Goal: Task Accomplishment & Management: Complete application form

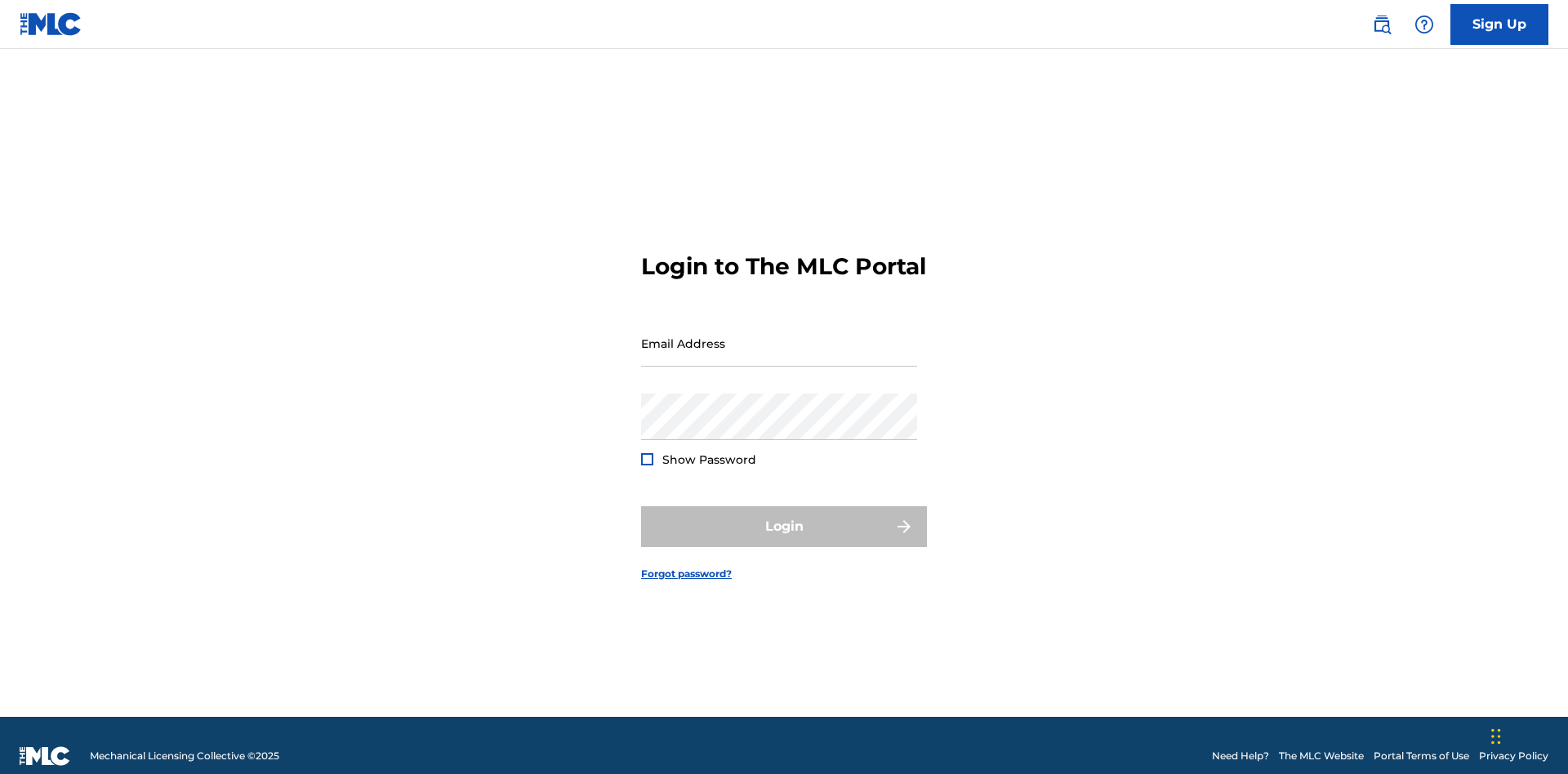
scroll to position [21, 0]
click at [1500, 24] on link "Sign Up" at bounding box center [1499, 25] width 98 height 41
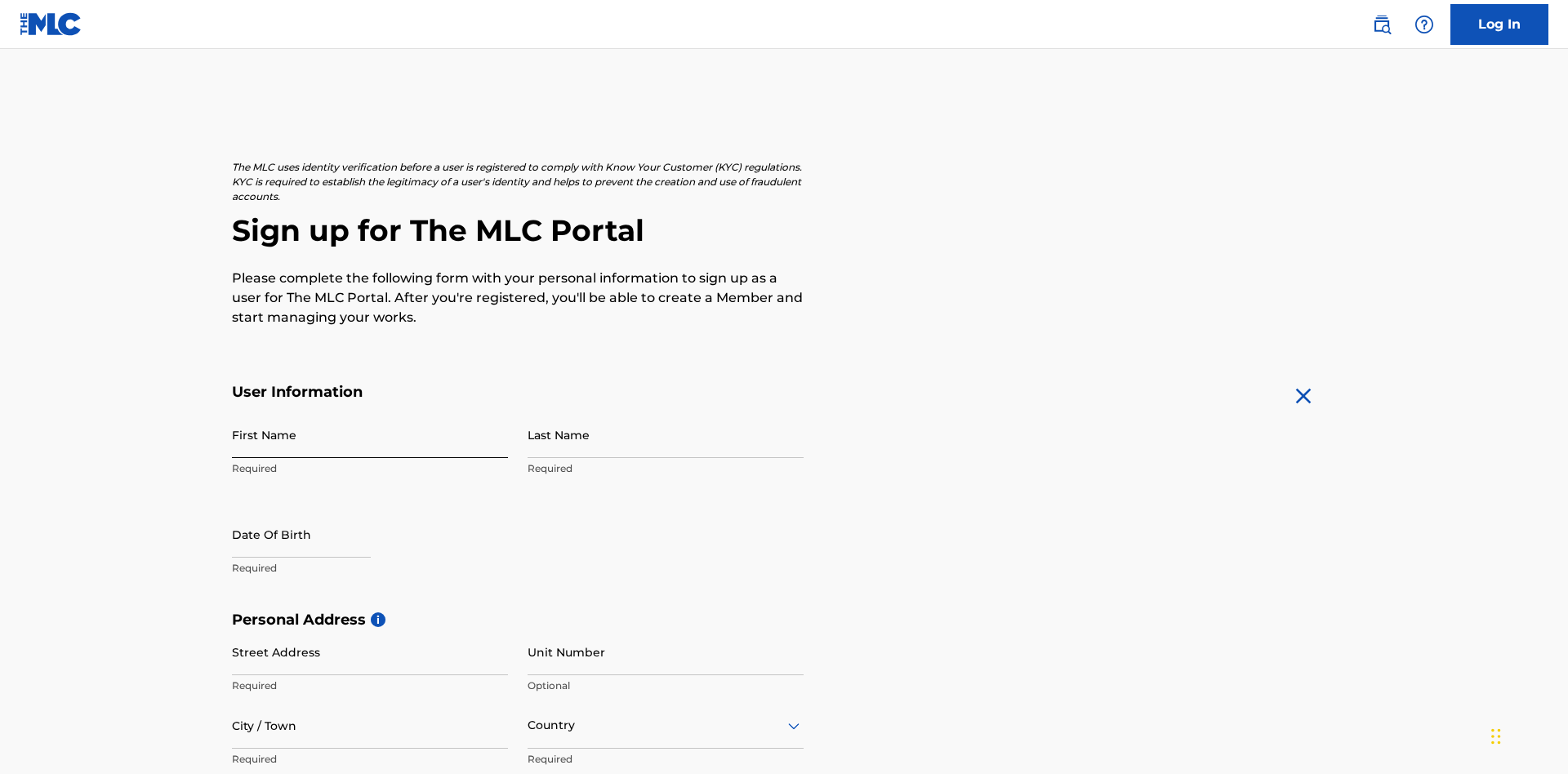
click at [370, 411] on input "First Name" at bounding box center [370, 434] width 276 height 46
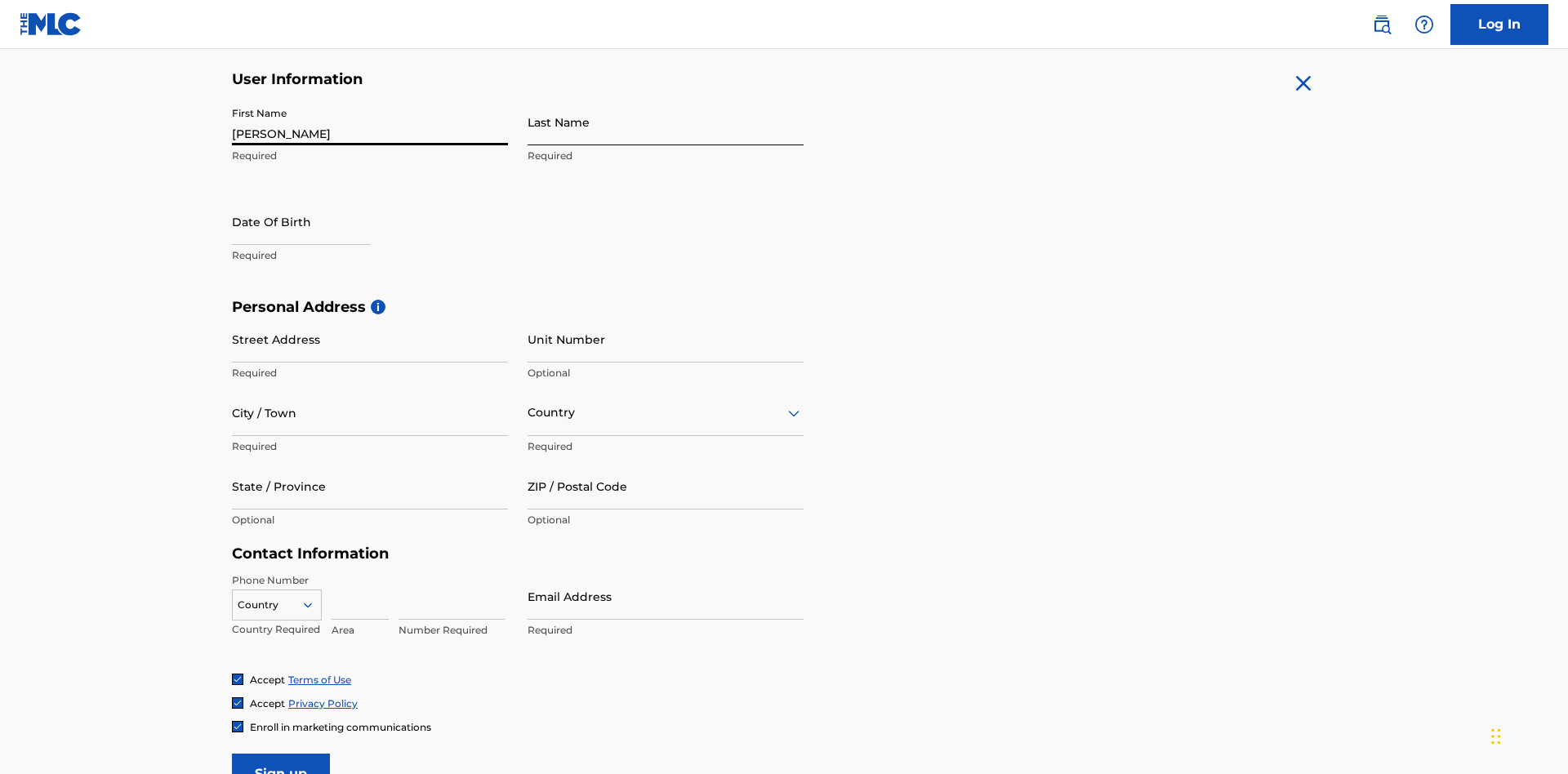
type input "[PERSON_NAME]"
click at [665, 121] on input "Last Name" at bounding box center [665, 121] width 276 height 46
type input "Ribble"
click at [315, 199] on input "text" at bounding box center [302, 222] width 139 height 46
select select "8"
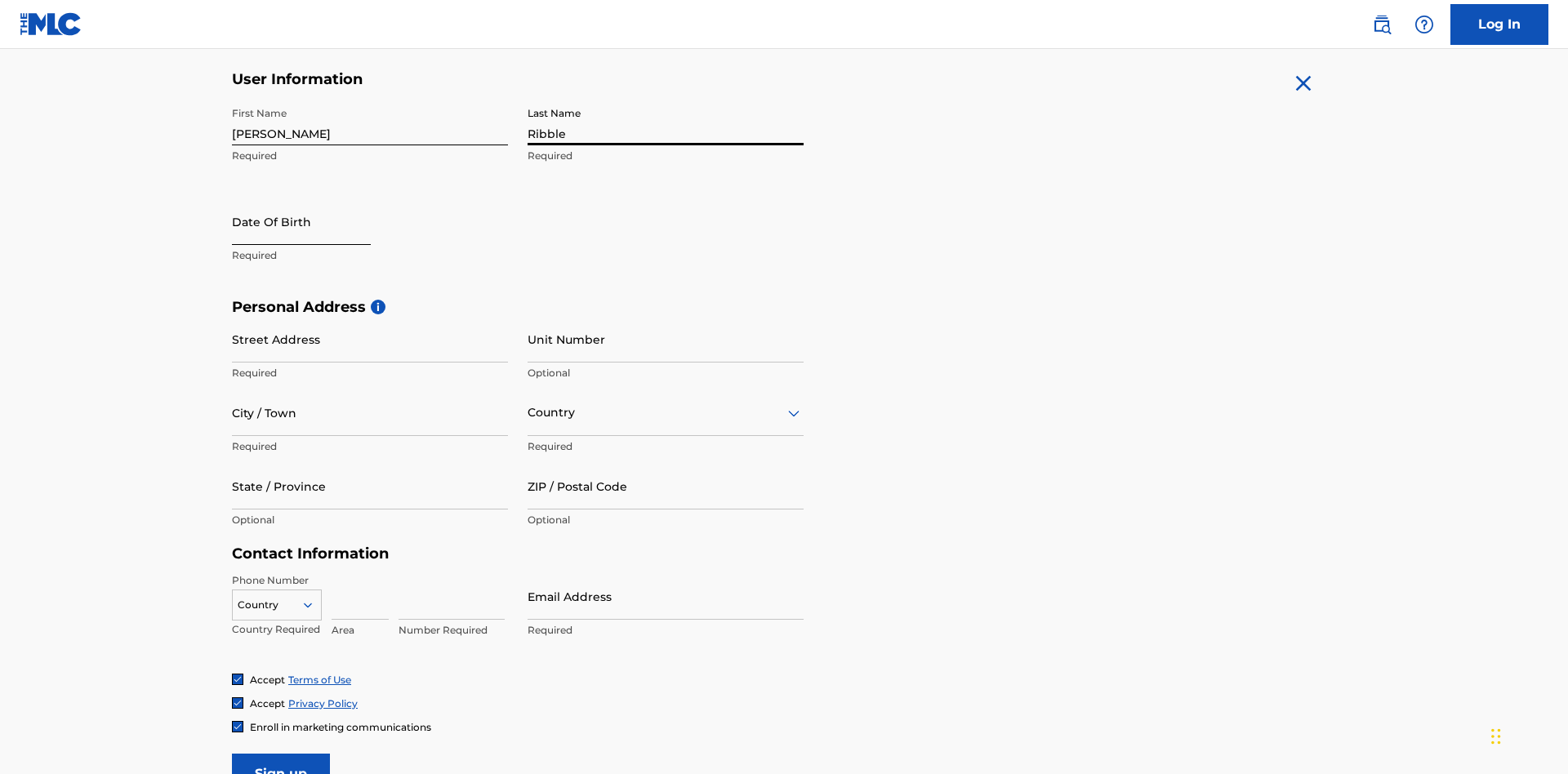
select select "2025"
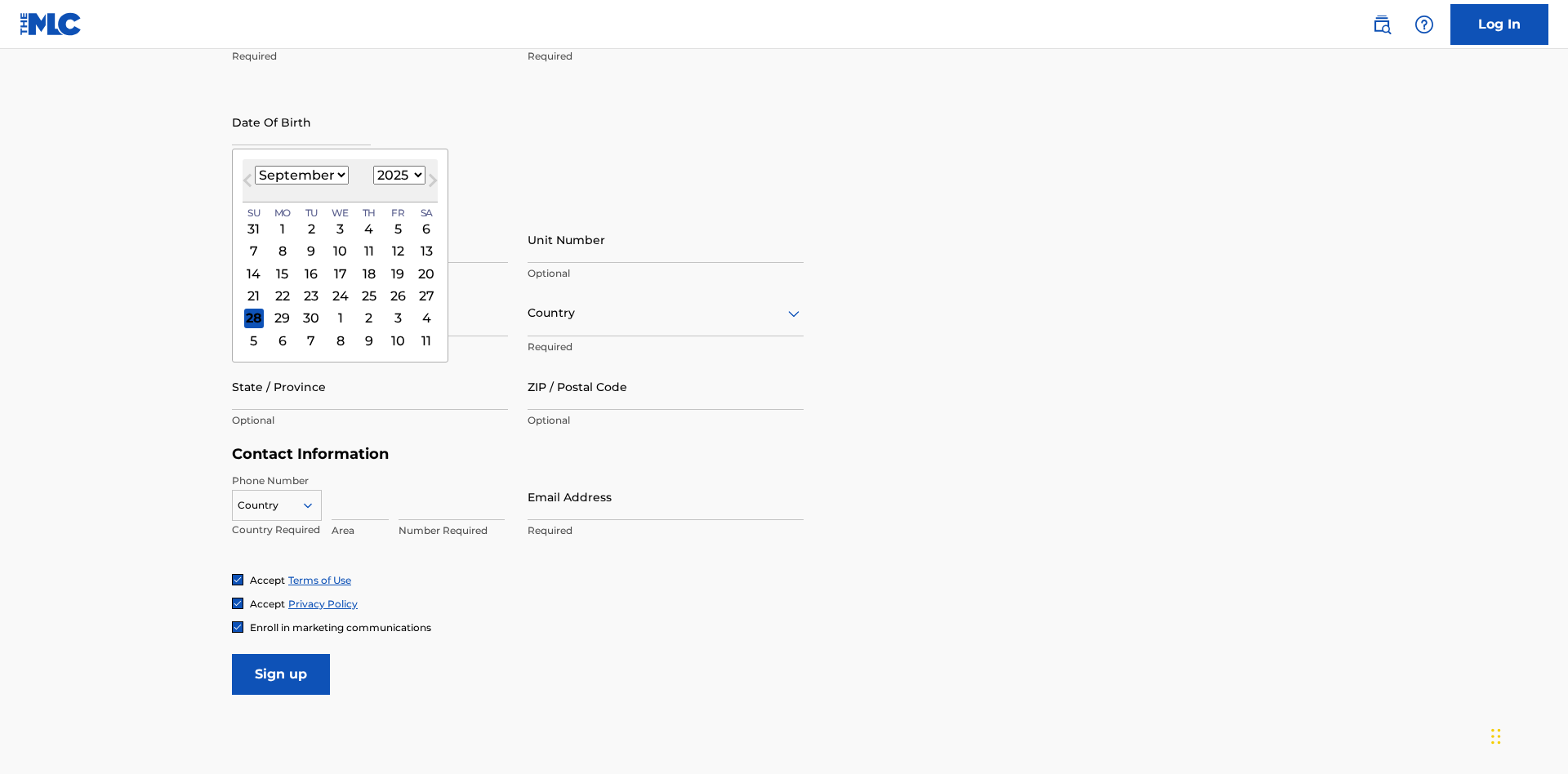
click at [301, 175] on select "January February March April May June July August September October November De…" at bounding box center [302, 175] width 94 height 19
select select "0"
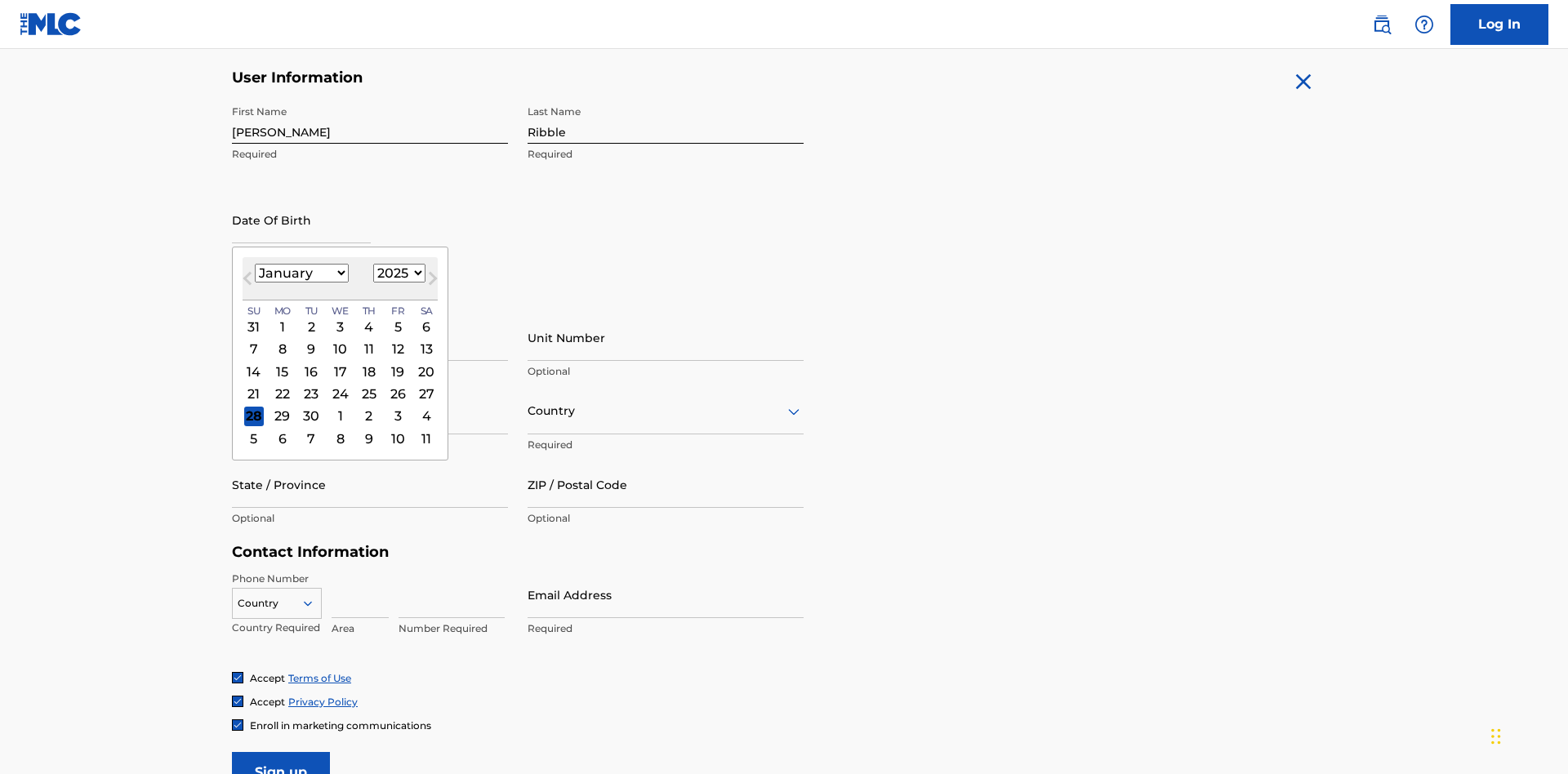
click at [397, 273] on select "1900 1901 1902 1903 1904 1905 1906 1907 1908 1909 1910 1911 1912 1913 1914 1915…" at bounding box center [399, 272] width 52 height 19
select select "1985"
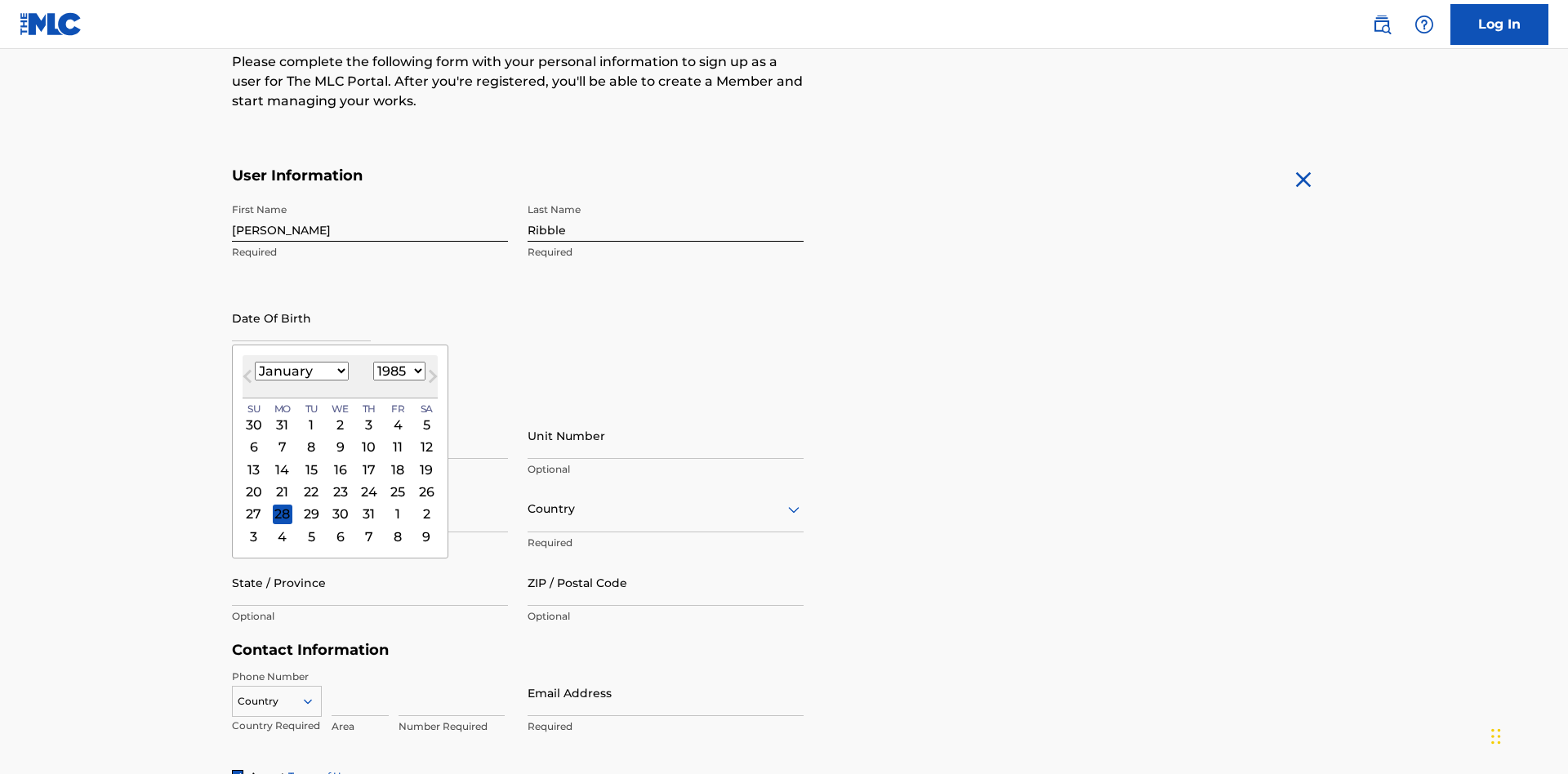
click at [397, 371] on select "1900 1901 1902 1903 1904 1905 1906 1907 1908 1909 1910 1911 1912 1913 1914 1915…" at bounding box center [399, 371] width 52 height 19
click at [310, 438] on div "8" at bounding box center [311, 448] width 20 height 20
type input "January 8 1985"
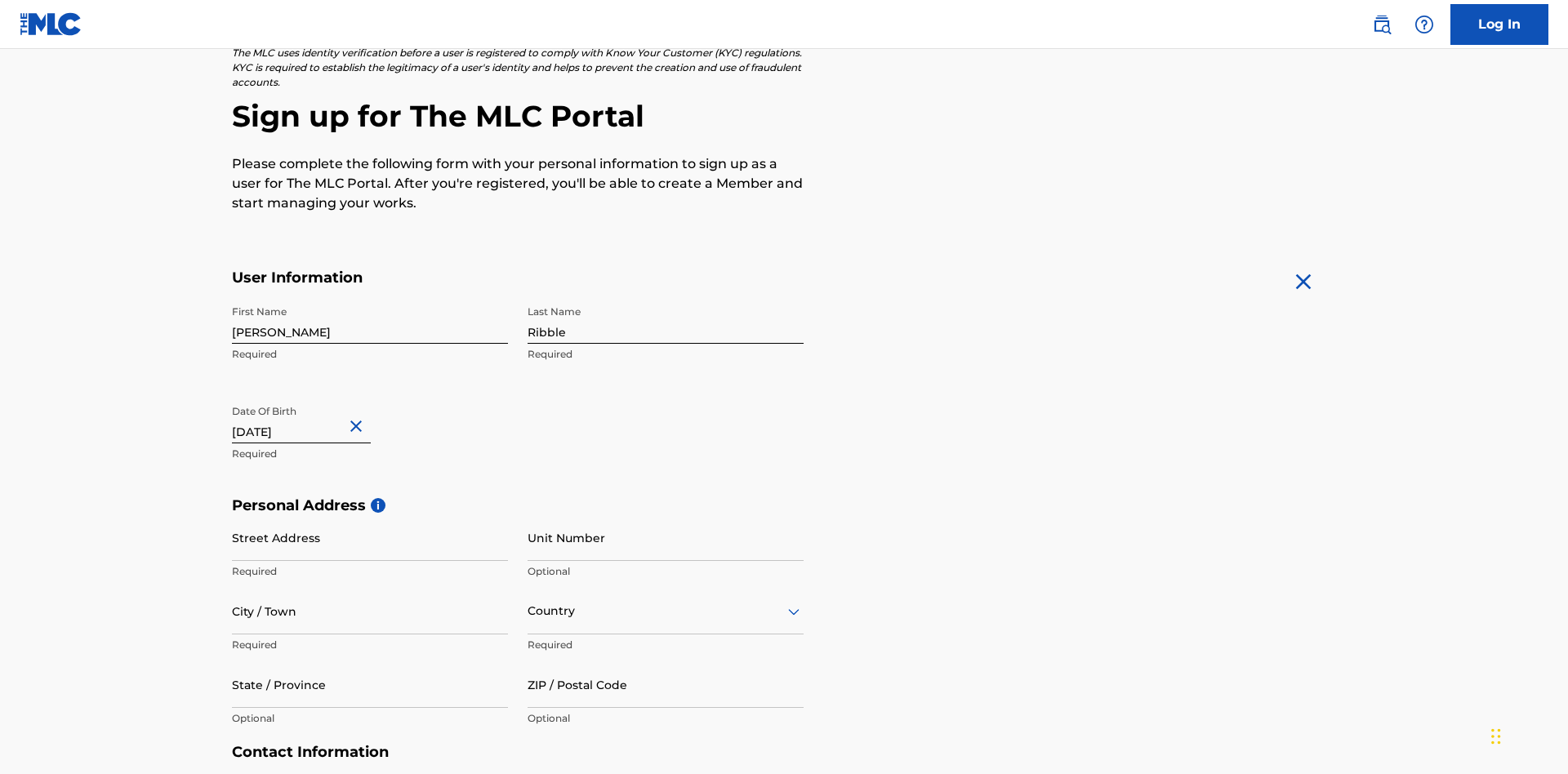
scroll to position [503, 0]
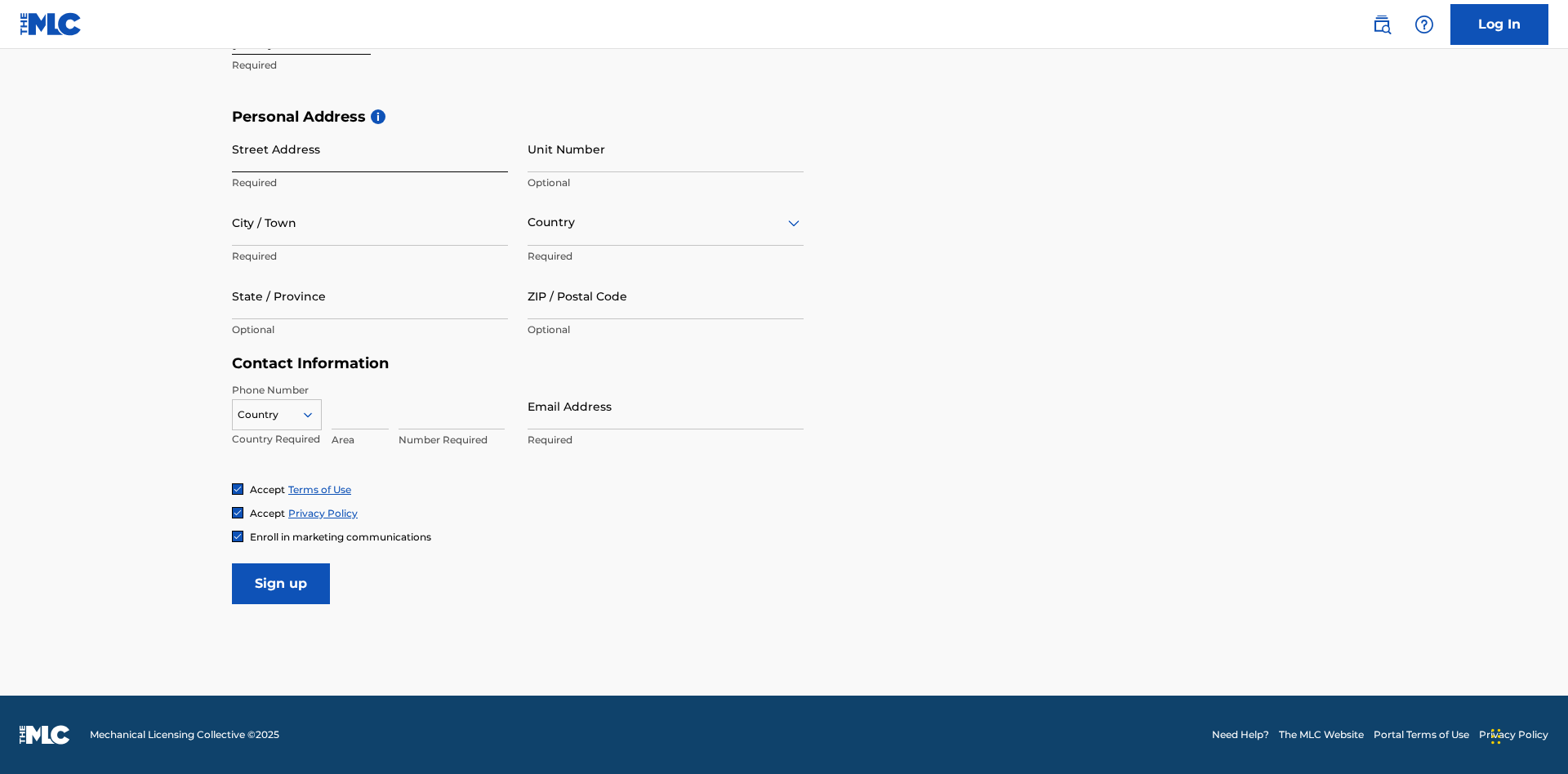
click at [370, 149] on input "Street Address" at bounding box center [370, 149] width 276 height 46
type input "9909 Elks Run Rd"
click at [370, 222] on input "City / Town" at bounding box center [370, 223] width 276 height 46
type input "Roseville"
click at [529, 222] on input "text" at bounding box center [529, 222] width 4 height 17
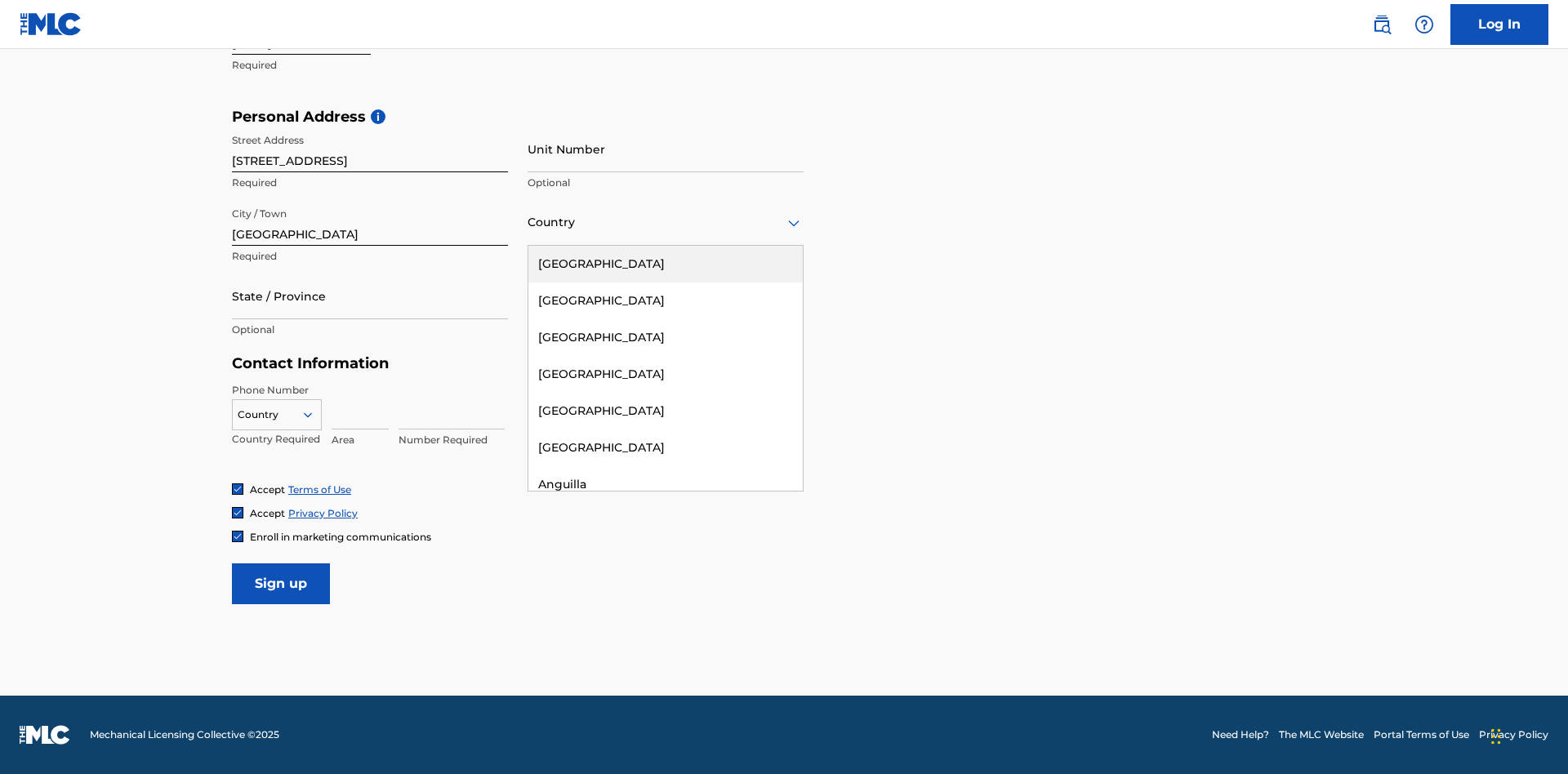
click at [665, 263] on div "United States" at bounding box center [665, 263] width 274 height 36
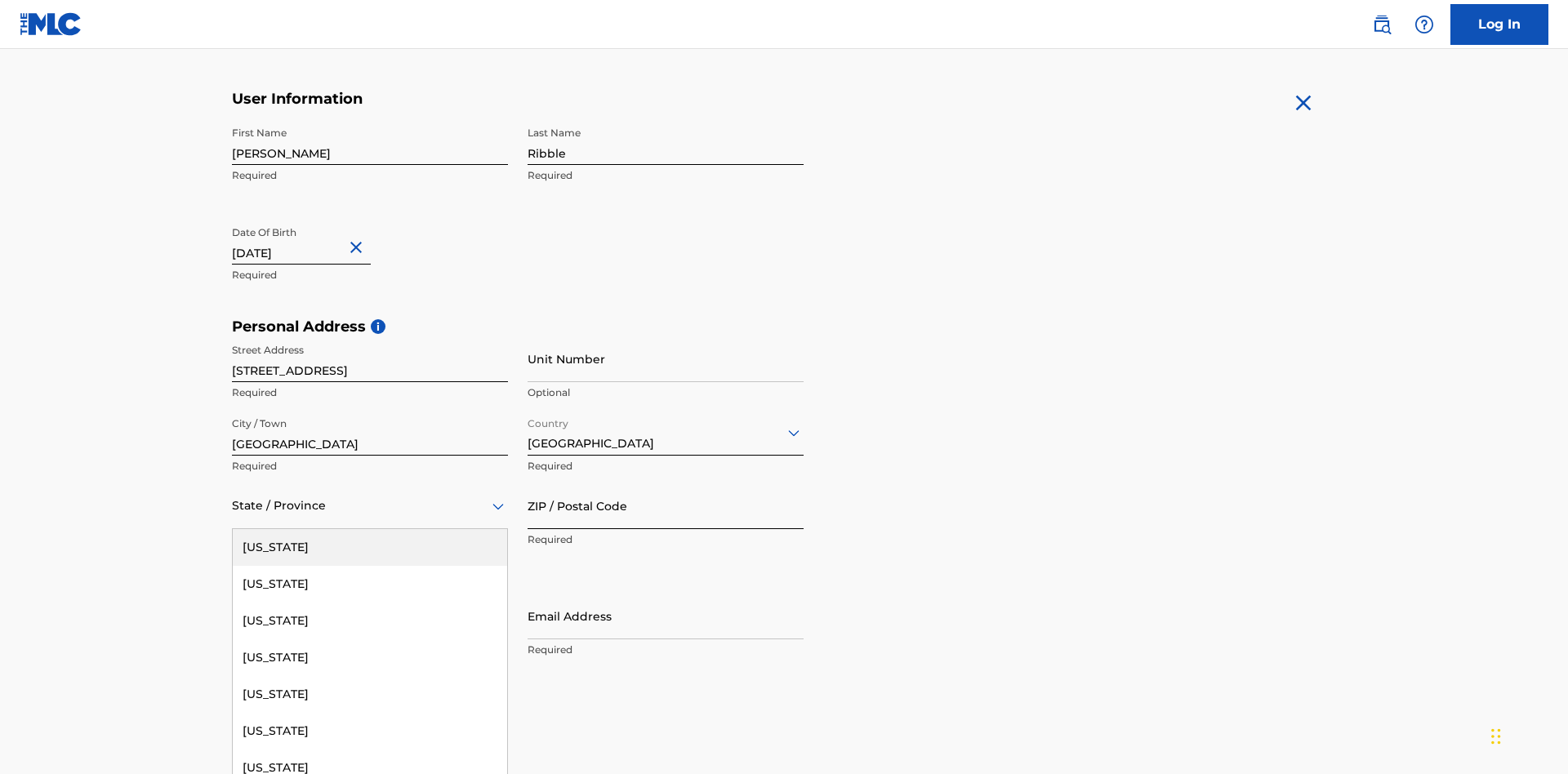
click at [665, 482] on input "ZIP / Postal Code" at bounding box center [665, 505] width 276 height 46
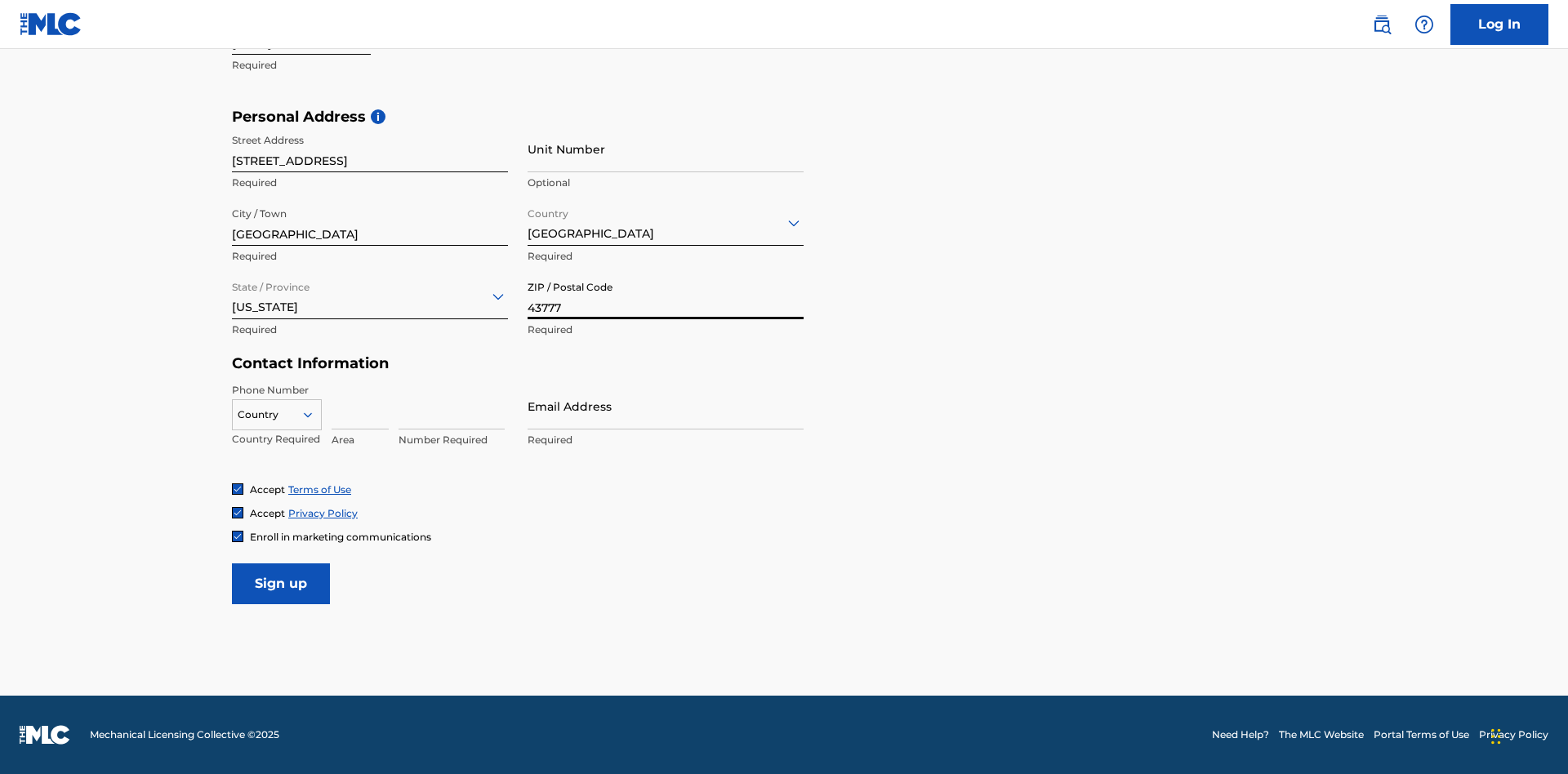
type input "43777"
click at [315, 414] on icon at bounding box center [308, 414] width 15 height 15
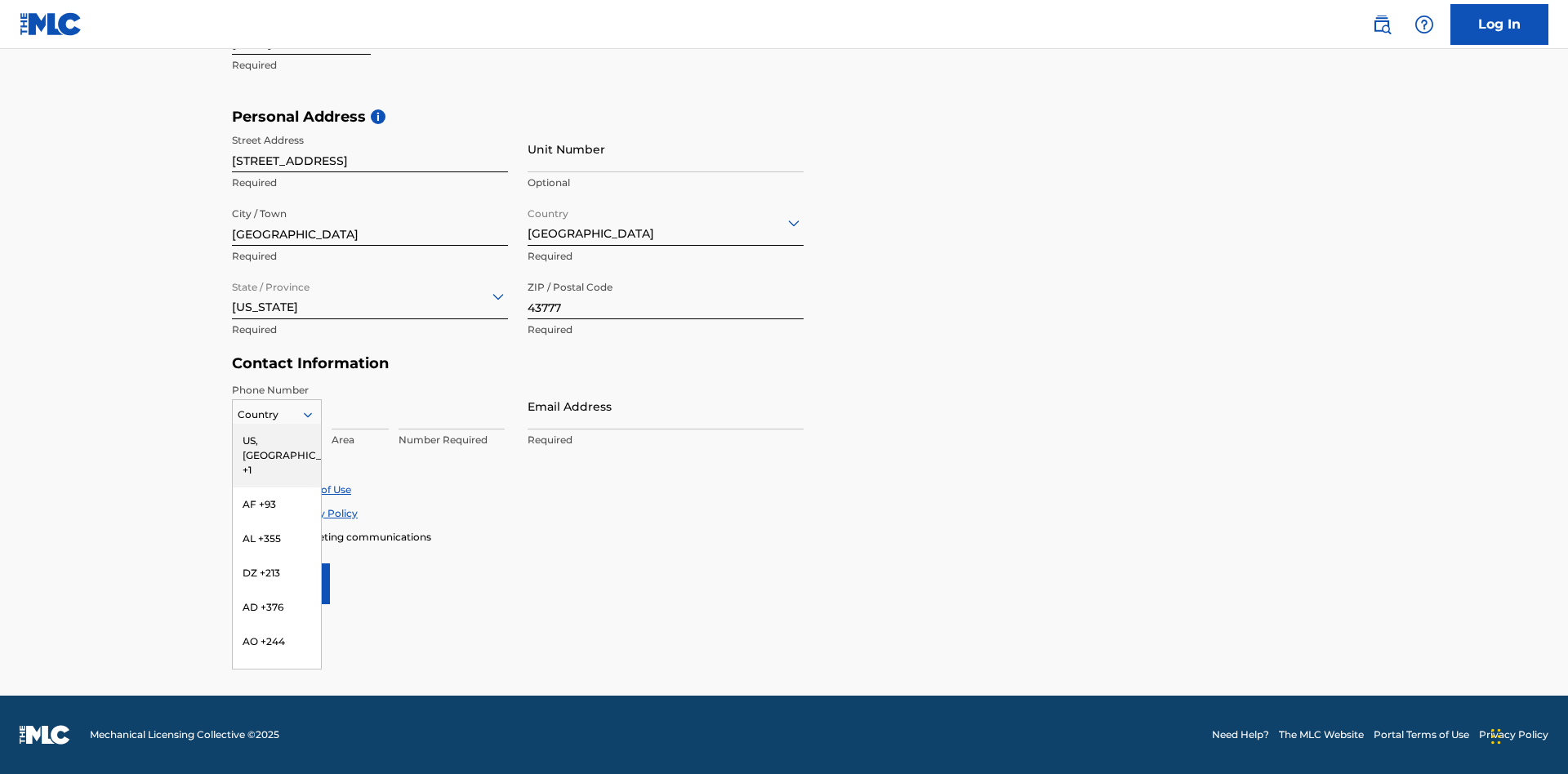
click at [277, 440] on div "US, CA +1" at bounding box center [276, 456] width 88 height 64
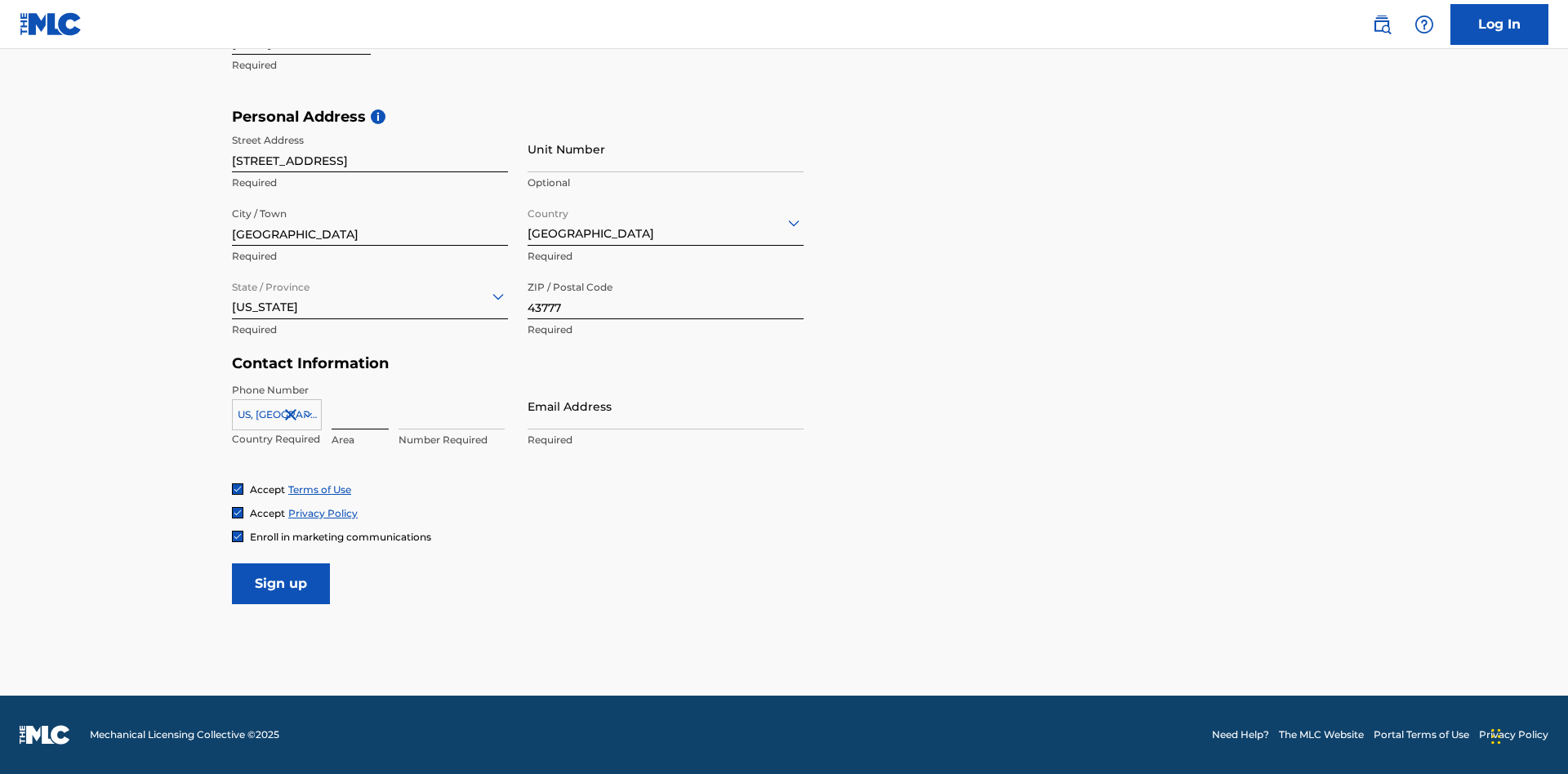
click at [360, 406] on input at bounding box center [360, 406] width 57 height 46
type input "740"
click at [451, 406] on input at bounding box center [451, 406] width 106 height 46
type input "8086351"
click at [665, 406] on input "Email Address" at bounding box center [665, 406] width 276 height 46
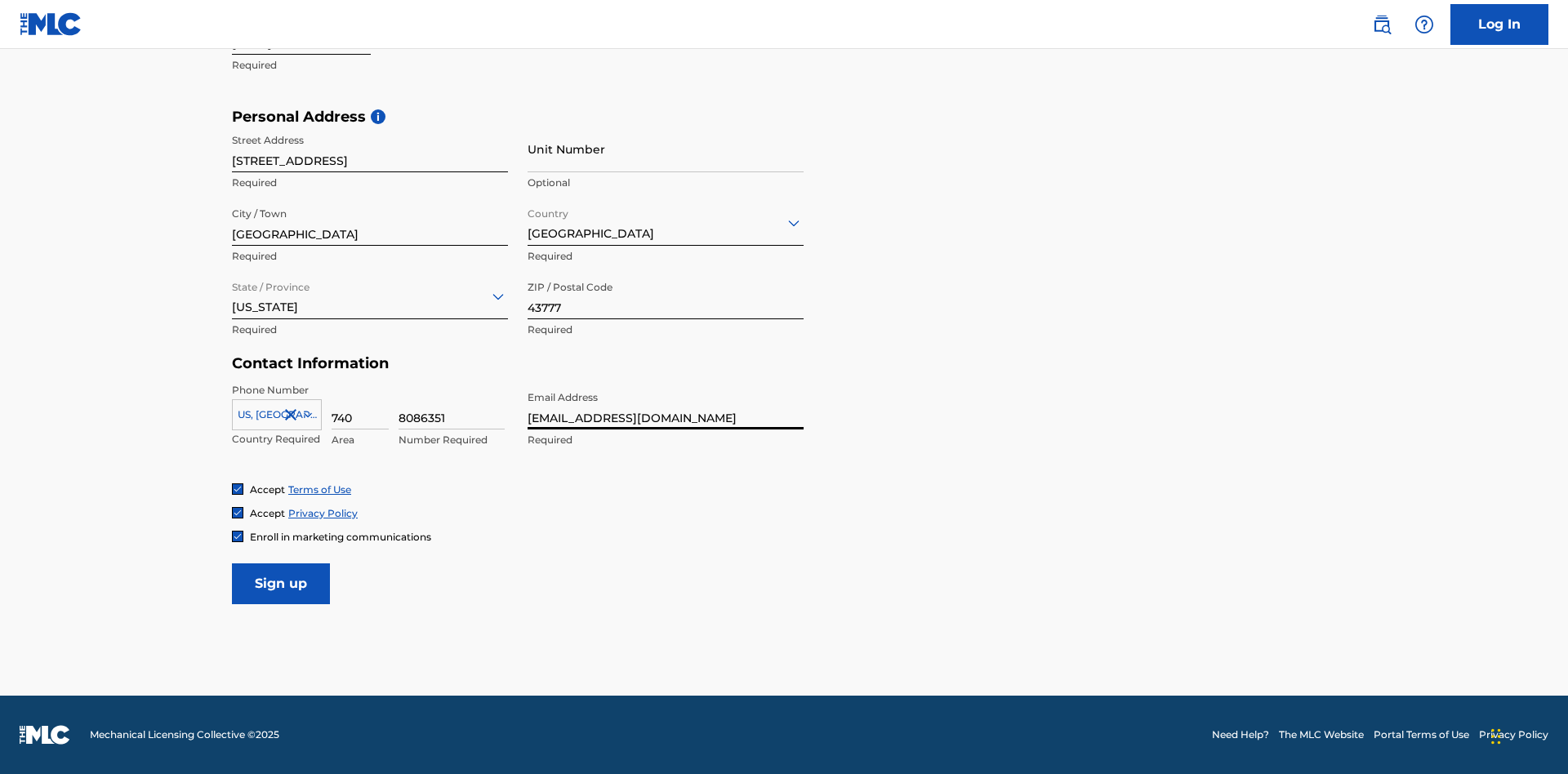
scroll to position [0, 50]
type input "[EMAIL_ADDRESS][DOMAIN_NAME]"
click at [281, 582] on input "Sign up" at bounding box center [281, 583] width 98 height 41
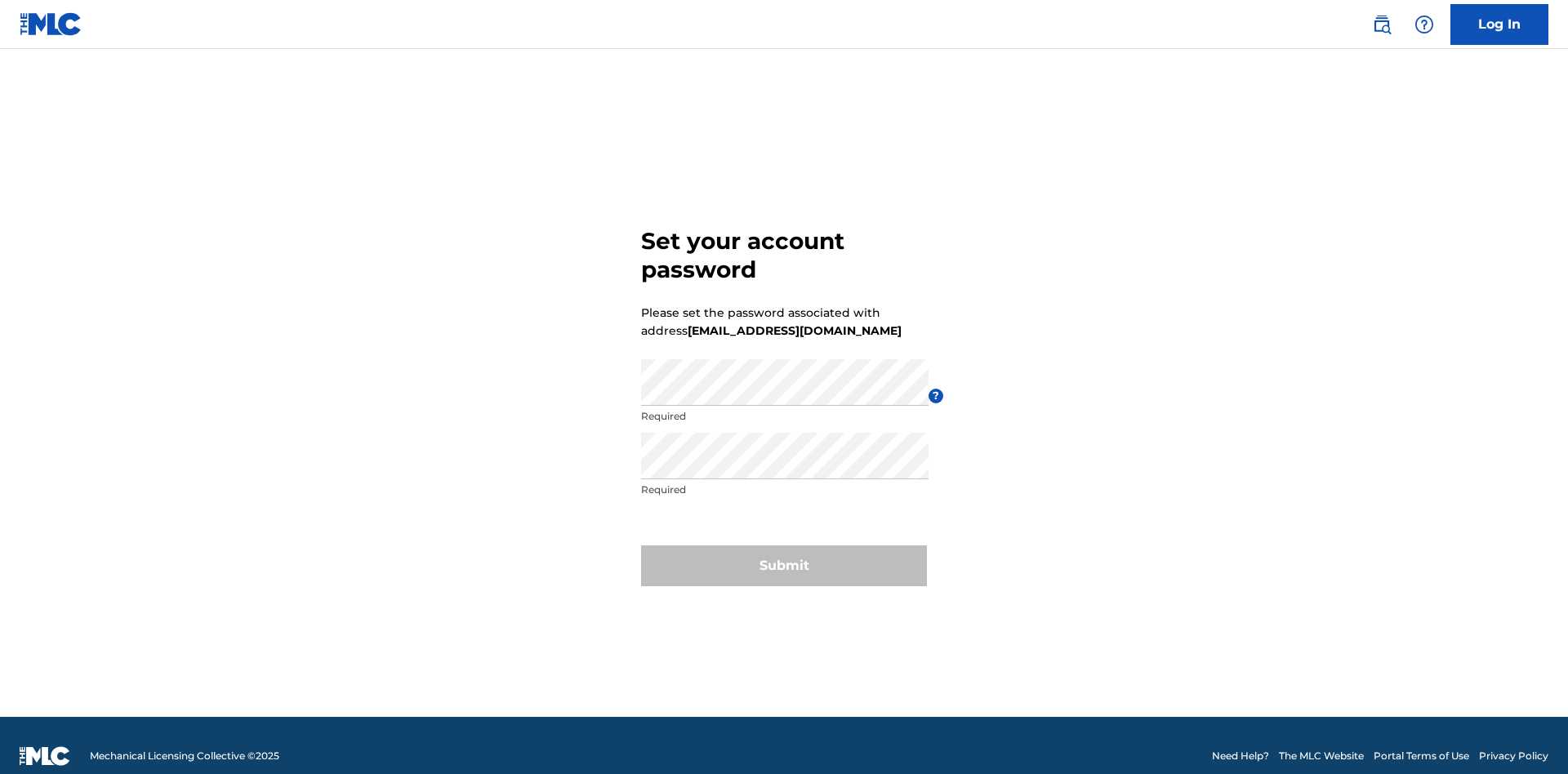
scroll to position [21, 0]
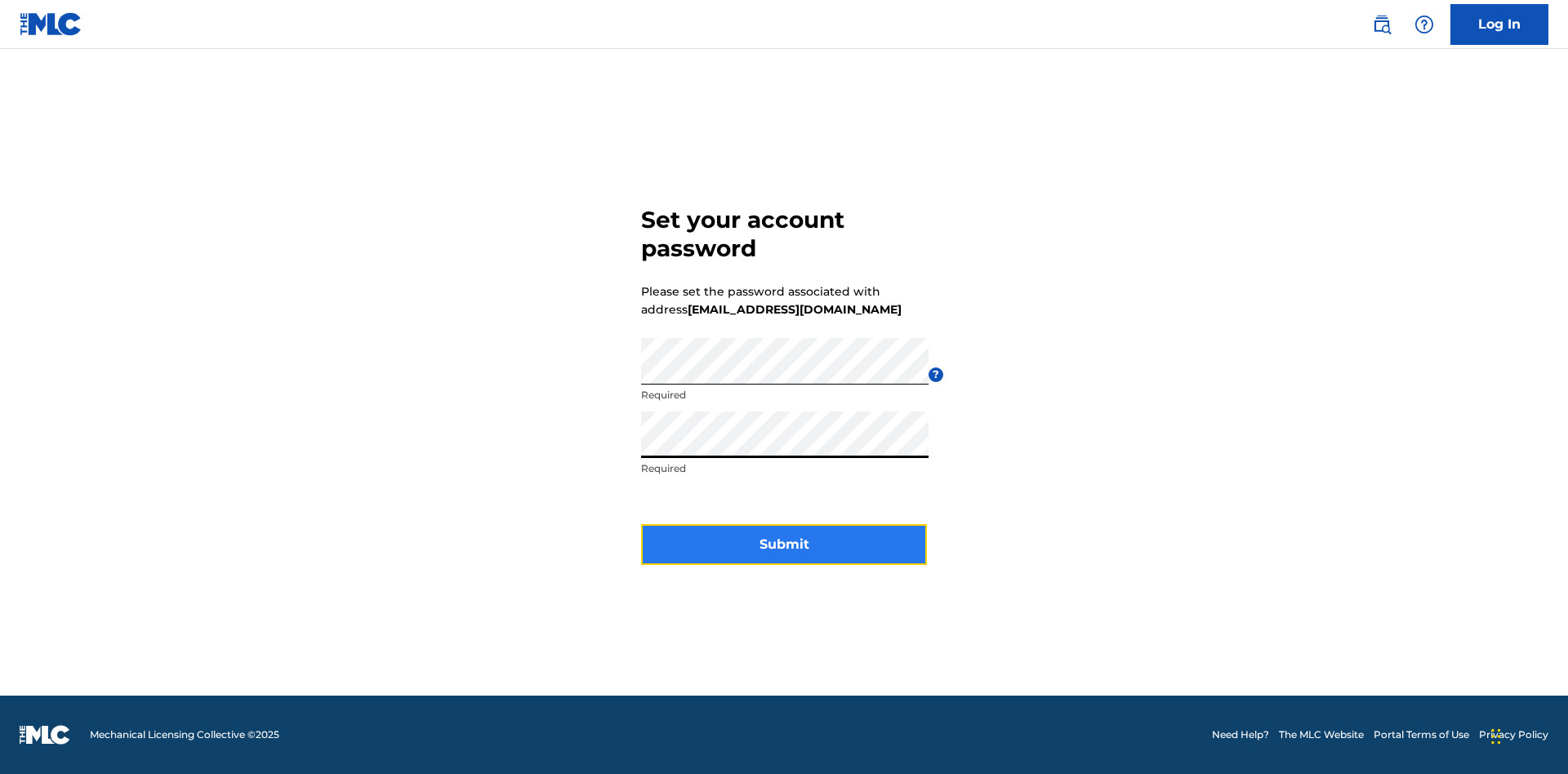
click at [784, 554] on button "Submit" at bounding box center [784, 544] width 286 height 41
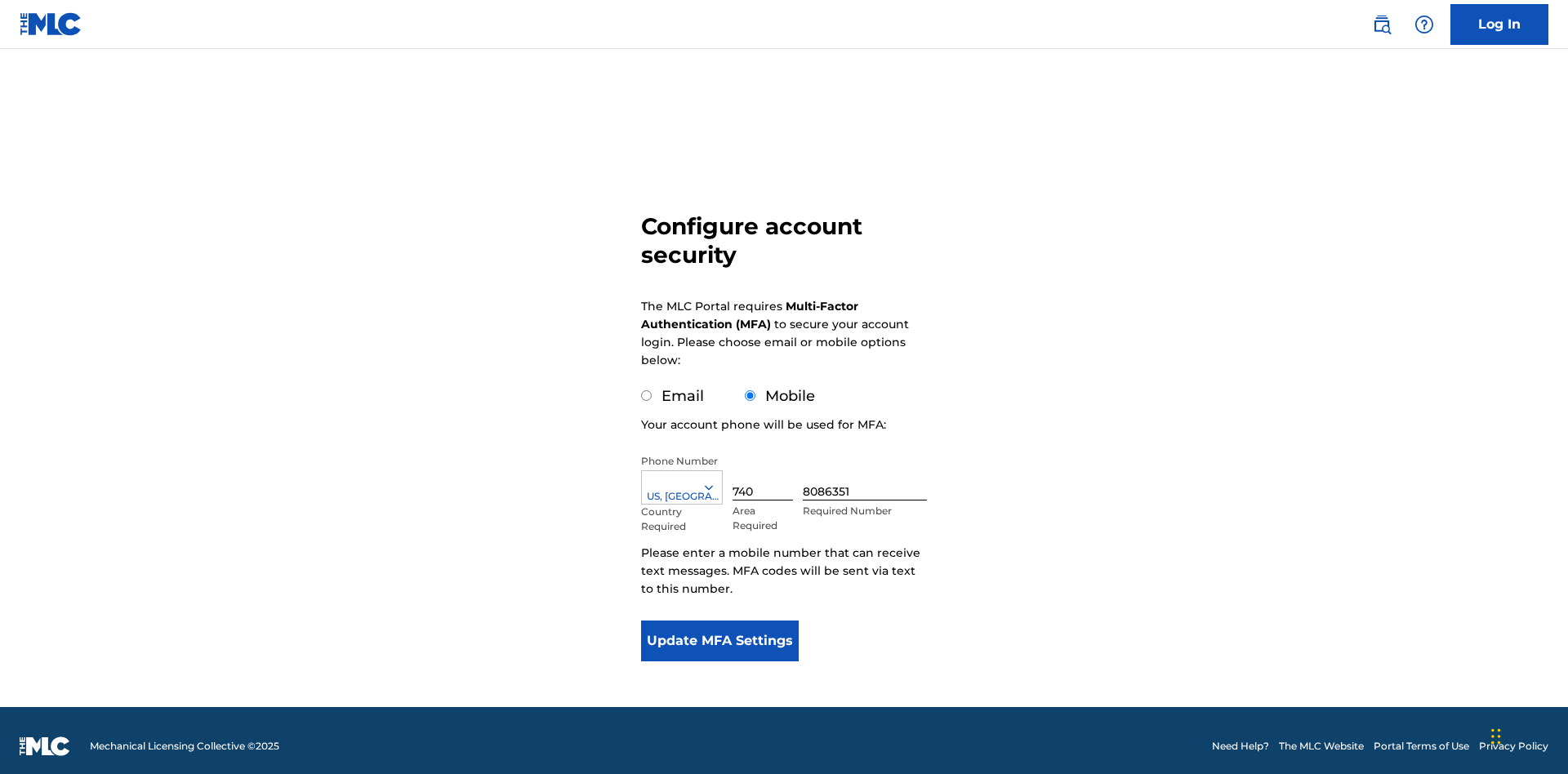
scroll to position [16, 0]
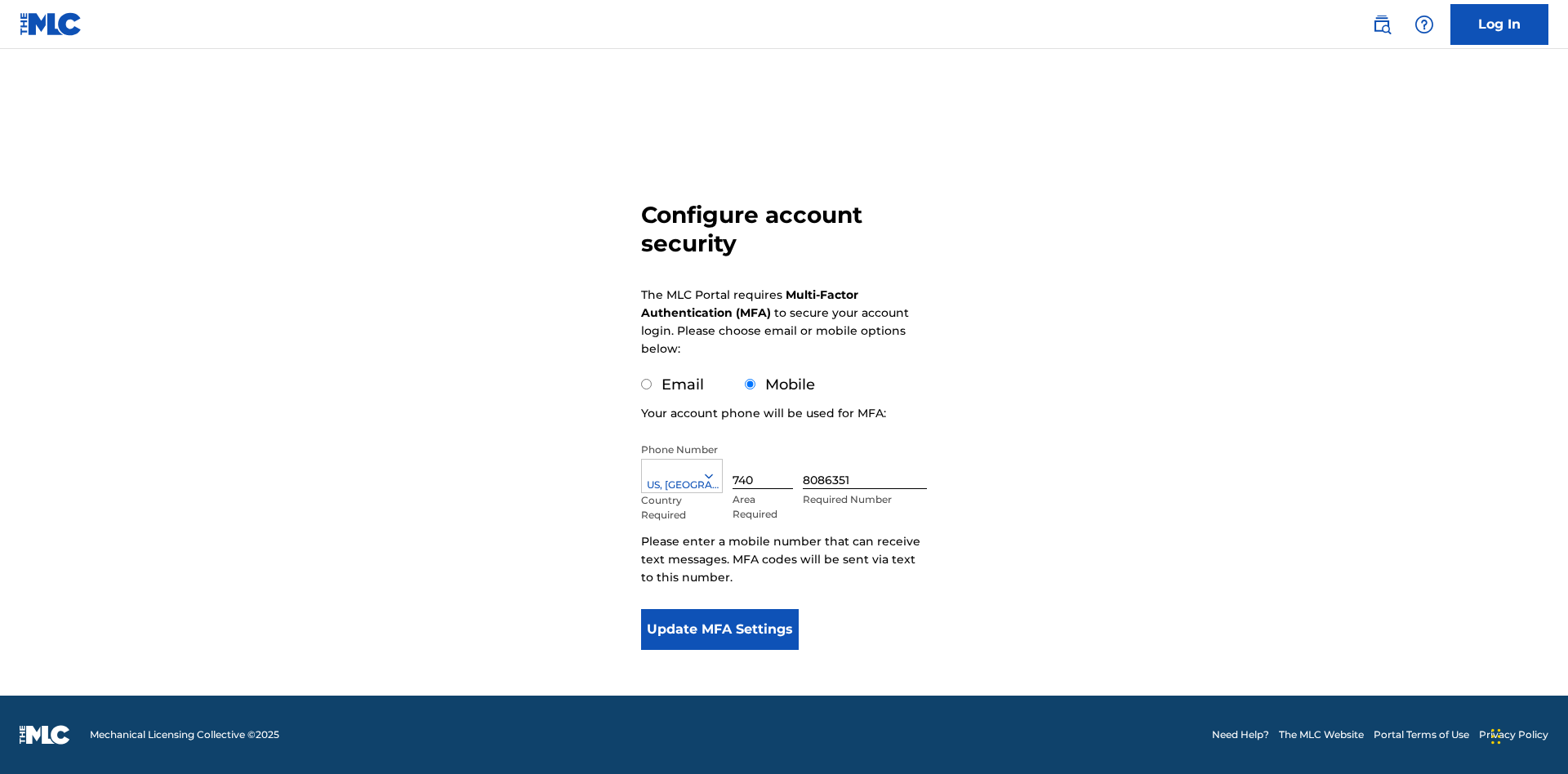
click at [647, 385] on input "Email" at bounding box center [647, 384] width 11 height 11
radio input "true"
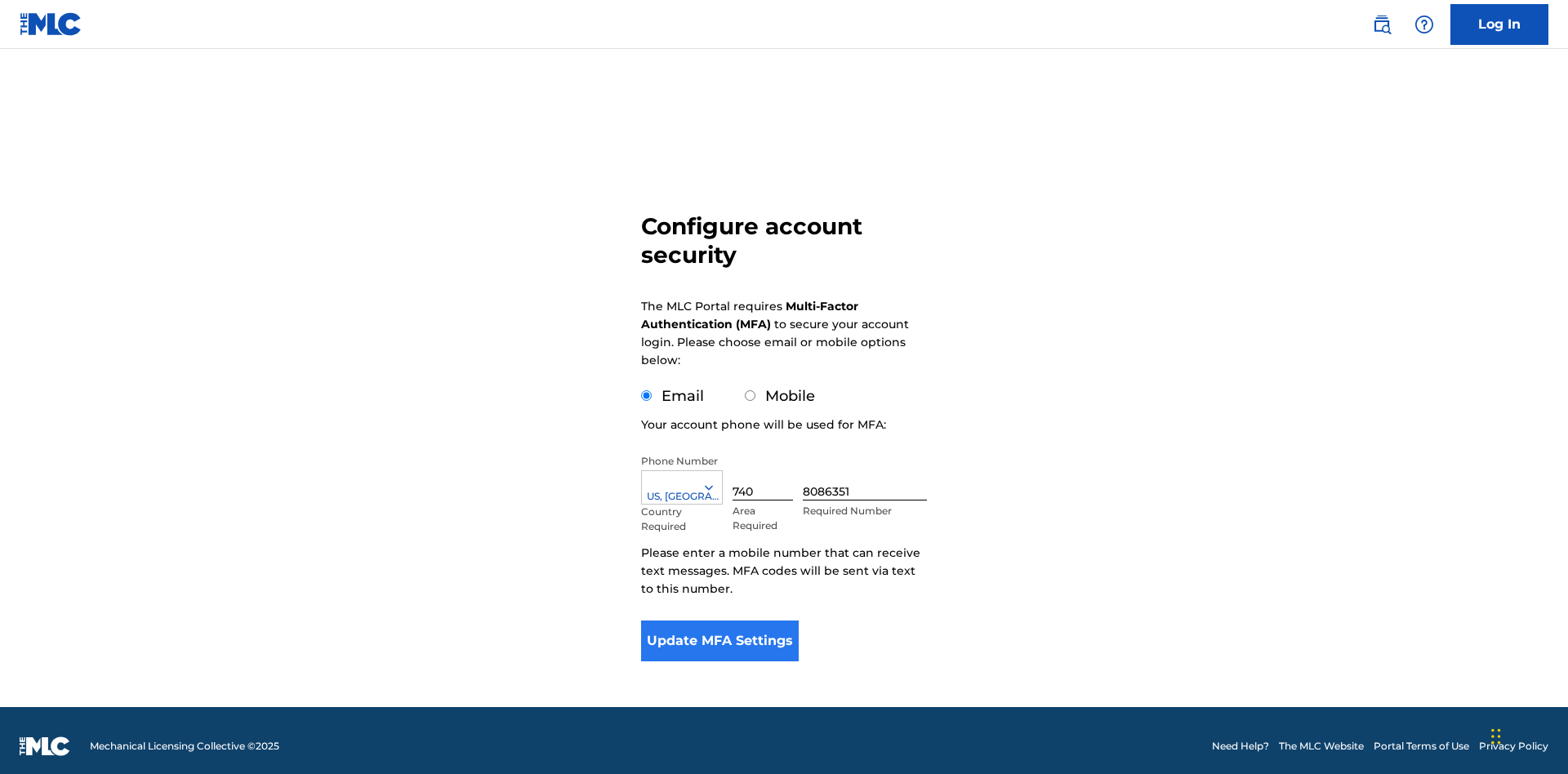
click at [719, 621] on button "Update MFA Settings" at bounding box center [720, 641] width 158 height 41
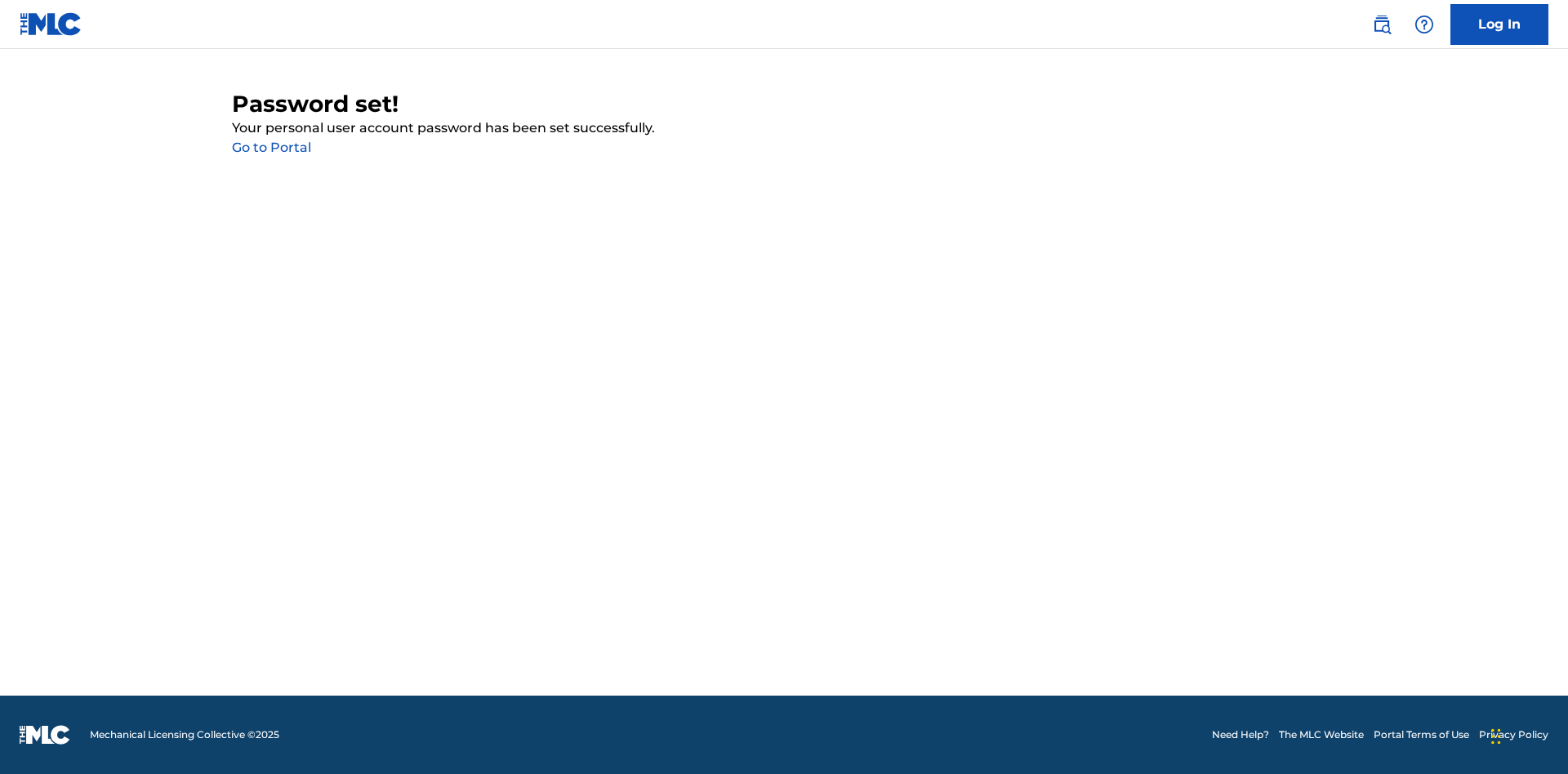
click at [271, 148] on link "Go to Portal" at bounding box center [271, 146] width 79 height 15
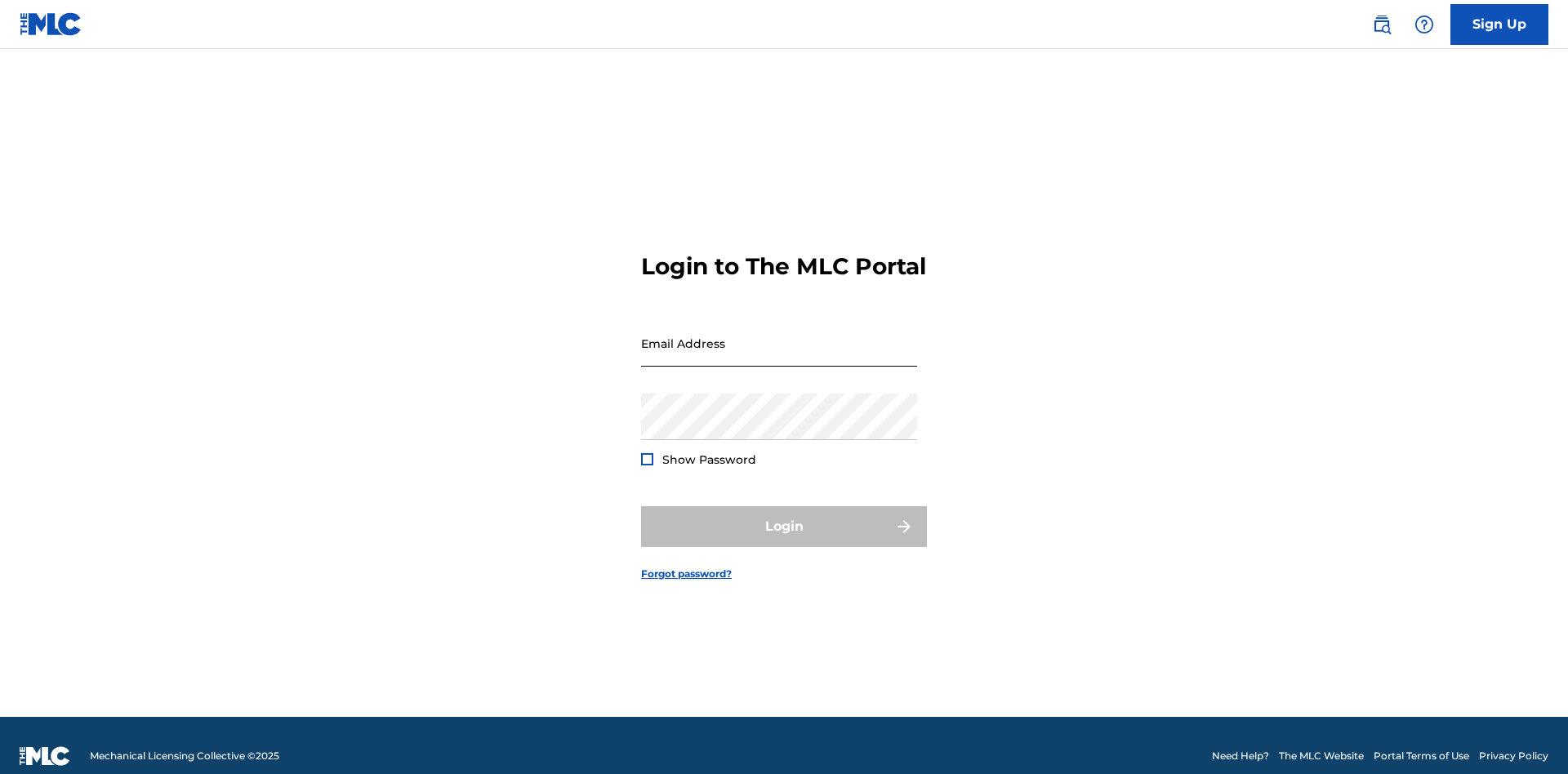
click at [779, 335] on input "Email Address" at bounding box center [779, 343] width 276 height 46
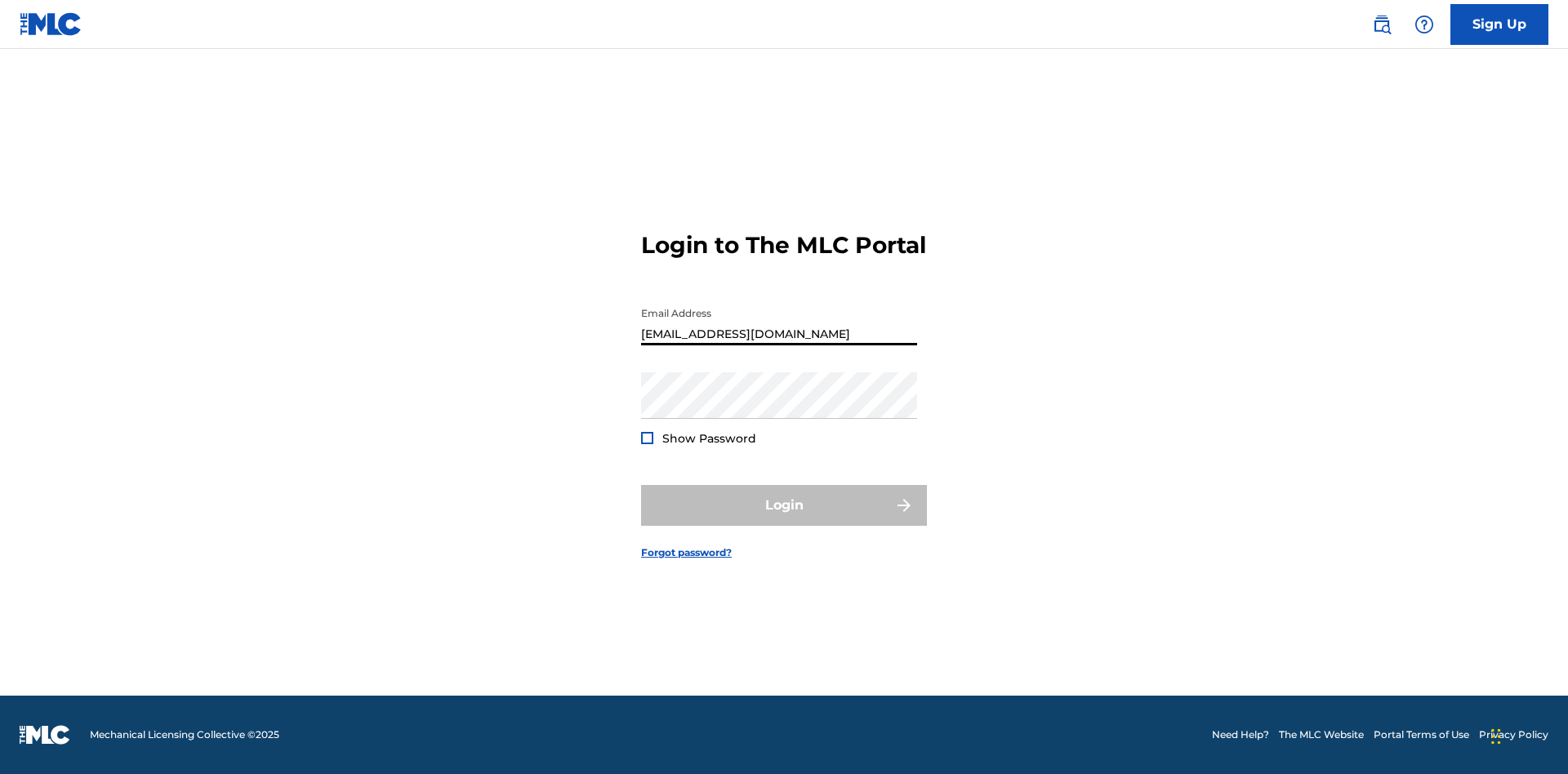
scroll to position [0, 50]
type input "[EMAIL_ADDRESS][DOMAIN_NAME]"
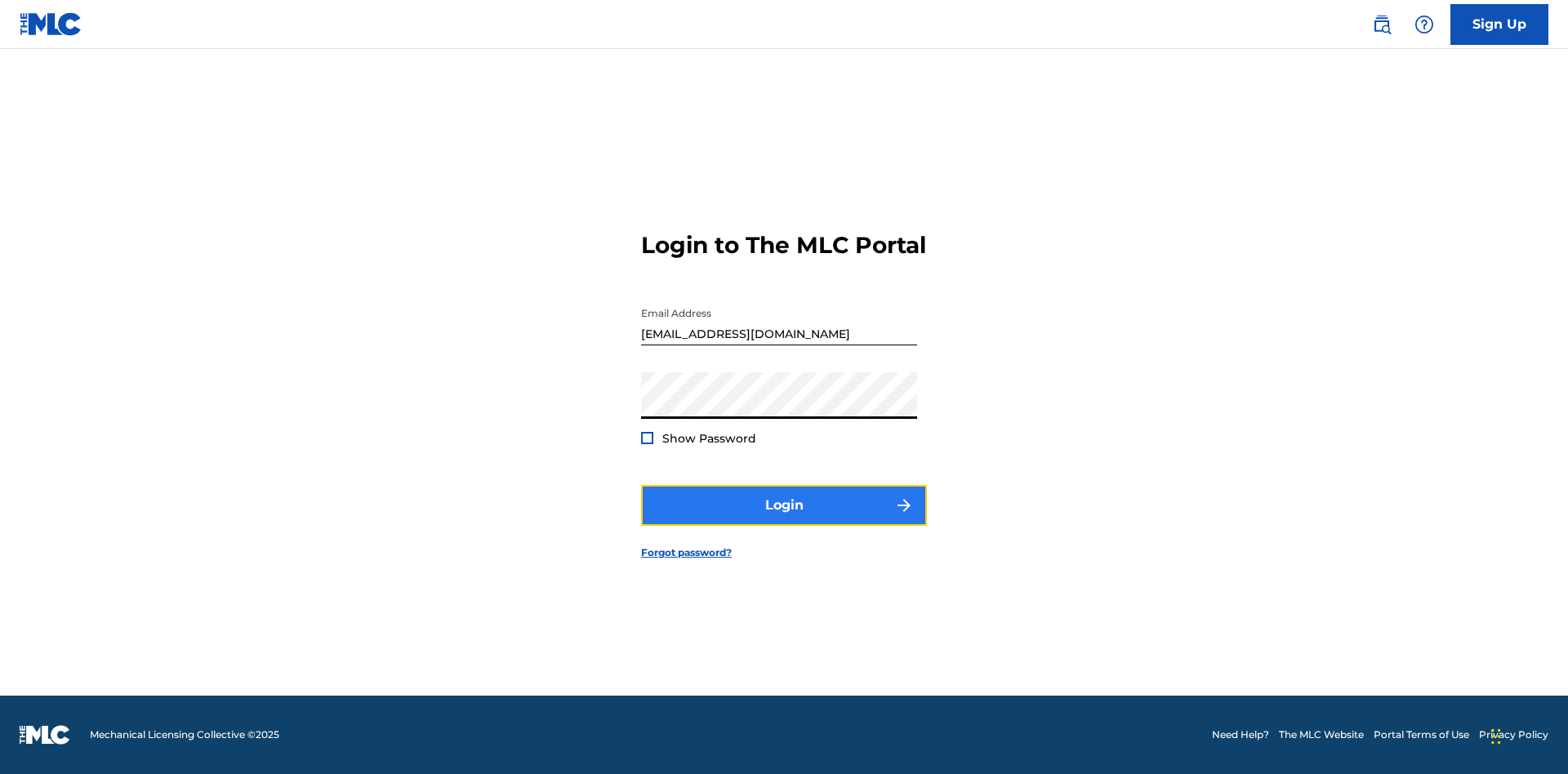
click at [784, 520] on button "Login" at bounding box center [784, 505] width 286 height 41
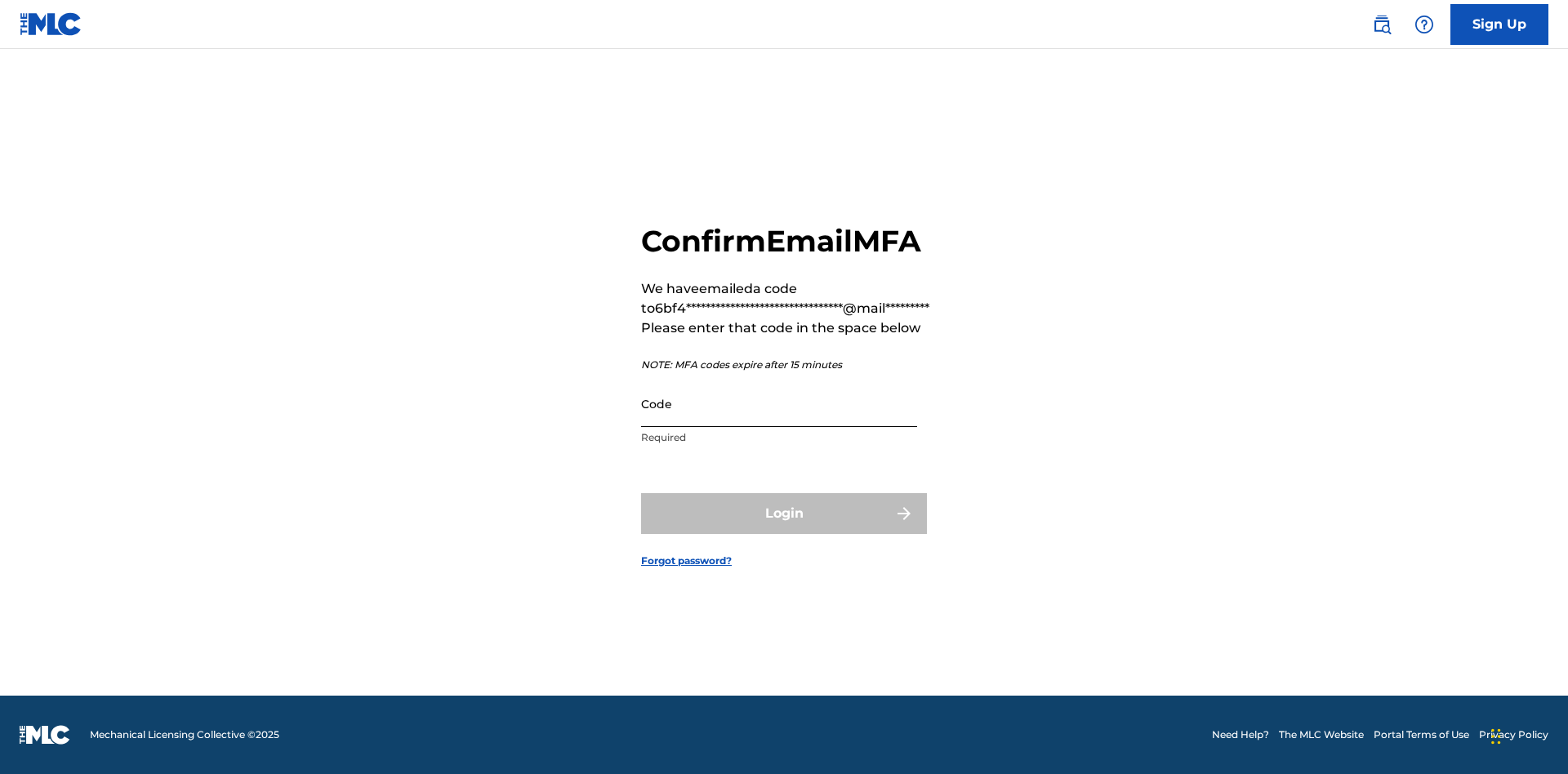
click at [779, 403] on input "Code" at bounding box center [779, 403] width 276 height 46
type input "948613"
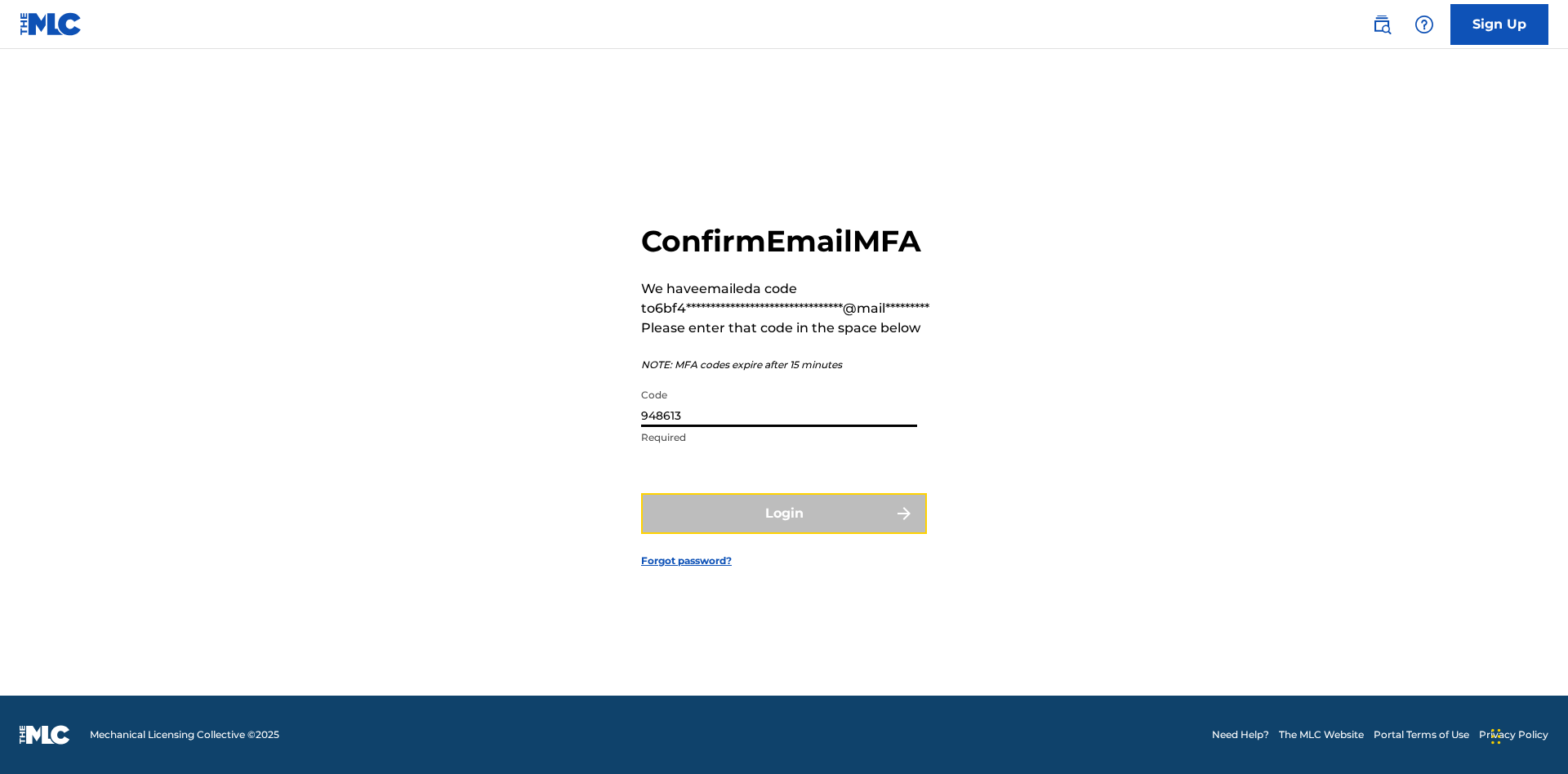
click at [784, 512] on button "Login" at bounding box center [784, 513] width 286 height 41
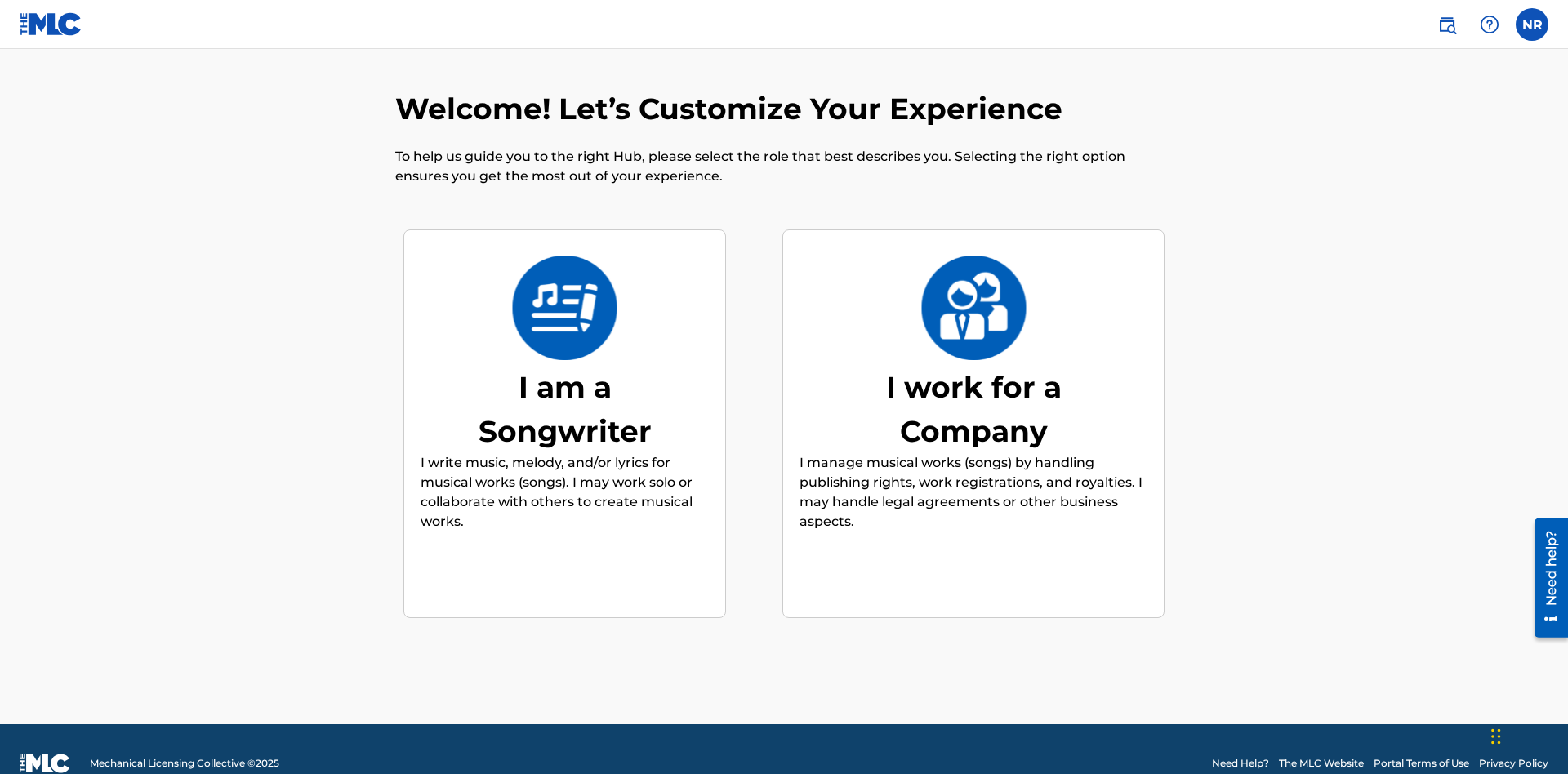
click at [564, 379] on div "I am a Songwriter" at bounding box center [565, 409] width 245 height 88
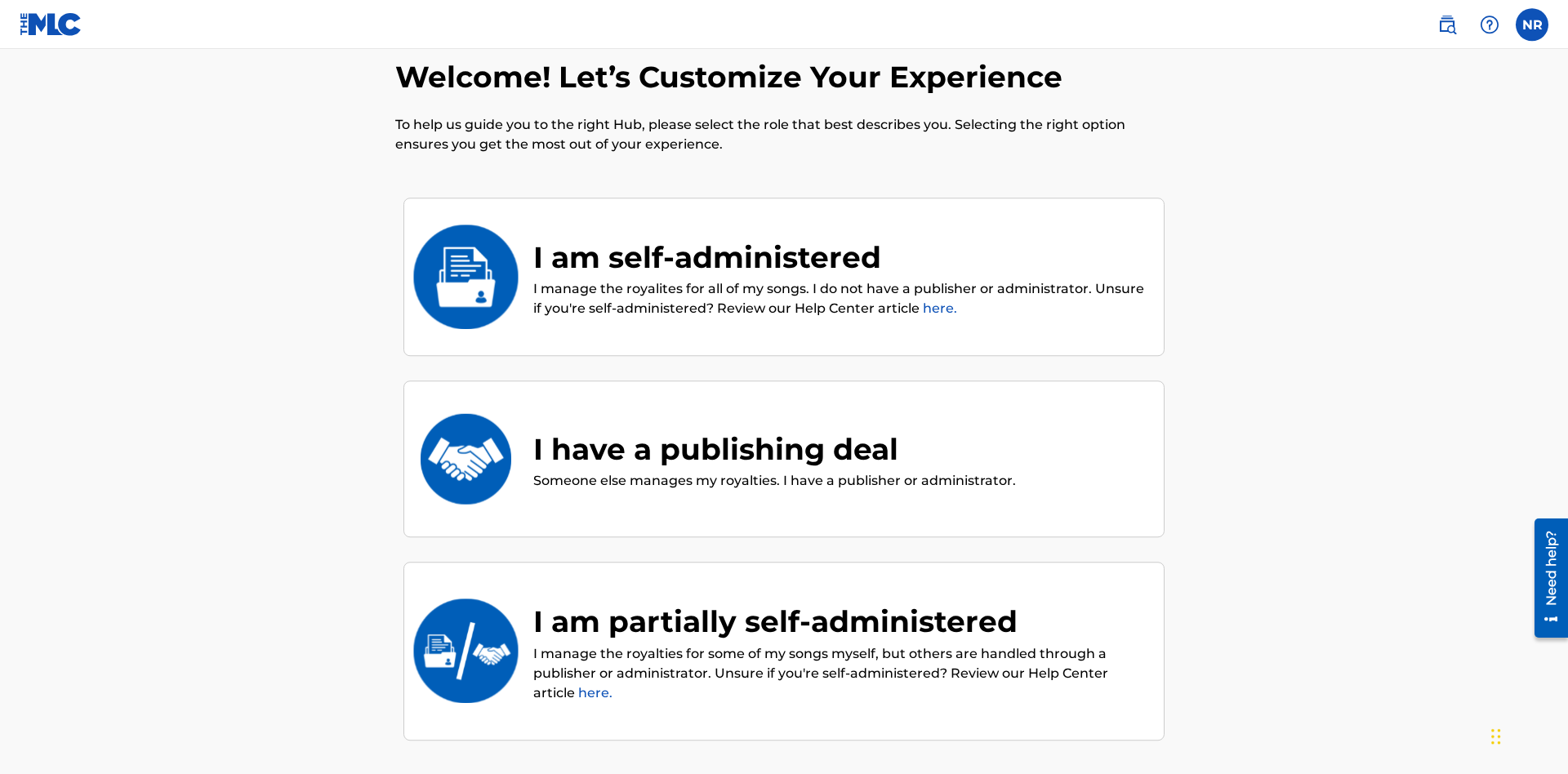
scroll to position [183, 0]
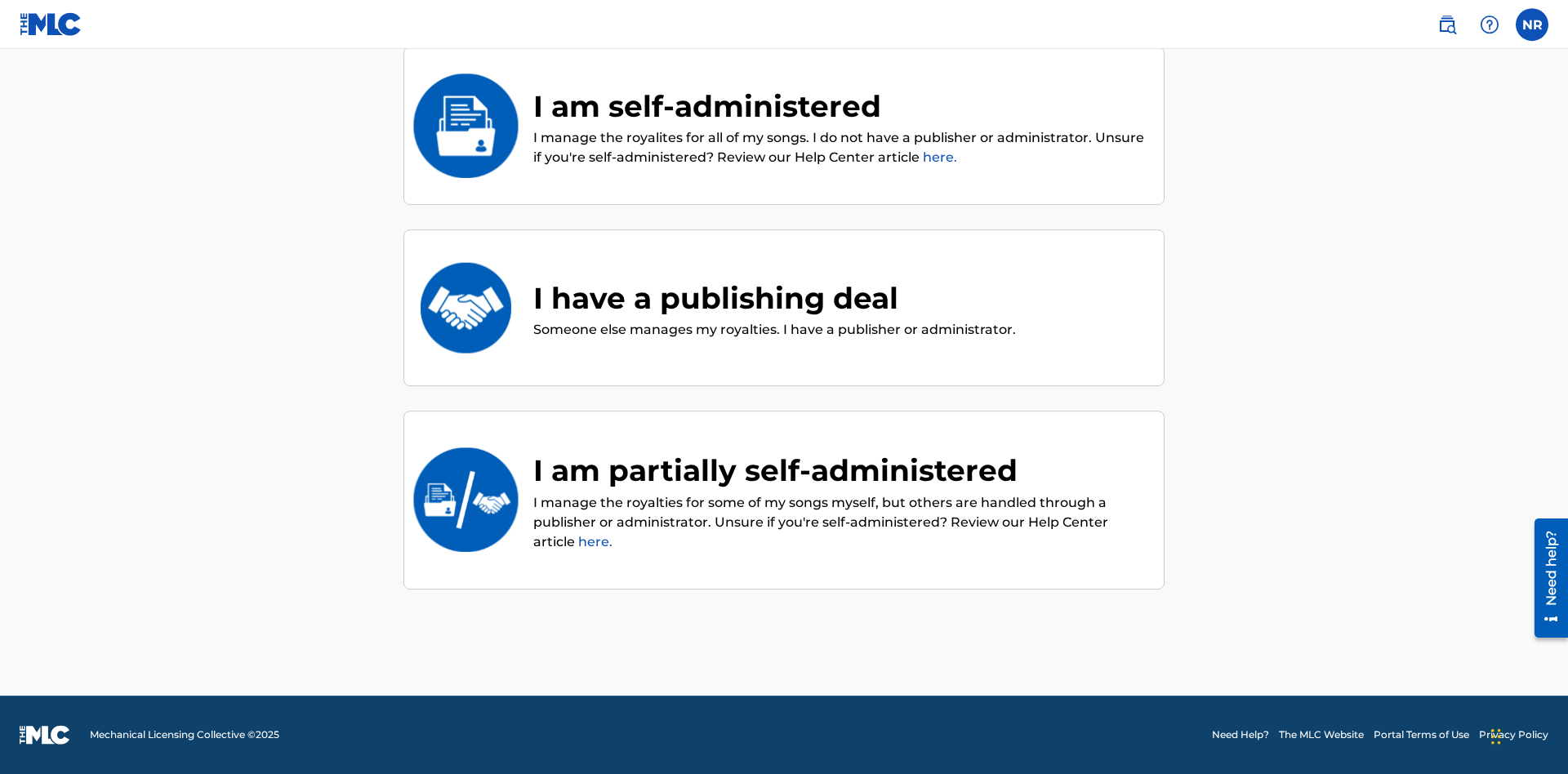
click at [841, 470] on div "I am partially self-administered" at bounding box center [840, 471] width 614 height 44
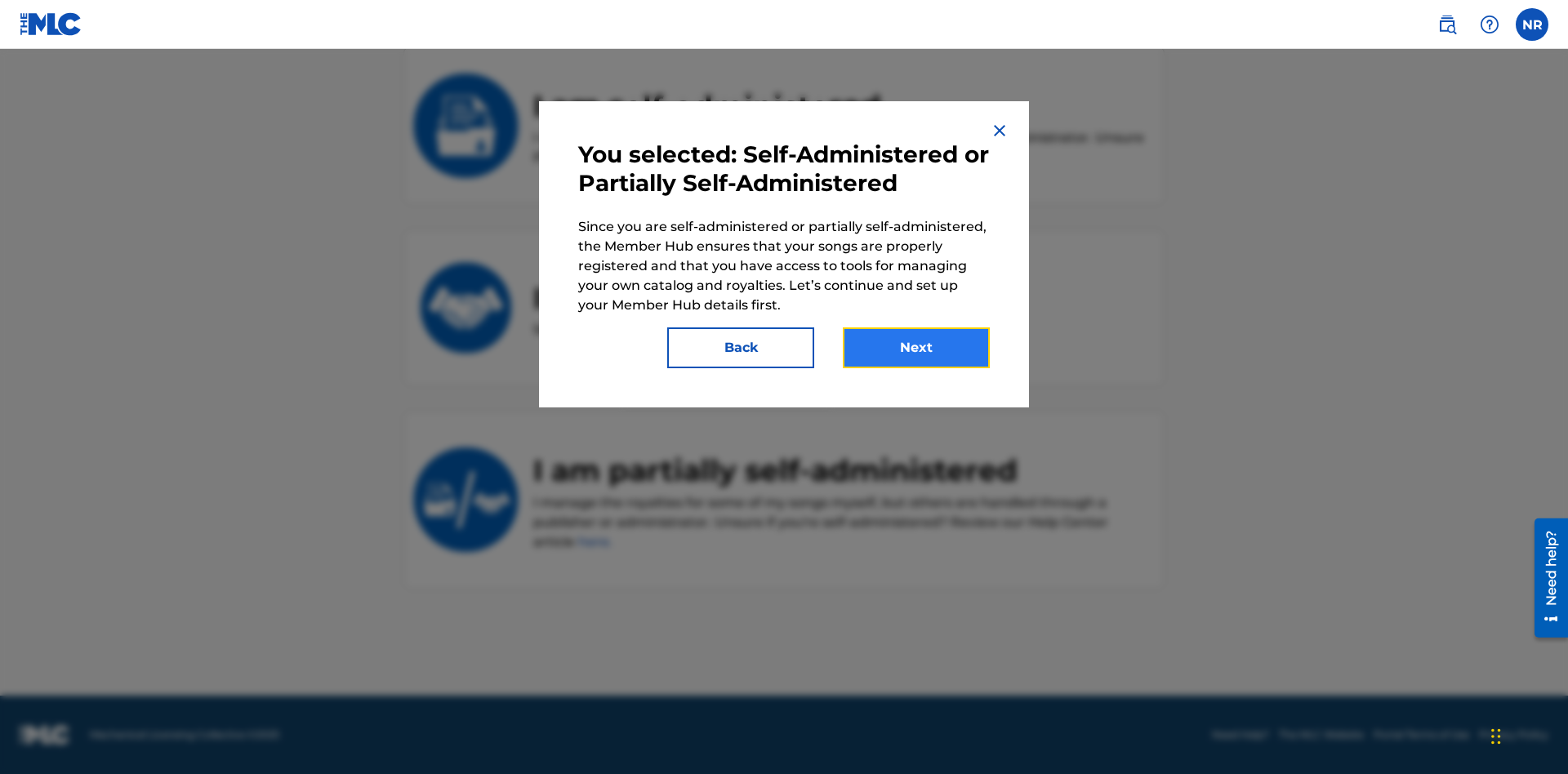
click at [916, 348] on button "Next" at bounding box center [916, 348] width 147 height 41
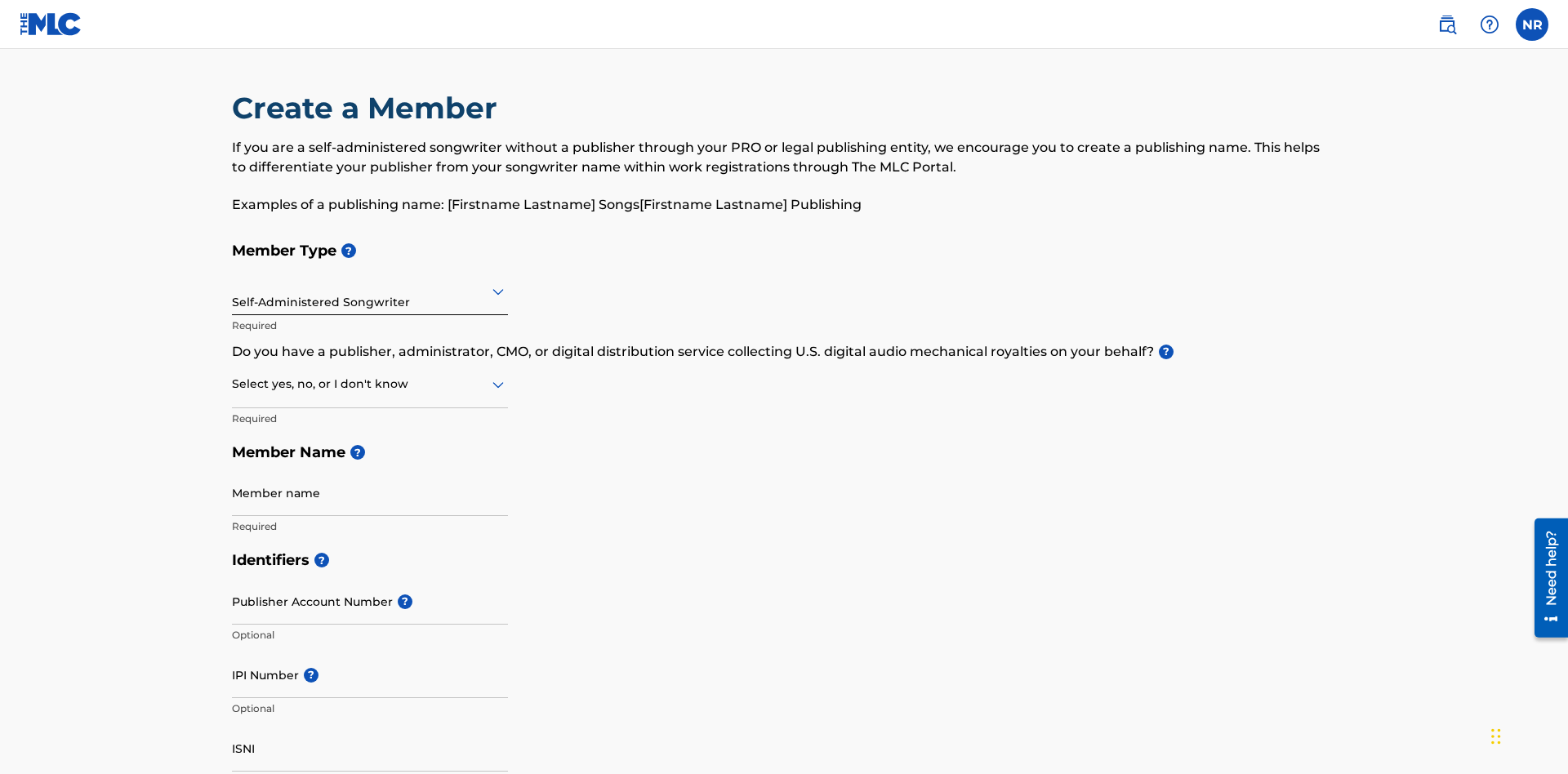
scroll to position [82, 0]
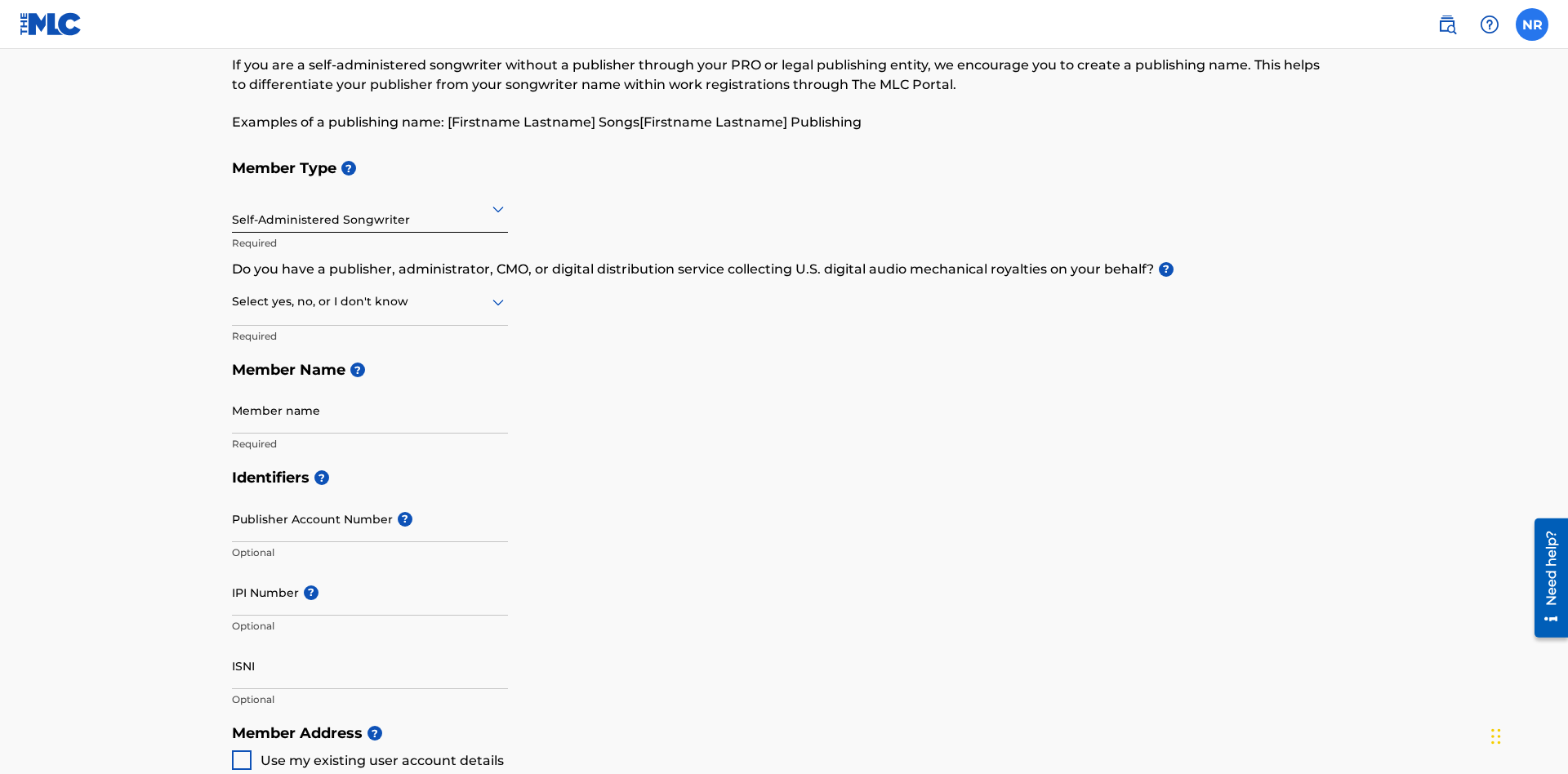
click at [1532, 24] on label at bounding box center [1532, 24] width 33 height 33
click at [1532, 25] on input "NR Nicole Ribble 6bf4c872-7bb5-457b-9418-a3ce4b97004a@mailslurp.biz Notificatio…" at bounding box center [1532, 25] width 0 height 0
click at [1374, 231] on p "Log out" at bounding box center [1374, 231] width 38 height 15
click at [1532, 25] on input "NR Nicole Ribble 6bf4c872-7bb5-457b-9418-a3ce4b97004a@mailslurp.biz Notificatio…" at bounding box center [1532, 25] width 0 height 0
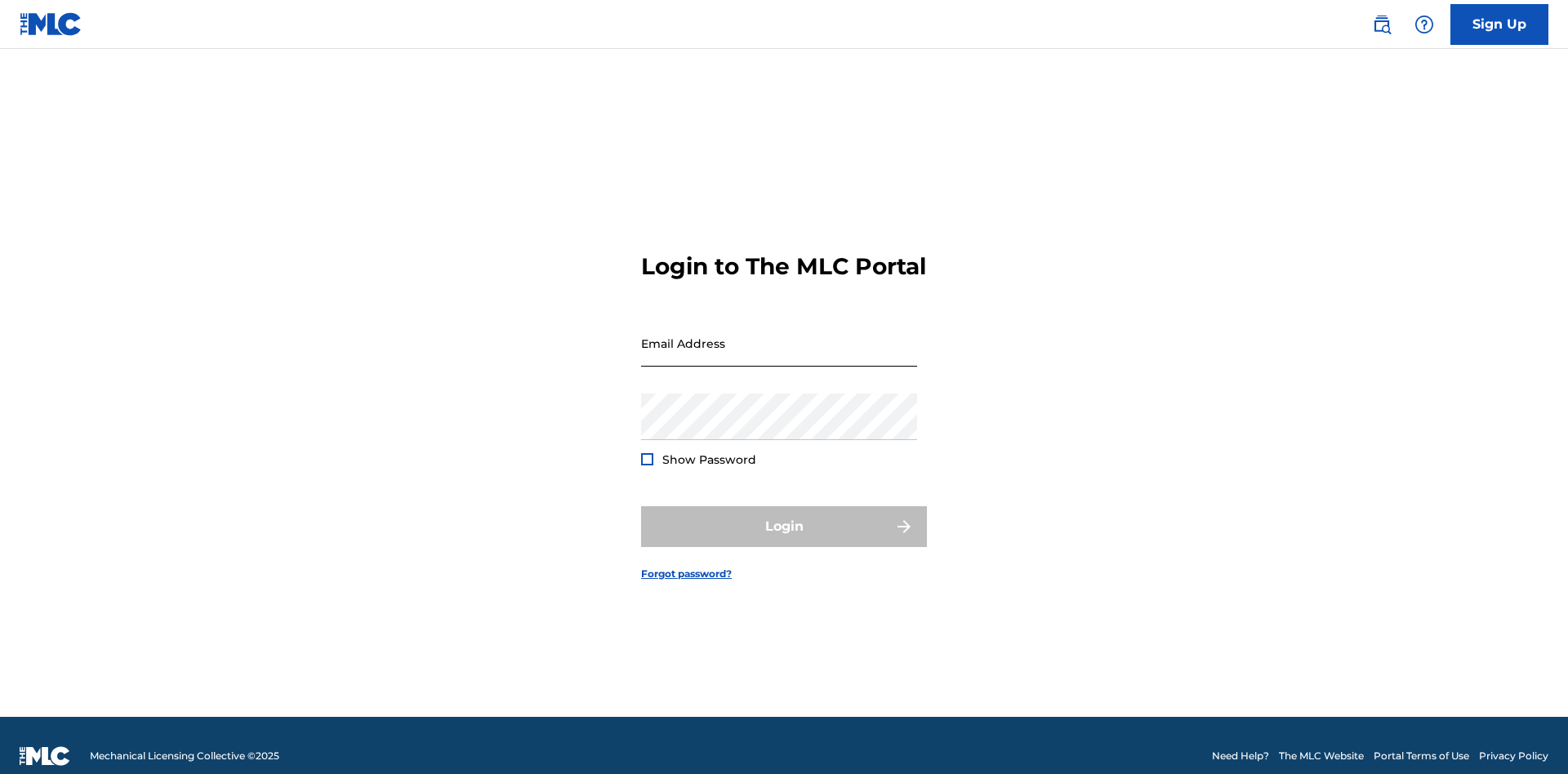
click at [779, 335] on input "Email Address" at bounding box center [779, 343] width 276 height 46
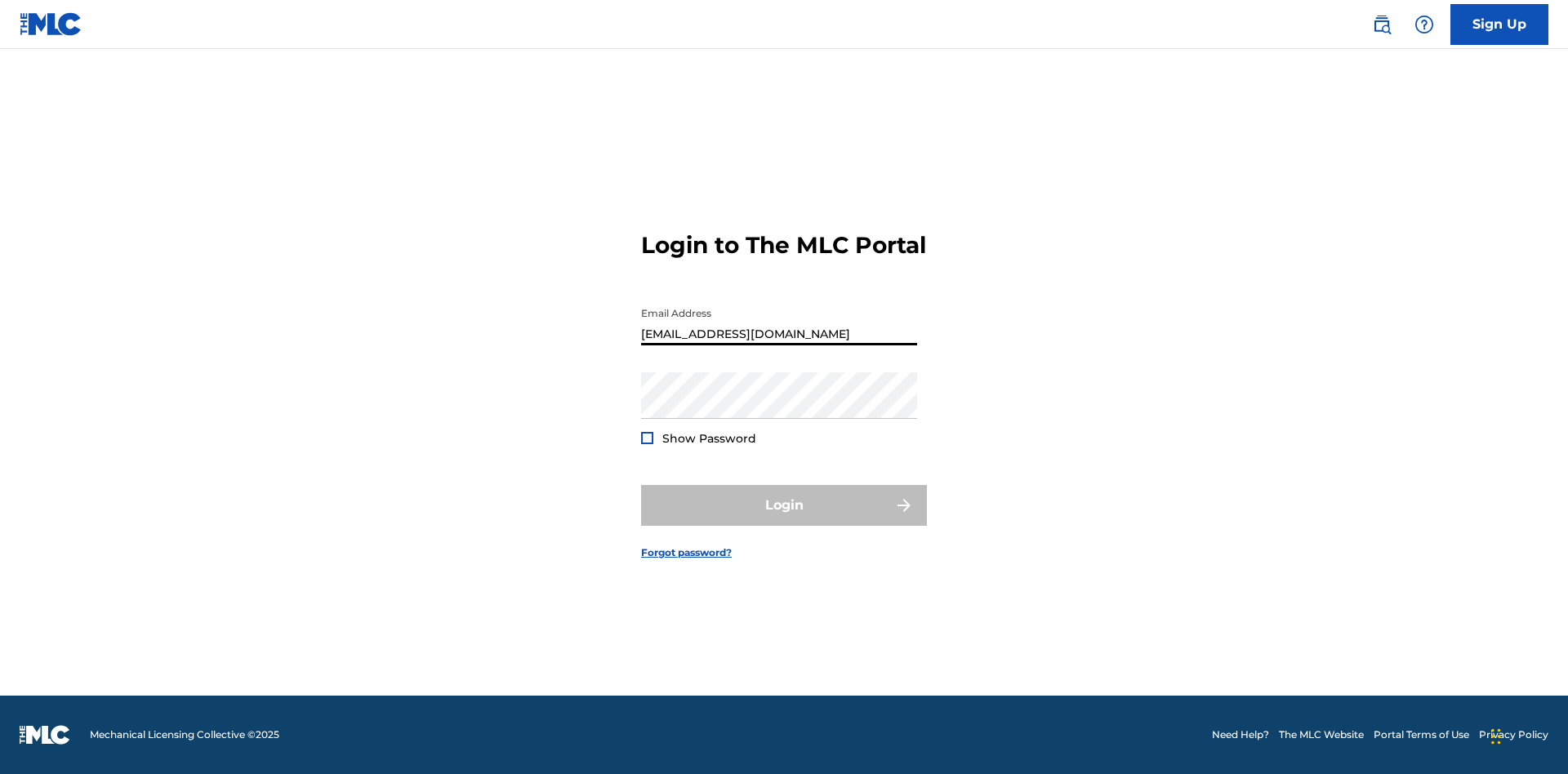
scroll to position [0, 50]
type input "[EMAIL_ADDRESS][DOMAIN_NAME]"
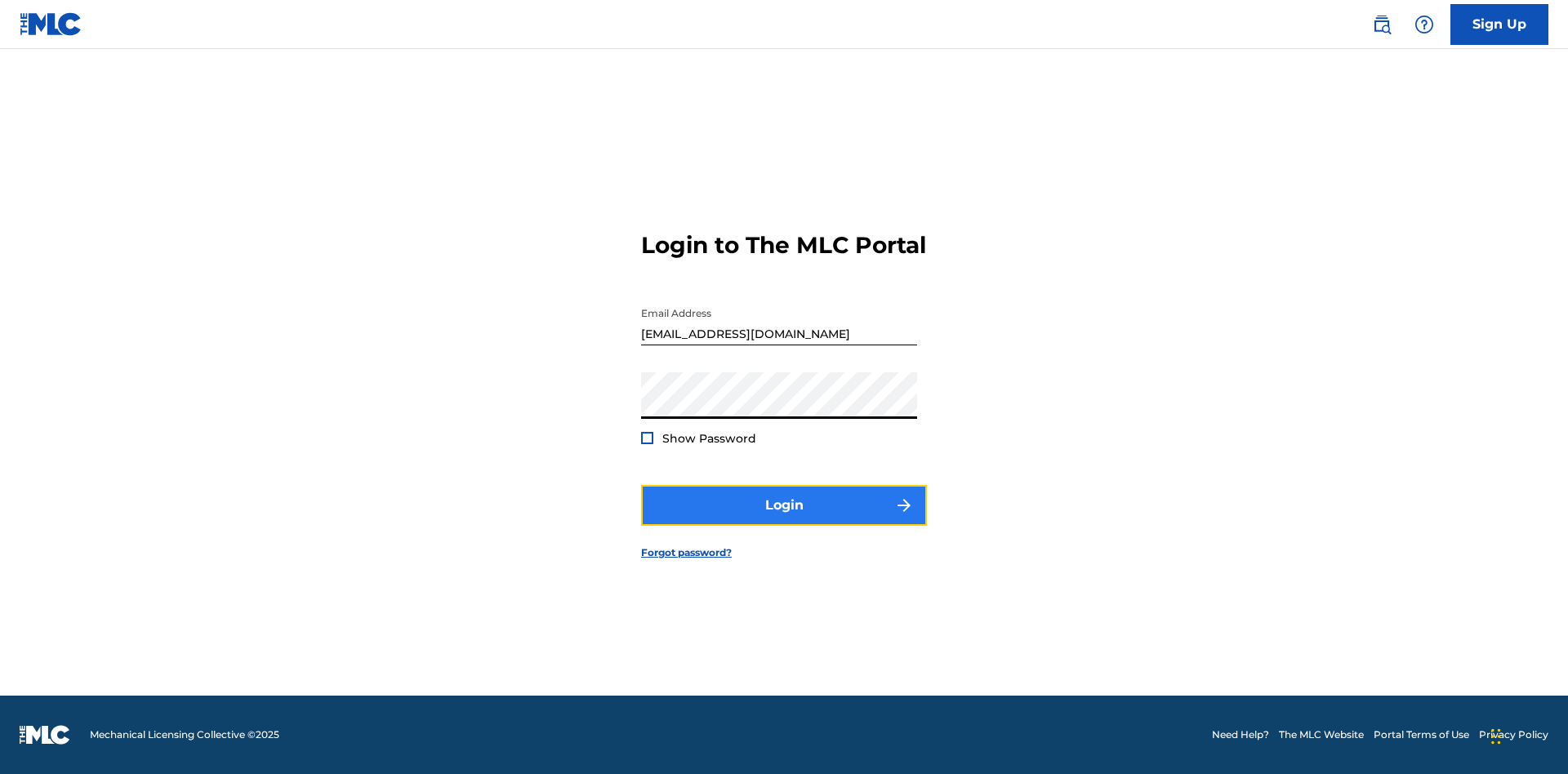
click at [784, 520] on button "Login" at bounding box center [784, 505] width 286 height 41
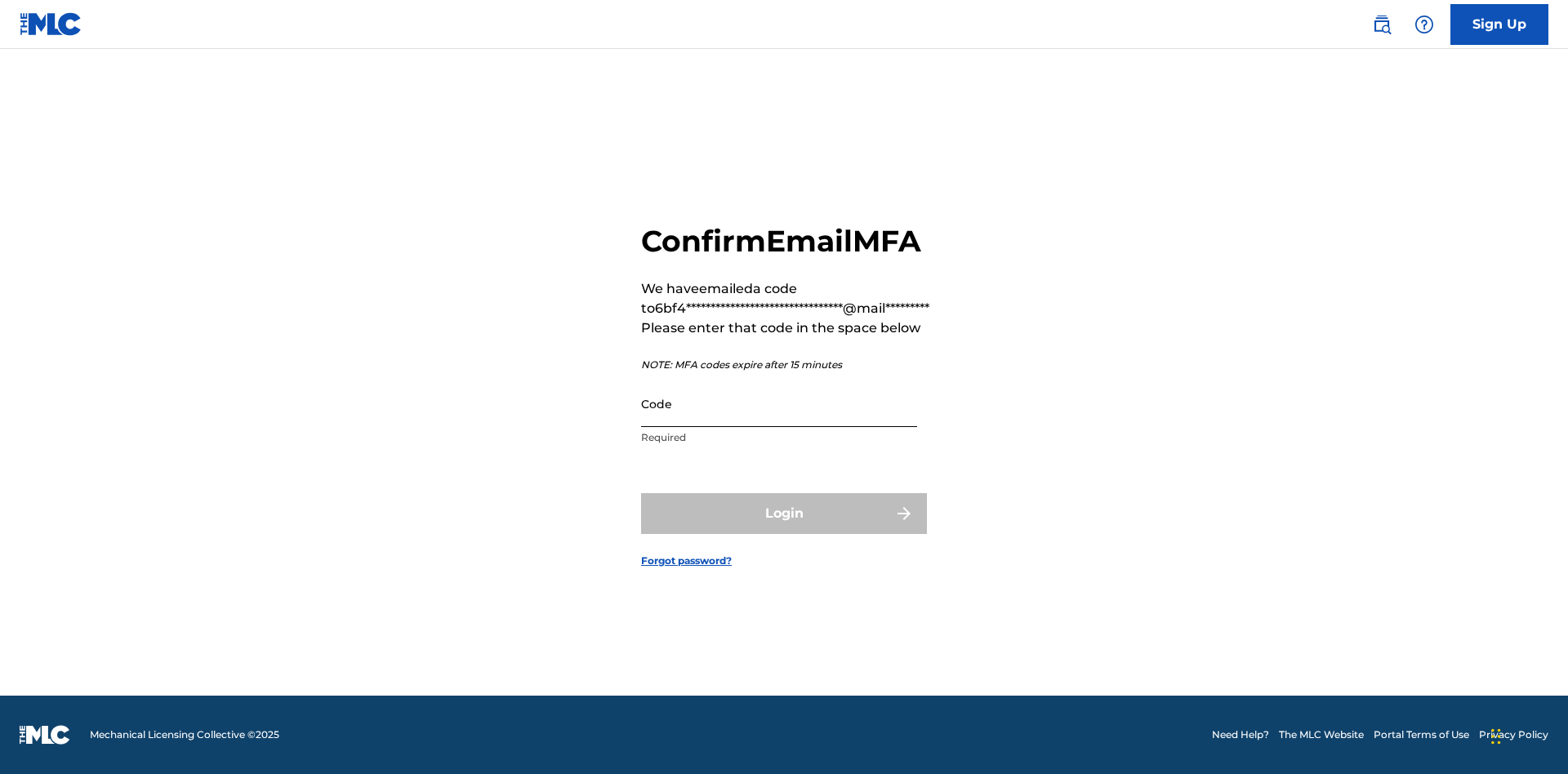
click at [779, 403] on input "Code" at bounding box center [779, 403] width 276 height 46
type input "608502"
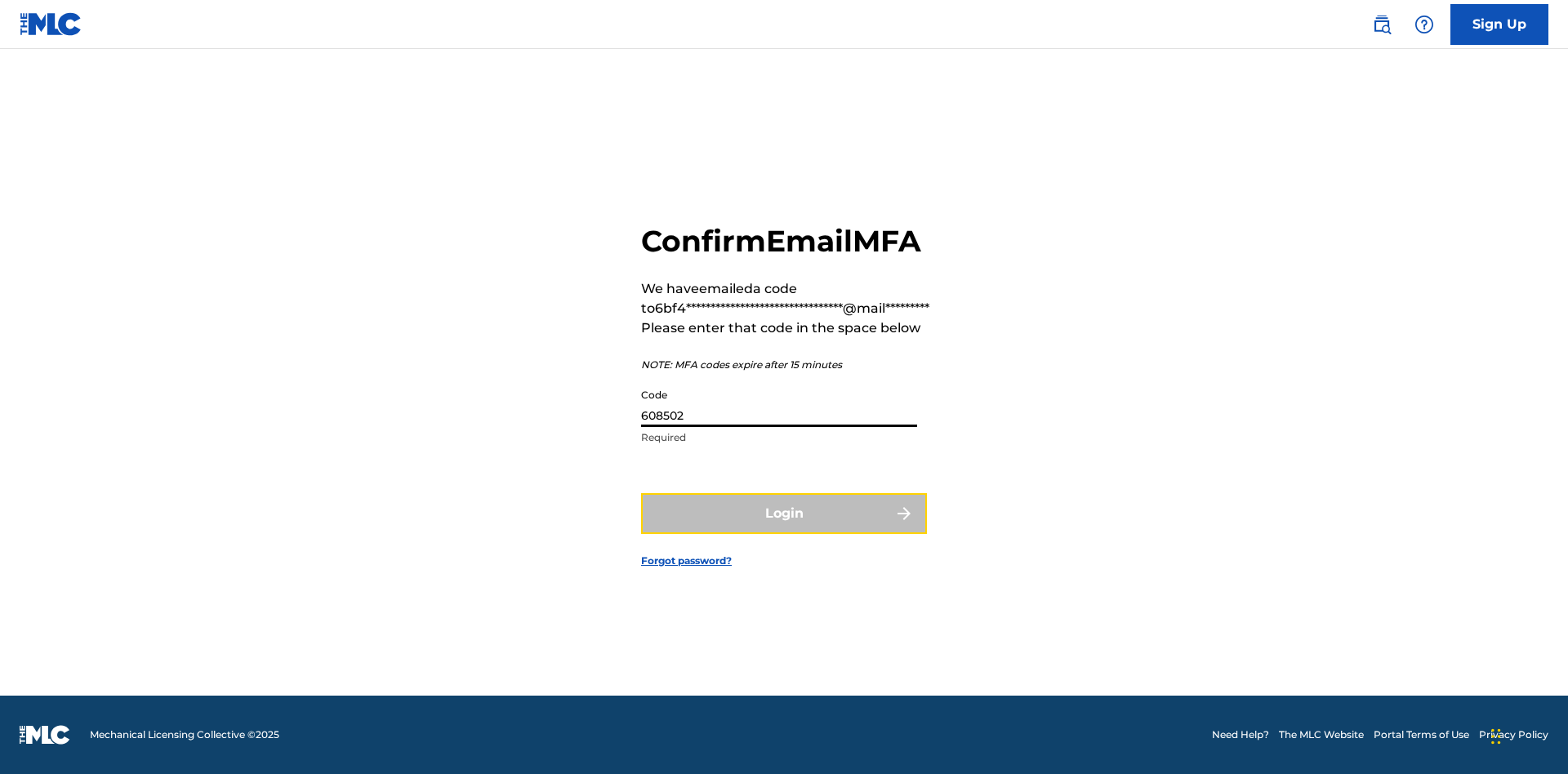
click at [784, 512] on button "Login" at bounding box center [784, 513] width 286 height 41
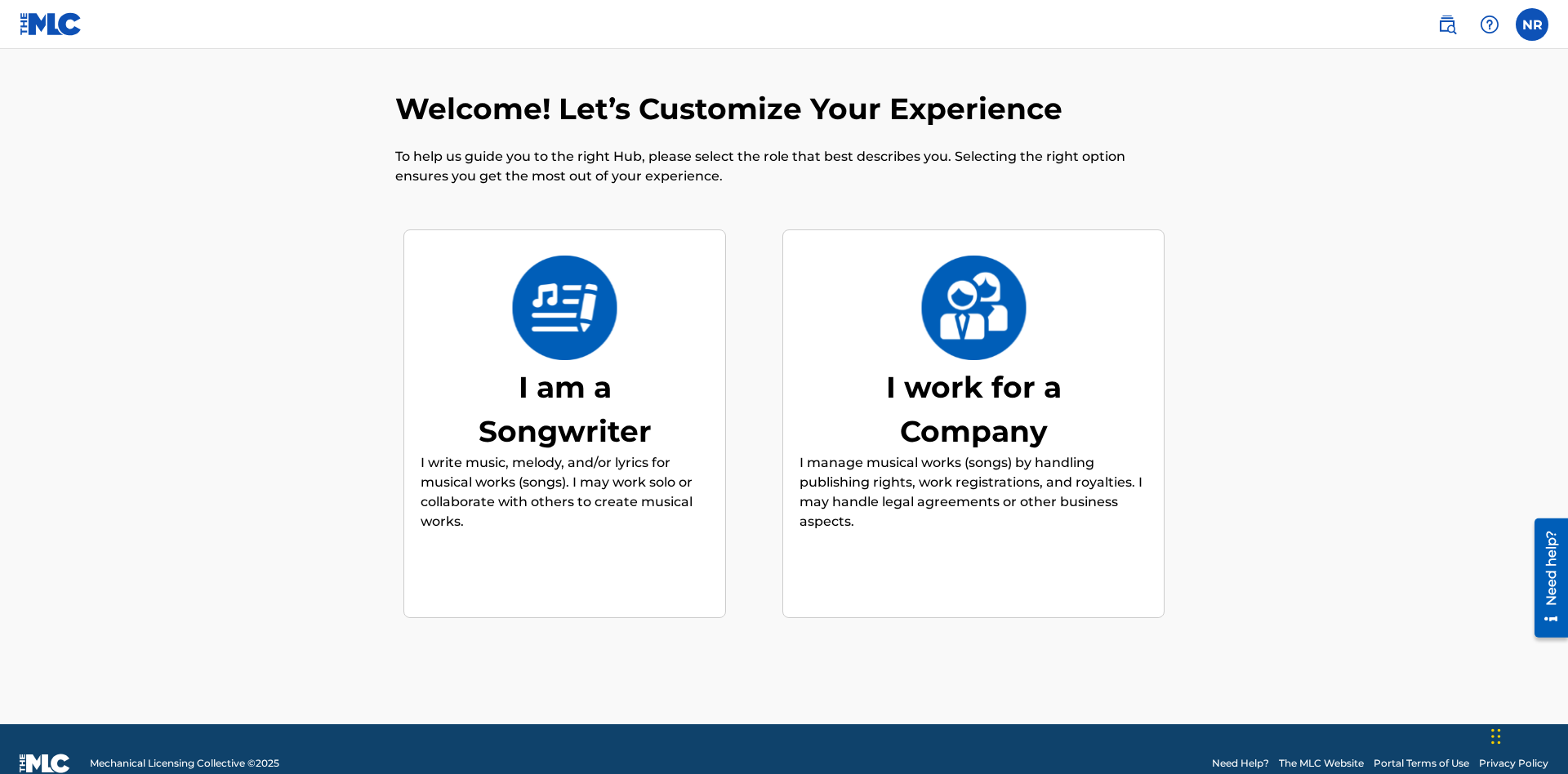
click at [974, 379] on div "I work for a Company" at bounding box center [973, 409] width 245 height 88
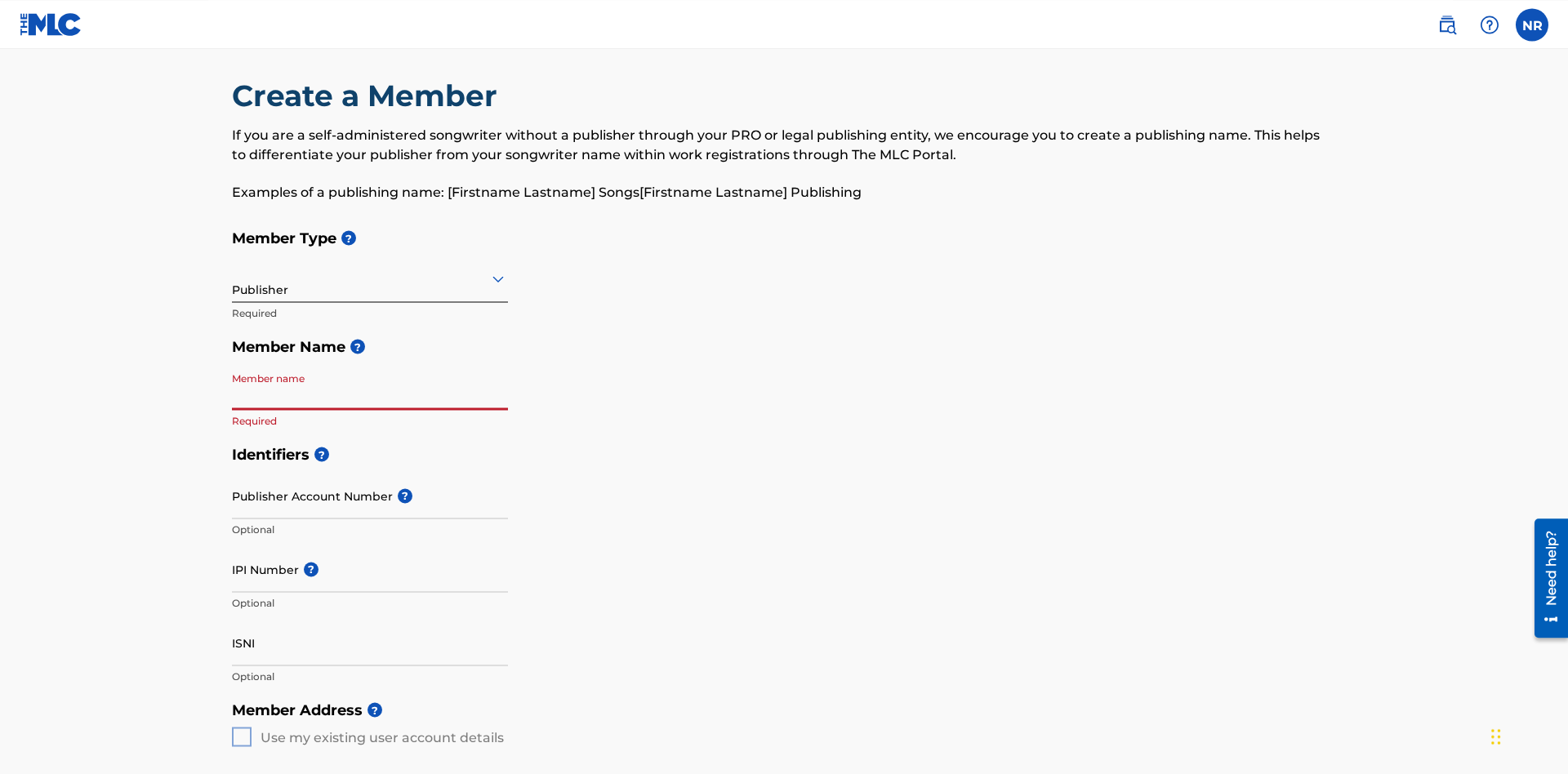
scroll to position [82, 0]
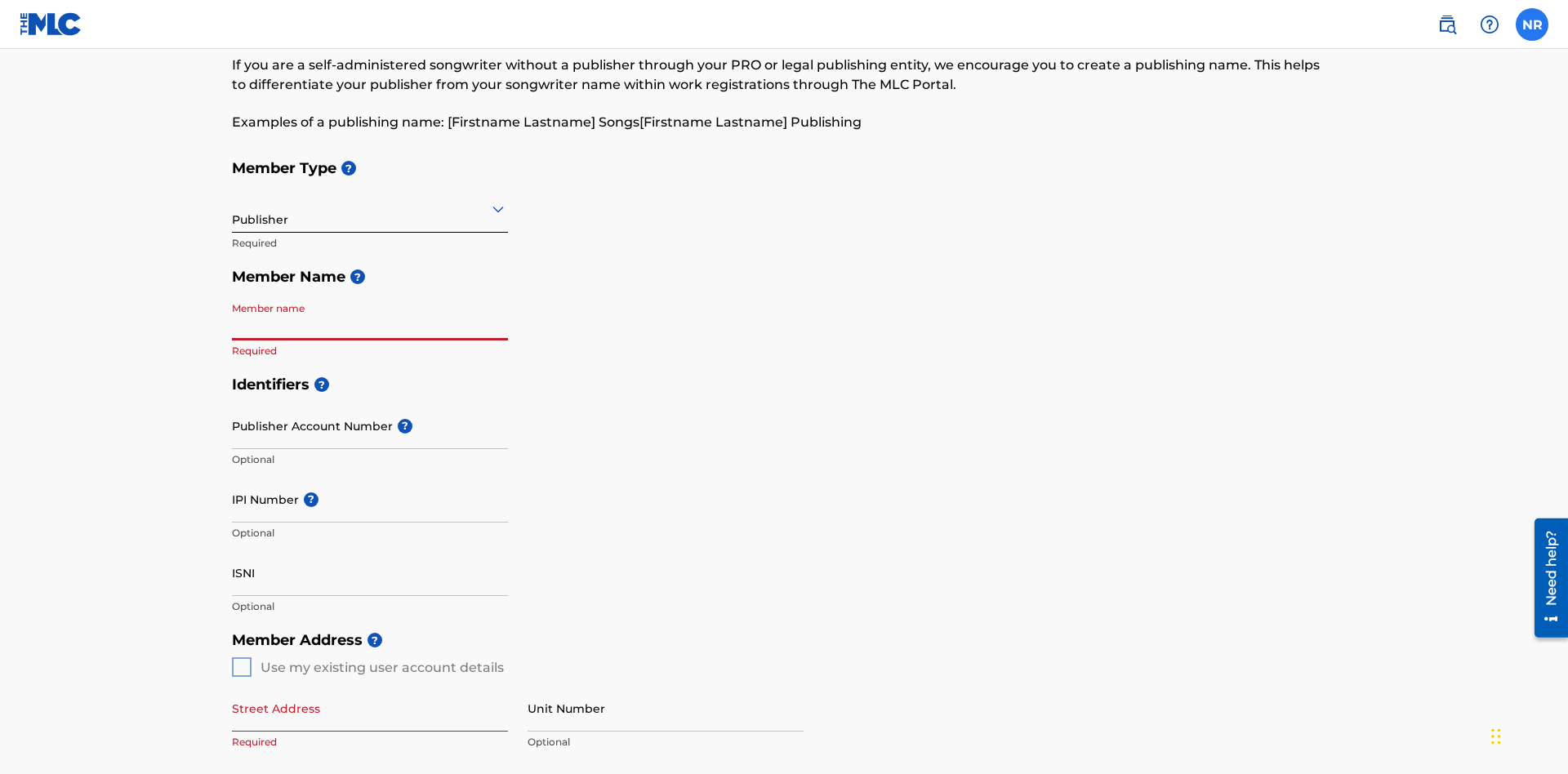
click at [1532, 24] on label at bounding box center [1532, 24] width 33 height 33
click at [1532, 25] on input "NR Nicole Ribble 6bf4c872-7bb5-457b-9418-a3ce4b97004a@mailslurp.biz Notificatio…" at bounding box center [1532, 25] width 0 height 0
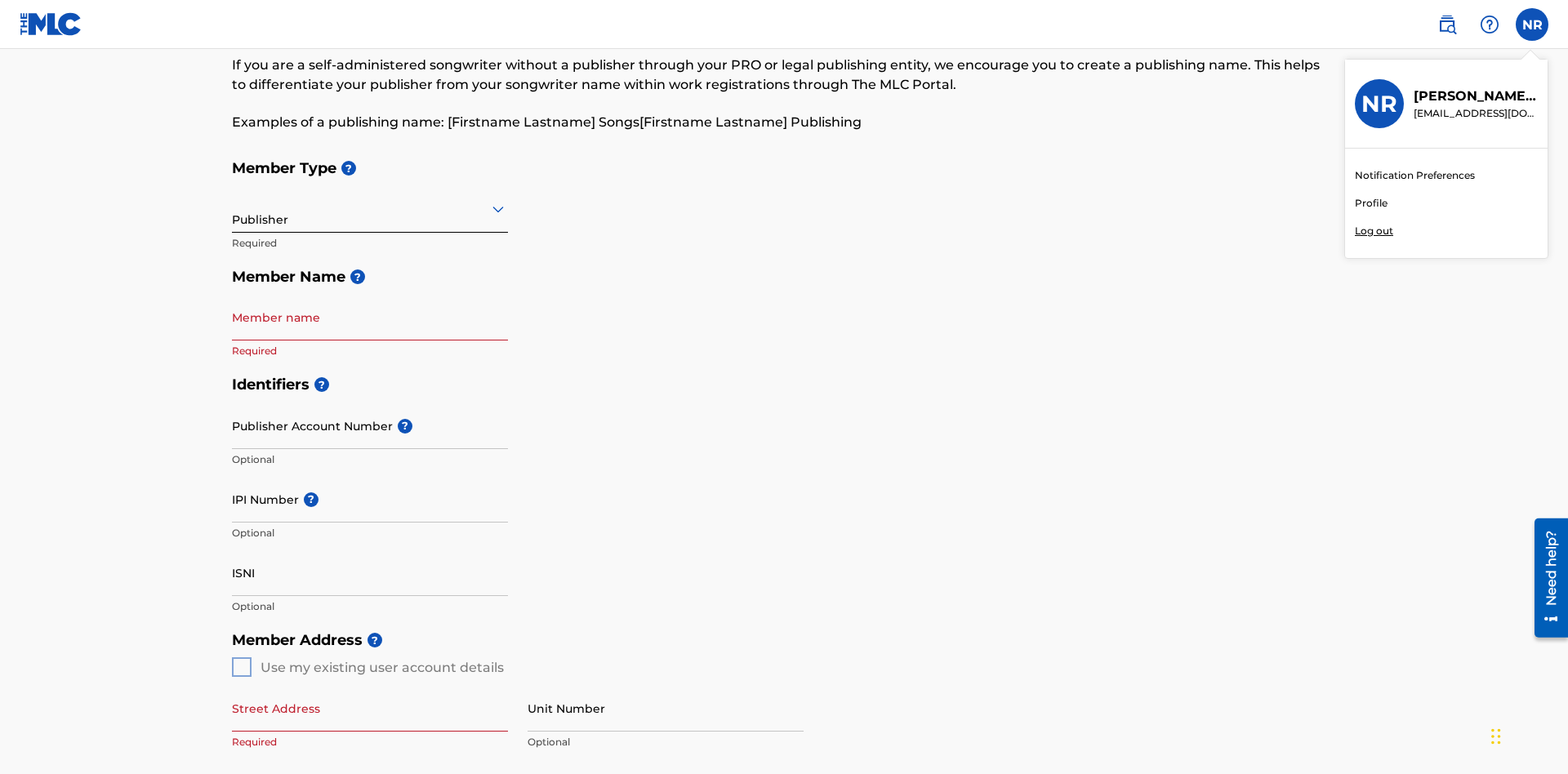
click at [1374, 231] on p "Log out" at bounding box center [1374, 231] width 38 height 15
click at [1532, 25] on input "NR Nicole Ribble 6bf4c872-7bb5-457b-9418-a3ce4b97004a@mailslurp.biz Notificatio…" at bounding box center [1532, 25] width 0 height 0
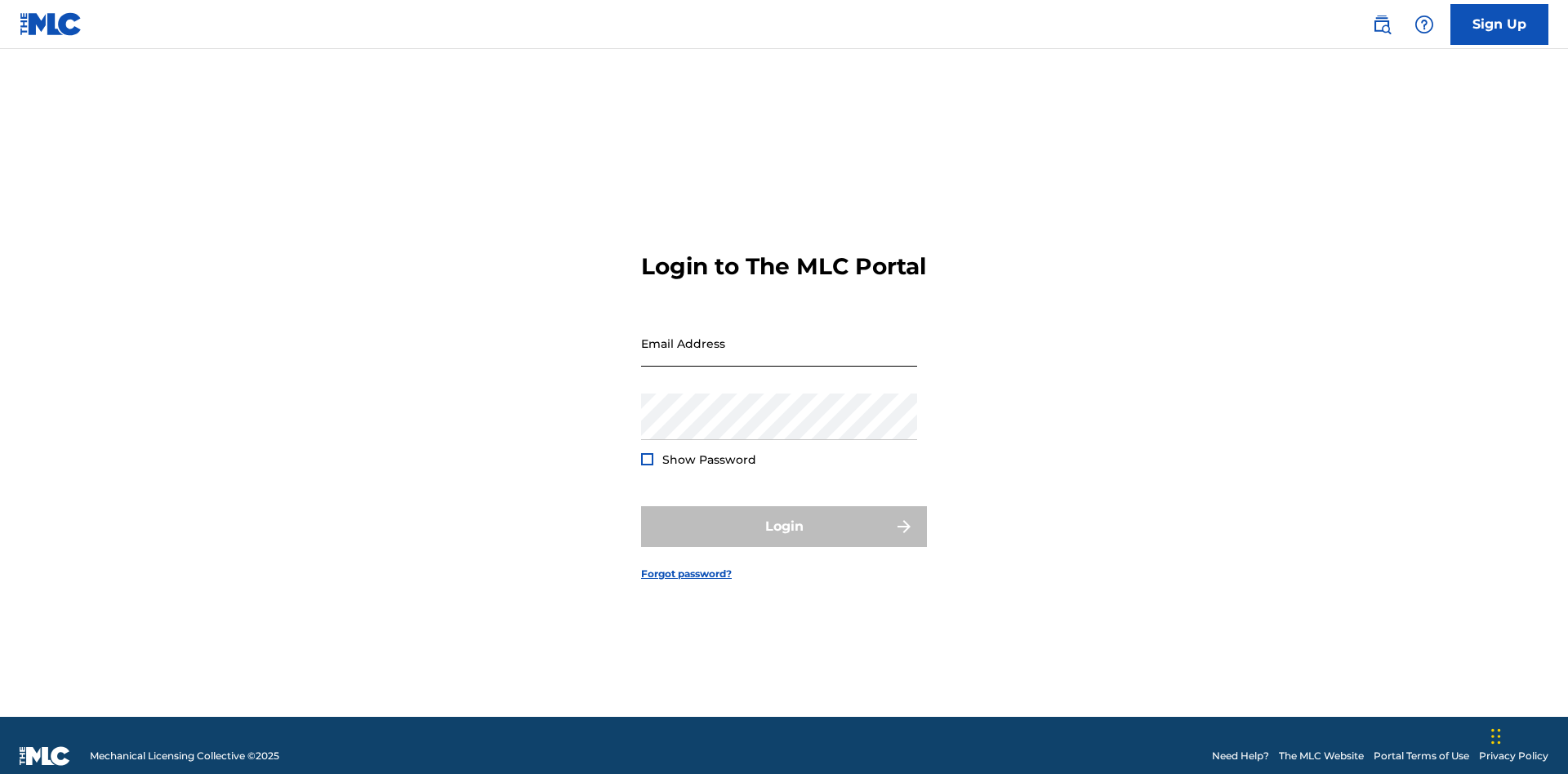
click at [779, 335] on input "Email Address" at bounding box center [779, 343] width 276 height 46
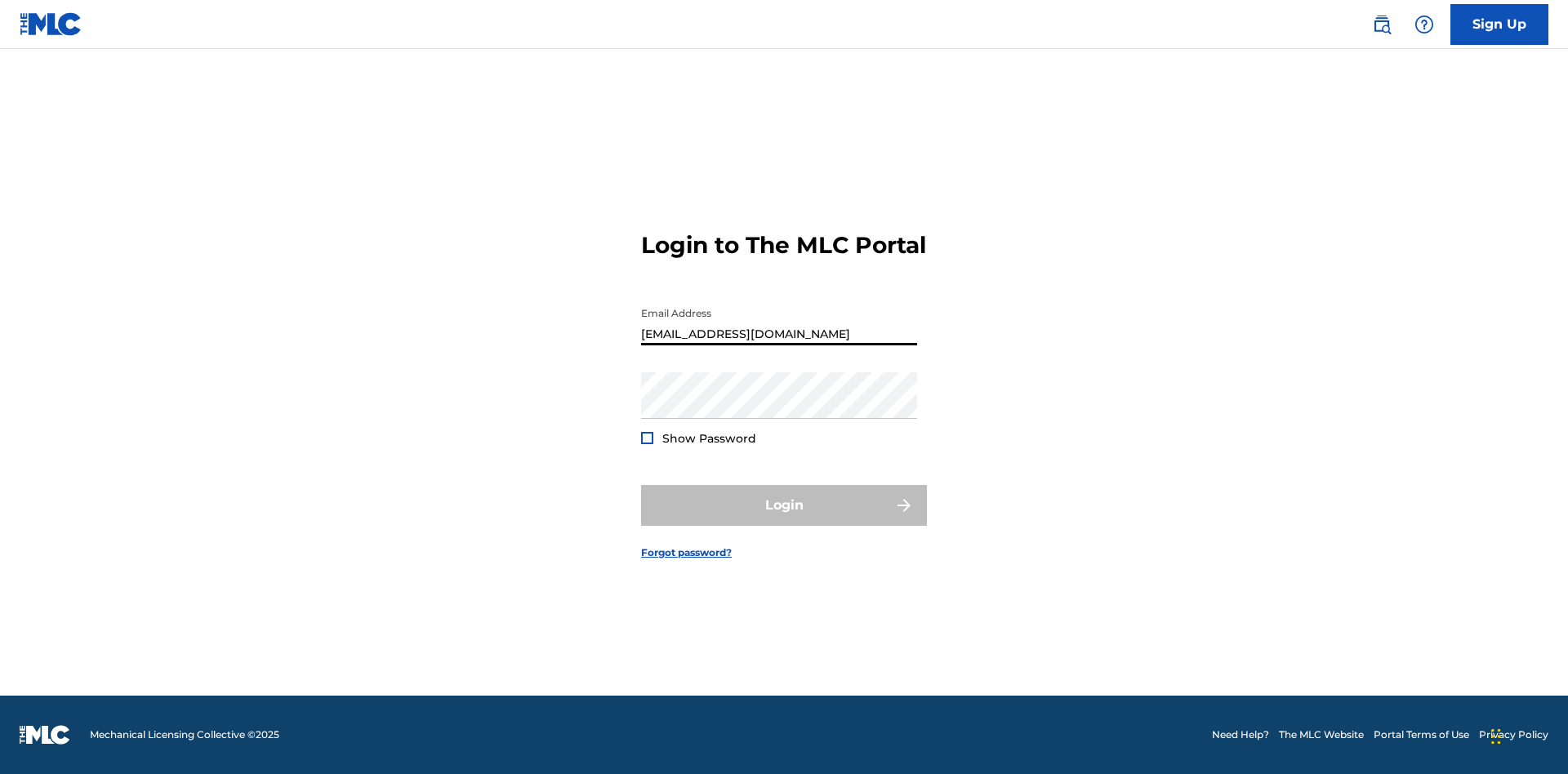
scroll to position [0, 50]
type input "[EMAIL_ADDRESS][DOMAIN_NAME]"
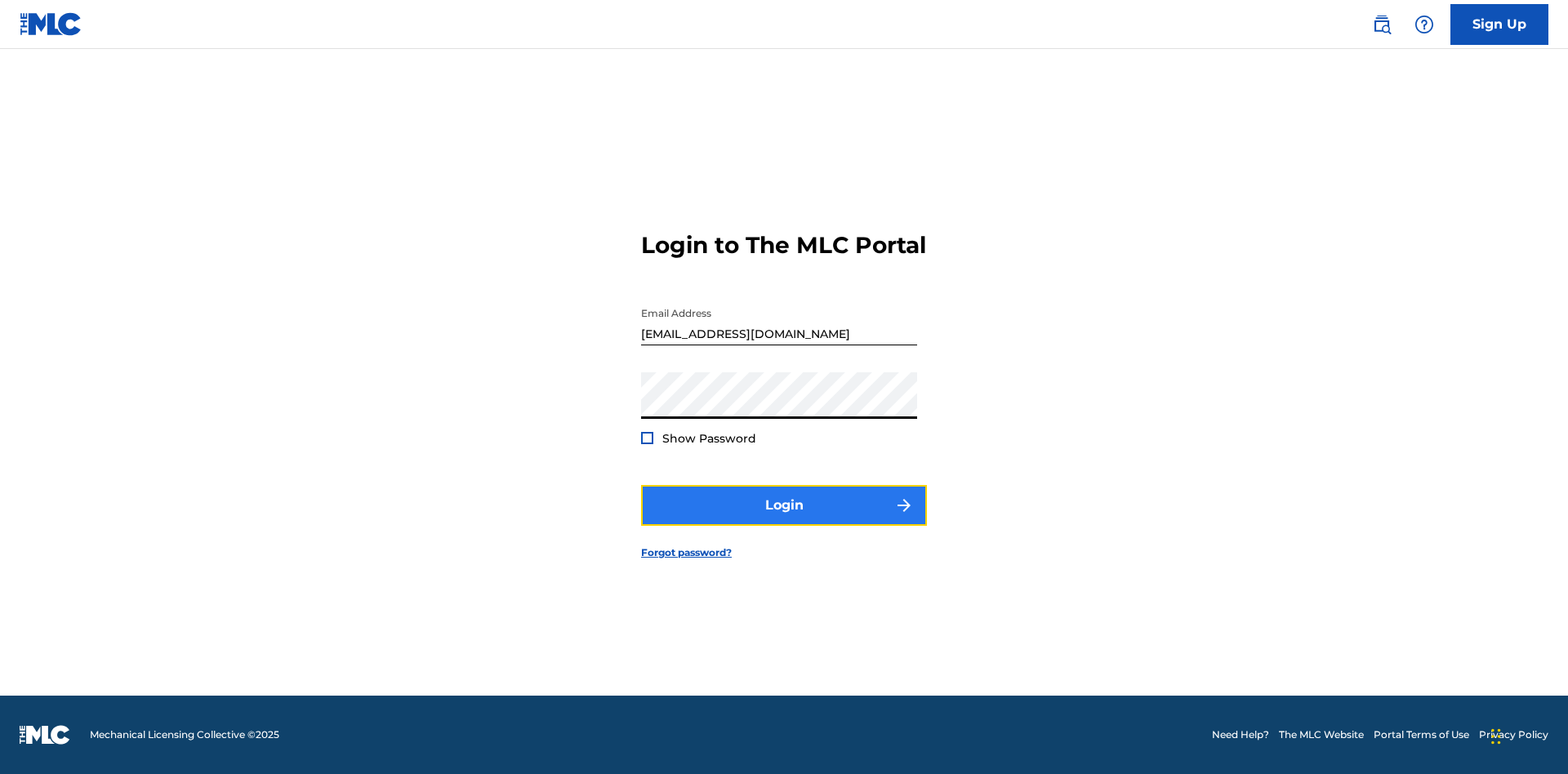
click at [784, 520] on button "Login" at bounding box center [784, 505] width 286 height 41
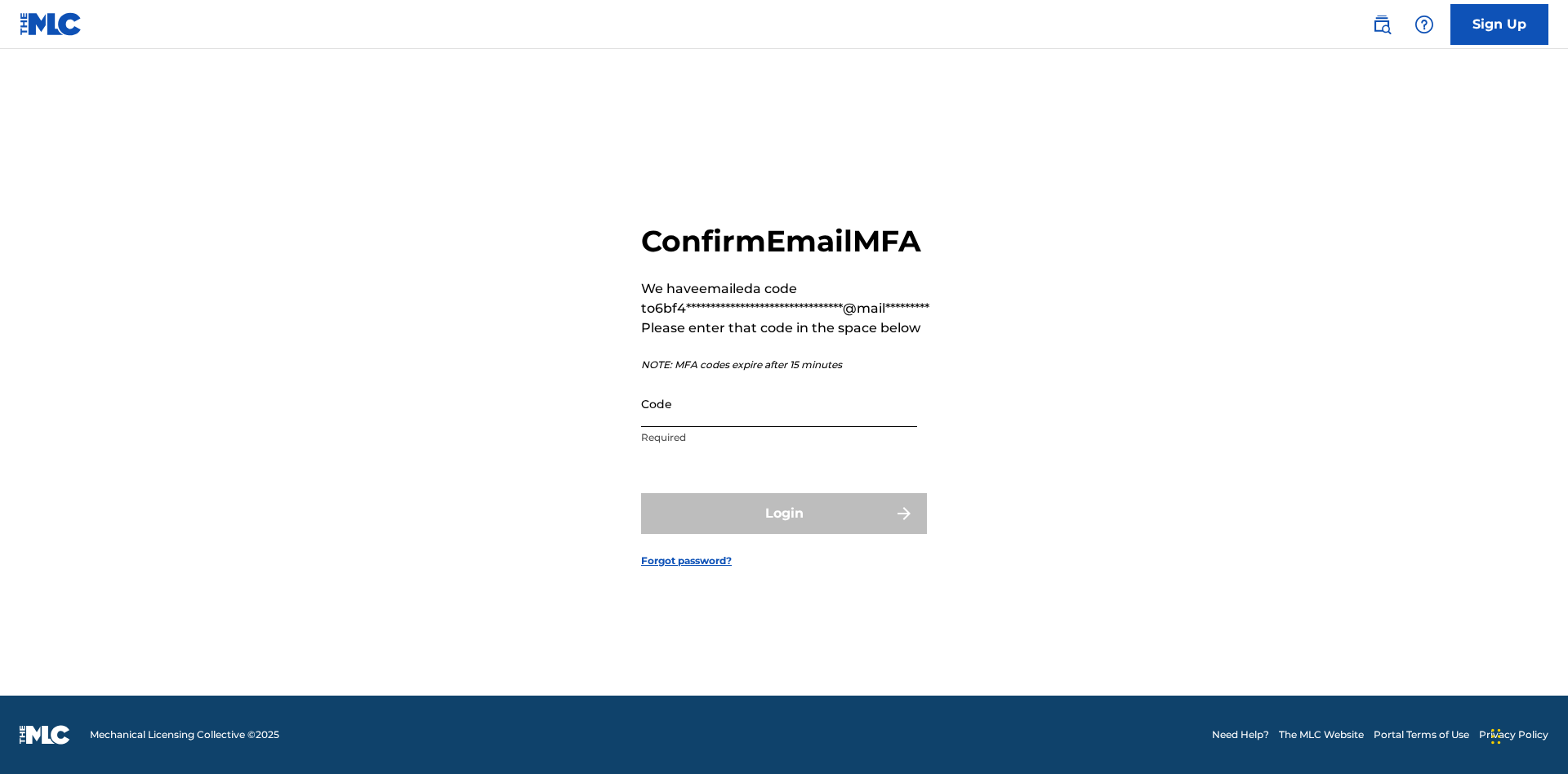
click at [779, 403] on input "Code" at bounding box center [779, 403] width 276 height 46
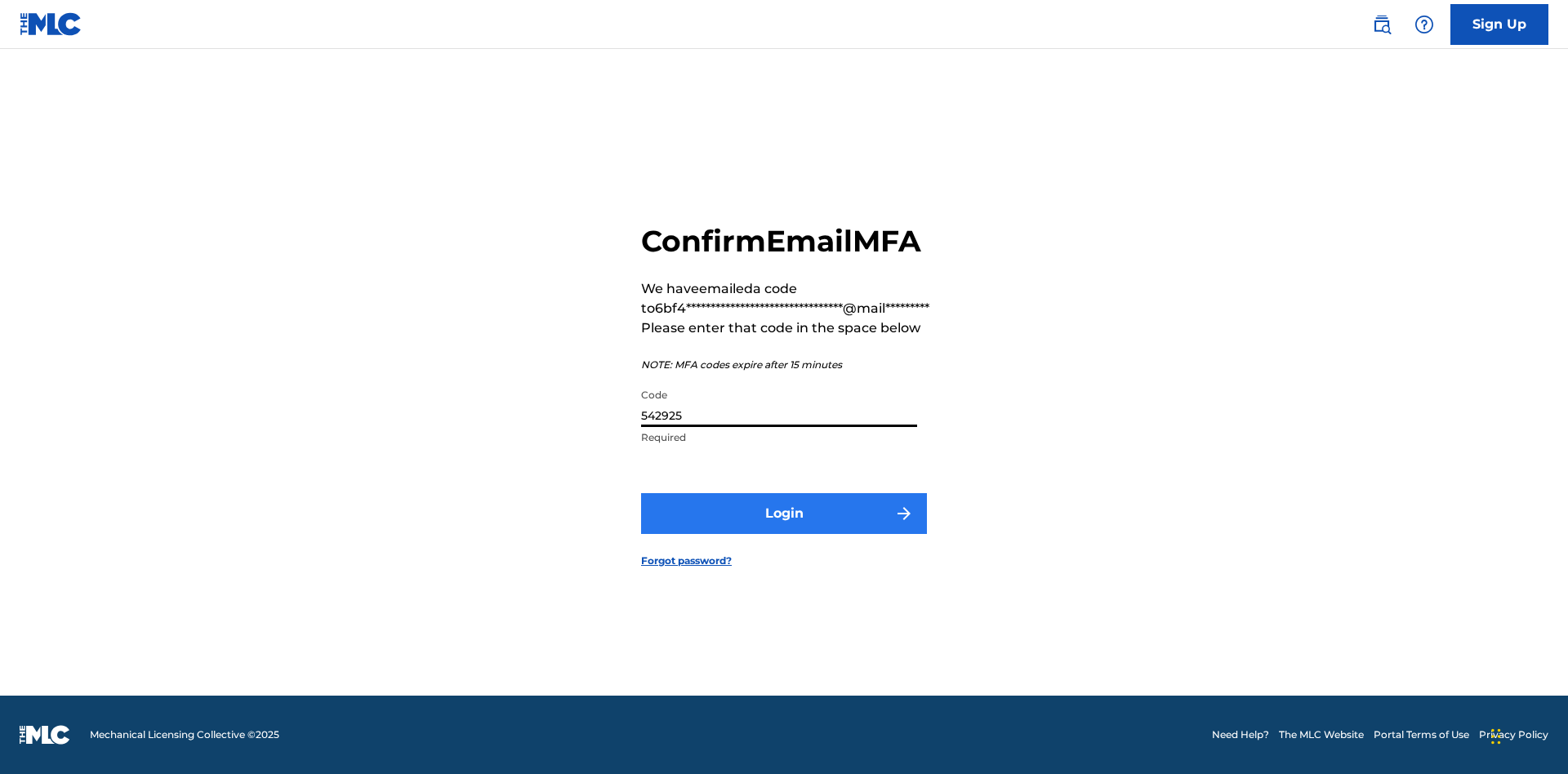
type input "542925"
click at [784, 512] on button "Login" at bounding box center [784, 513] width 286 height 41
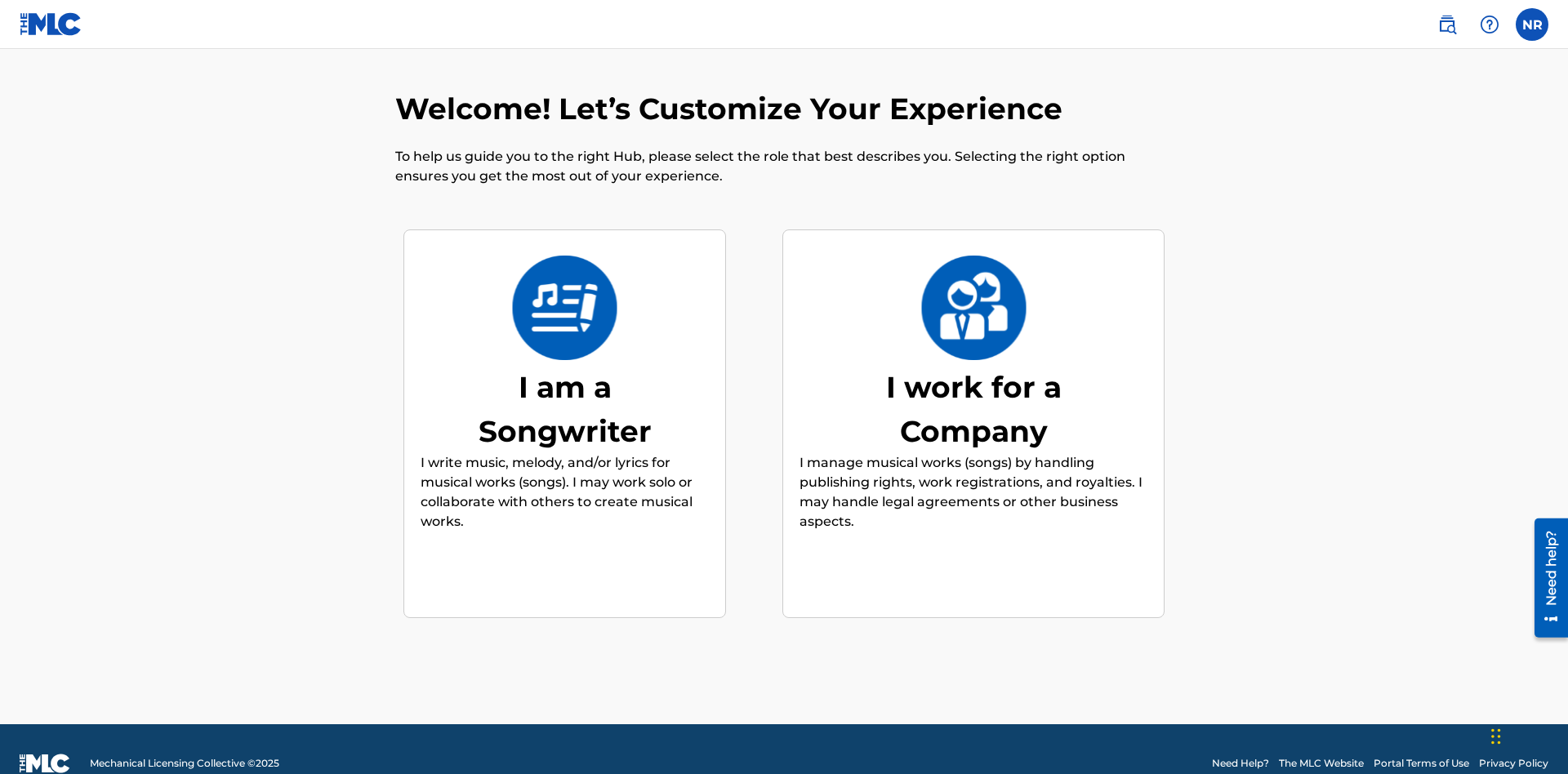
click at [974, 379] on div "I work for a Company" at bounding box center [973, 409] width 245 height 88
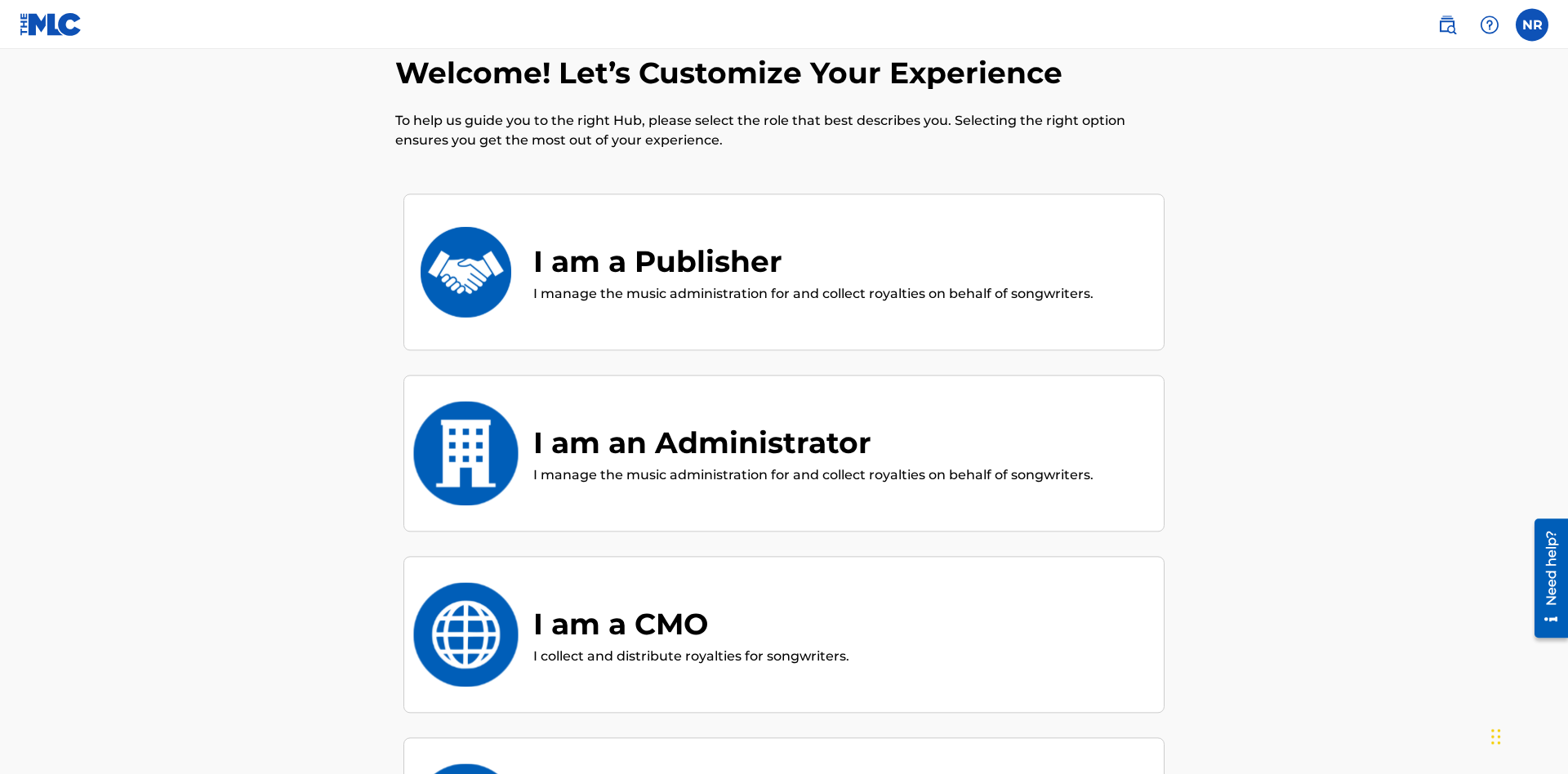
scroll to position [340, 0]
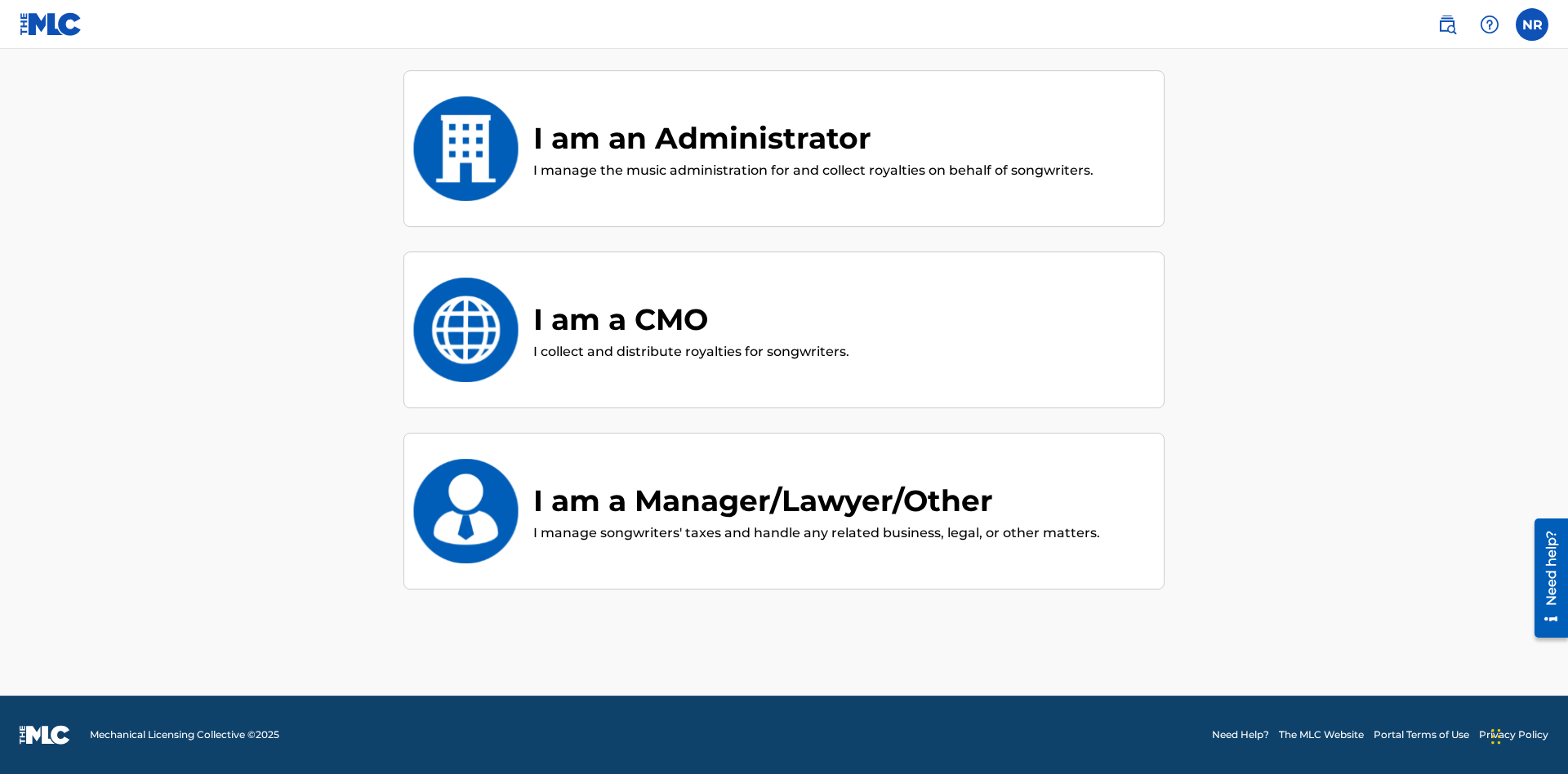
click at [811, 138] on div "I am an Administrator" at bounding box center [813, 138] width 561 height 44
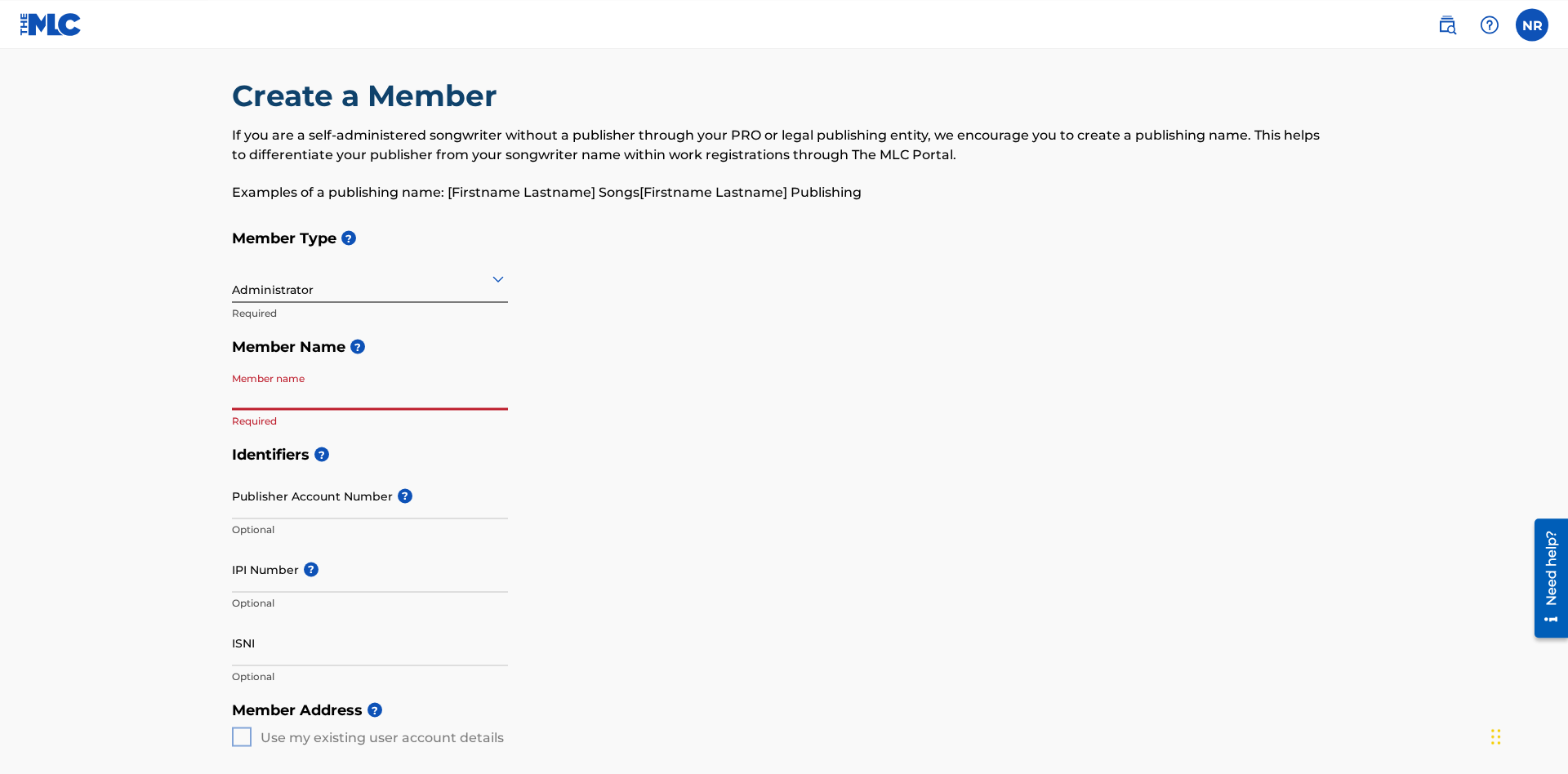
scroll to position [82, 0]
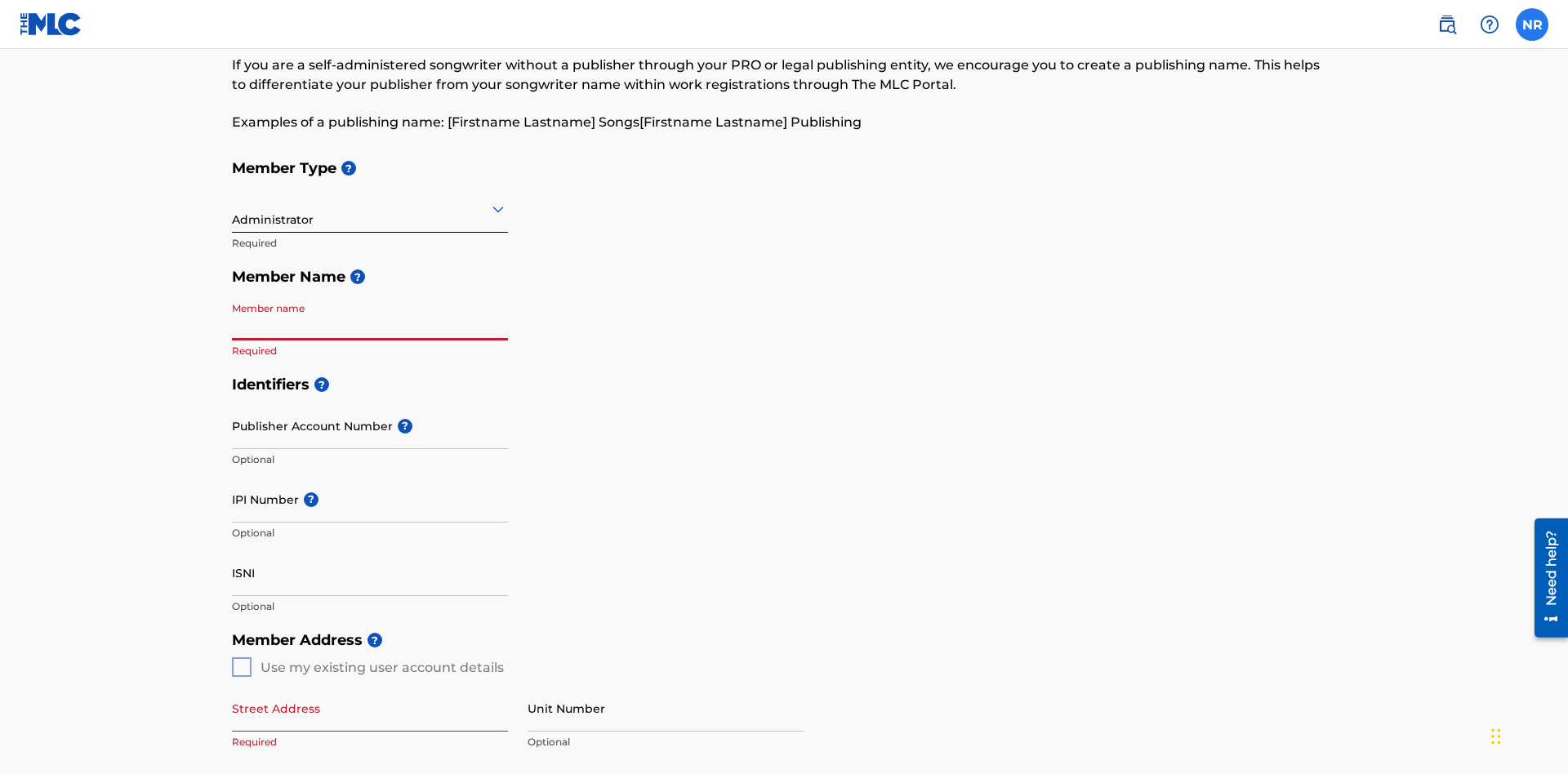
click at [1532, 24] on label at bounding box center [1532, 24] width 33 height 33
click at [1532, 25] on input "NR [PERSON_NAME] [EMAIL_ADDRESS][DOMAIN_NAME] Notification Preferences Profile …" at bounding box center [1532, 25] width 0 height 0
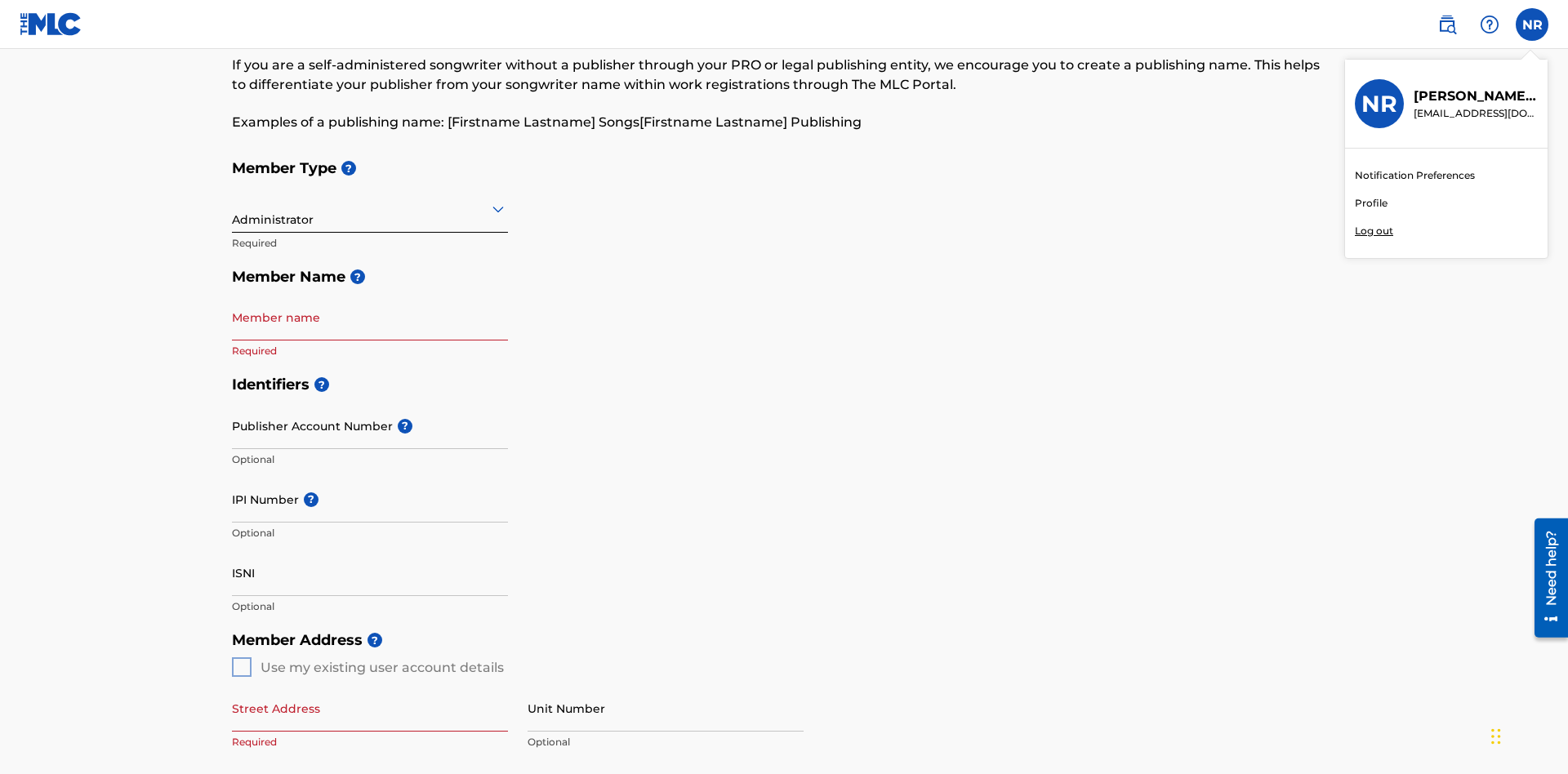
click at [1374, 231] on p "Log out" at bounding box center [1374, 231] width 38 height 15
click at [1532, 25] on input "NR [PERSON_NAME] [EMAIL_ADDRESS][DOMAIN_NAME] Notification Preferences Profile …" at bounding box center [1532, 25] width 0 height 0
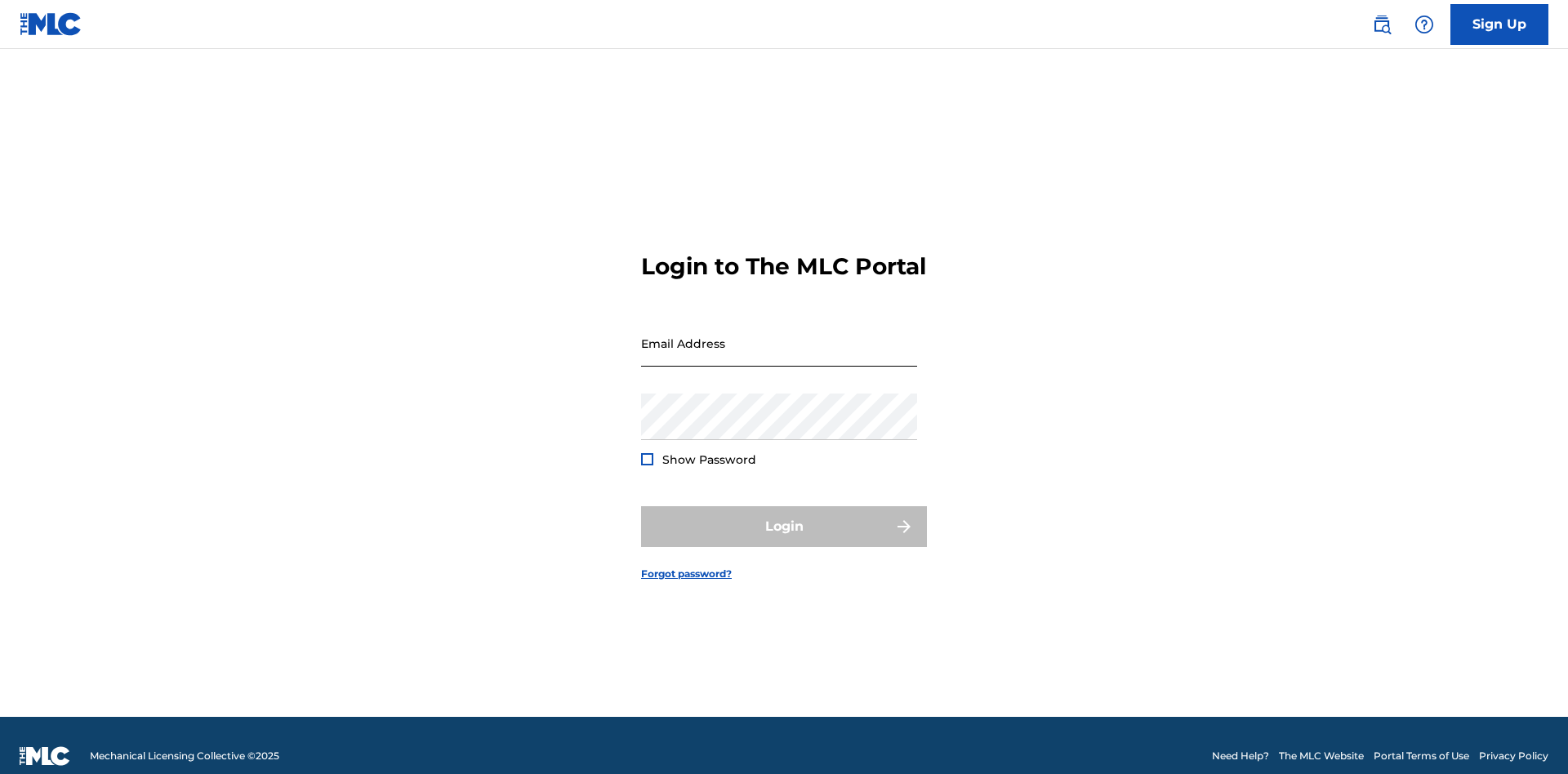
click at [779, 335] on input "Email Address" at bounding box center [779, 343] width 276 height 46
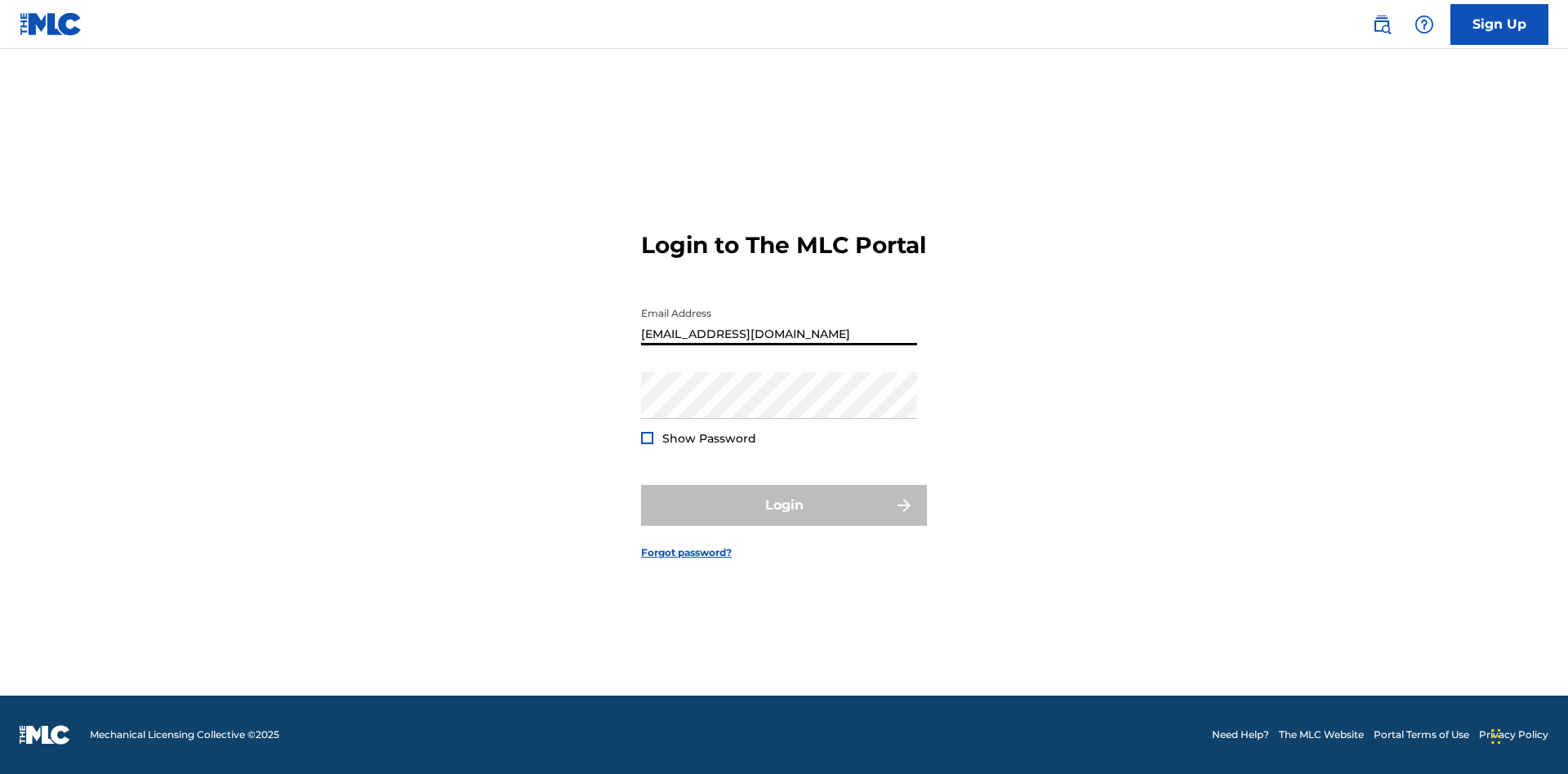
scroll to position [0, 50]
type input "[EMAIL_ADDRESS][DOMAIN_NAME]"
click at [784, 520] on button "Login" at bounding box center [784, 505] width 286 height 41
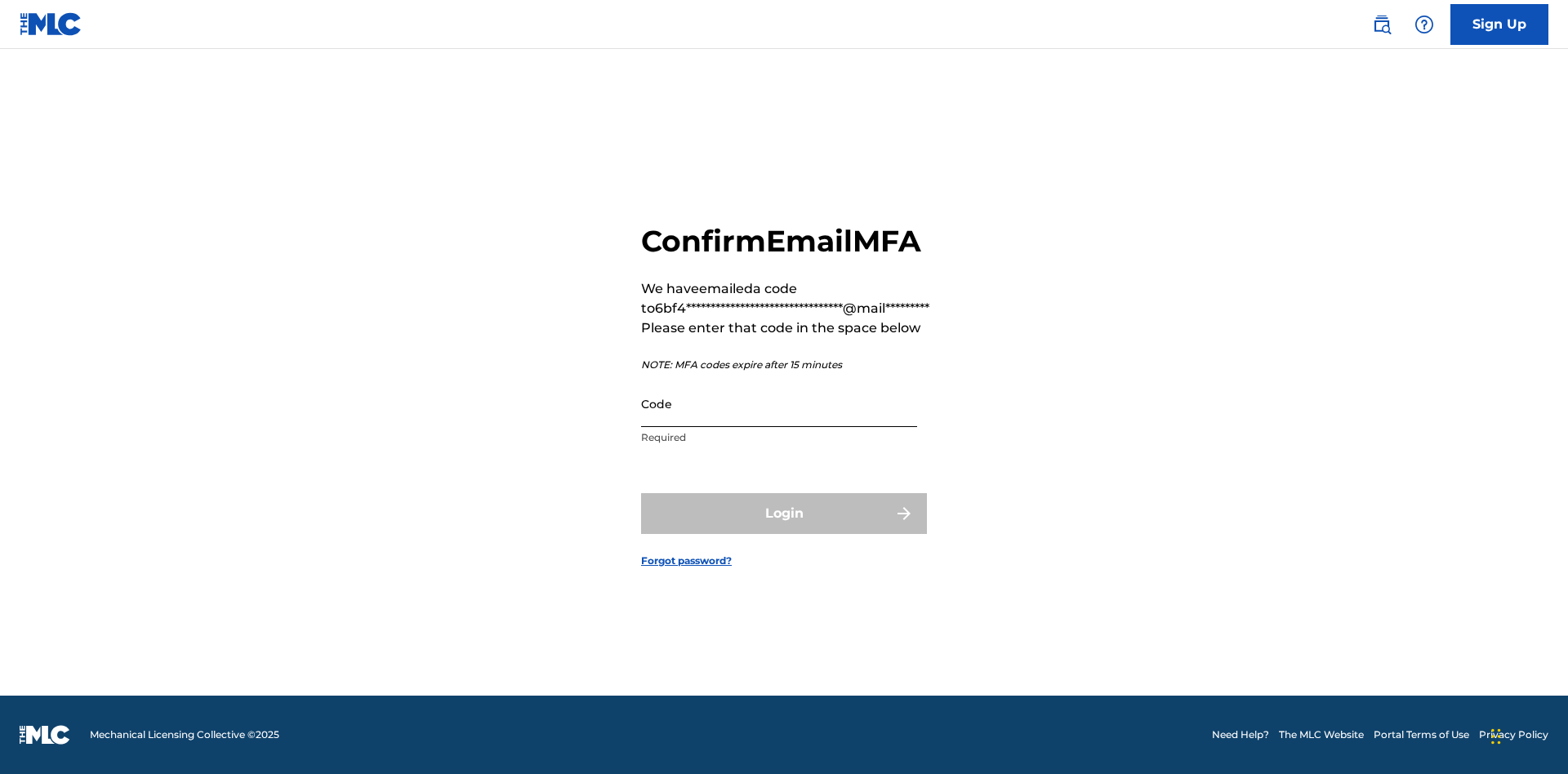
click at [779, 403] on input "Code" at bounding box center [779, 403] width 276 height 46
type input "433217"
click at [784, 512] on button "Login" at bounding box center [784, 513] width 286 height 41
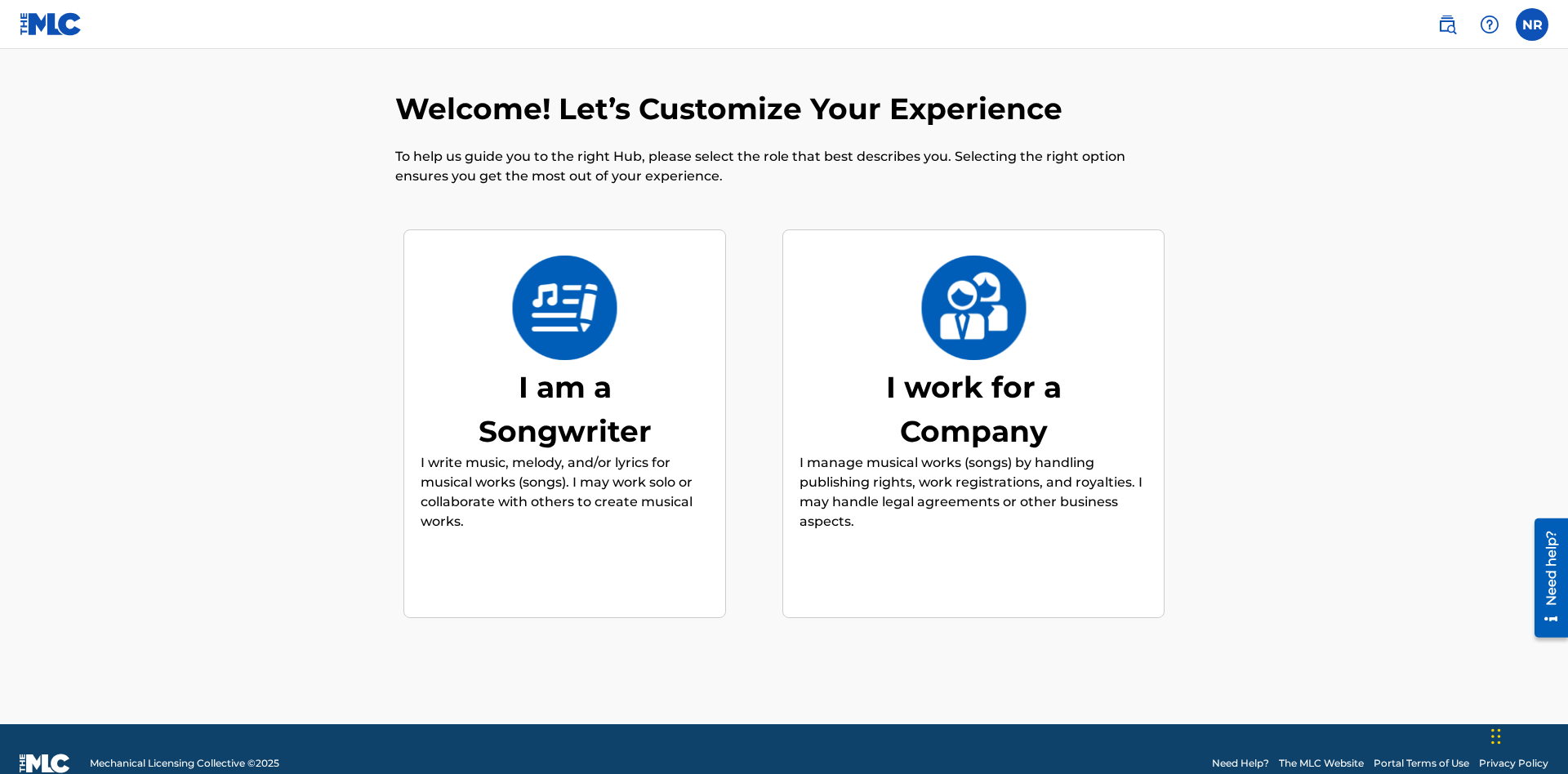
click at [974, 379] on div "I work for a Company" at bounding box center [973, 409] width 245 height 88
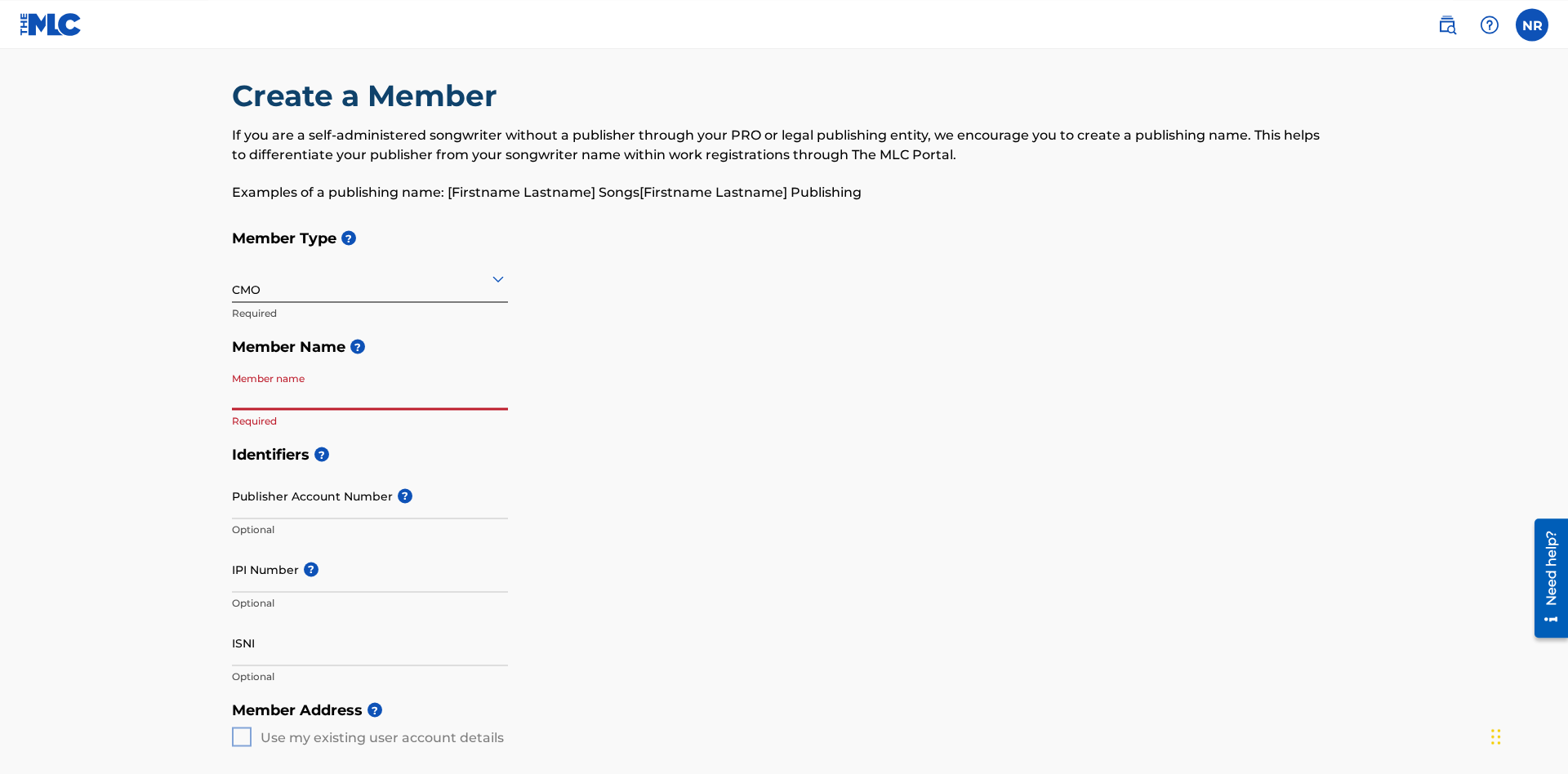
scroll to position [82, 0]
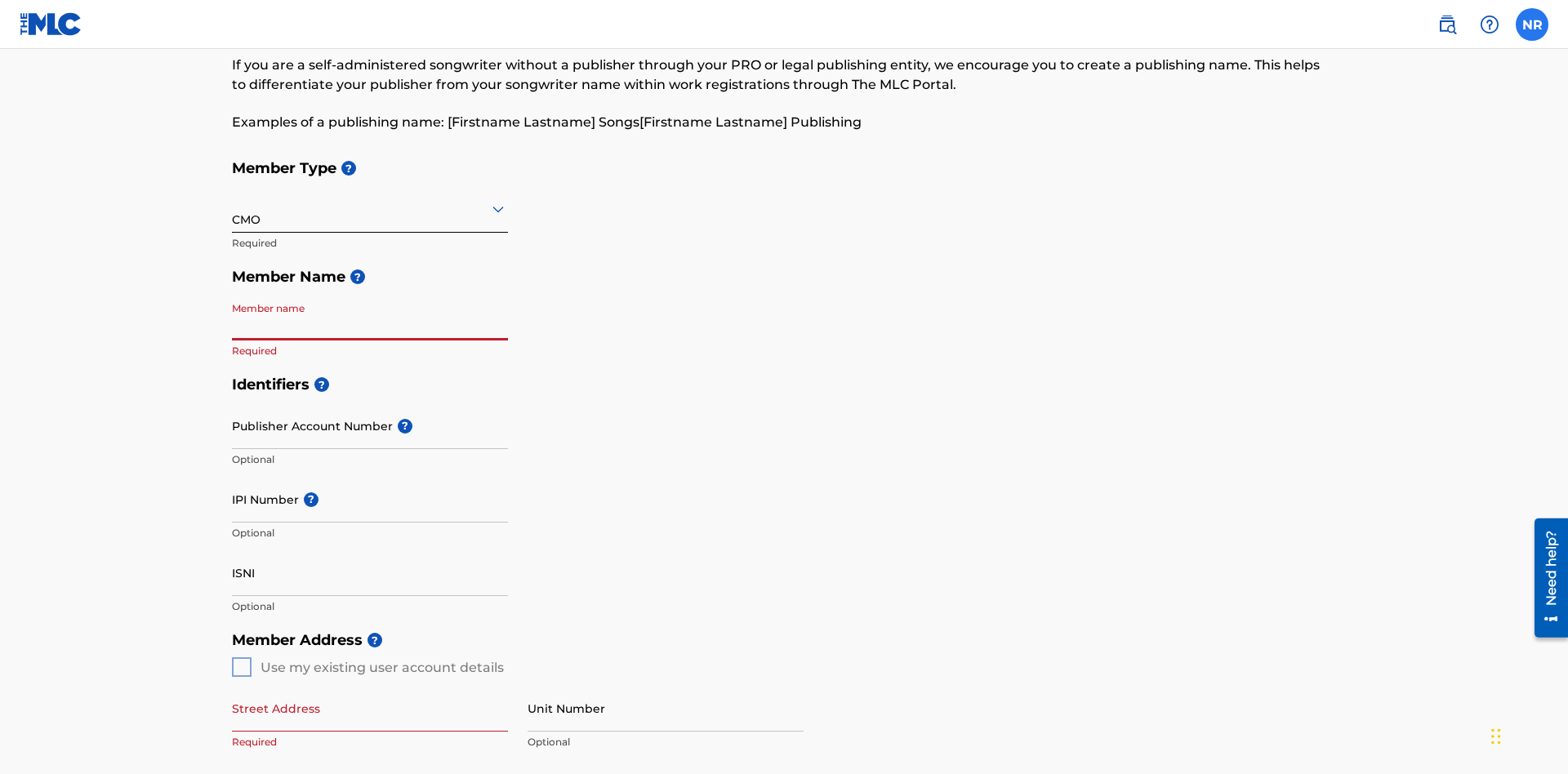
click at [1532, 24] on label at bounding box center [1532, 24] width 33 height 33
click at [1532, 25] on input "NR [PERSON_NAME] [EMAIL_ADDRESS][DOMAIN_NAME] Notification Preferences Profile …" at bounding box center [1532, 25] width 0 height 0
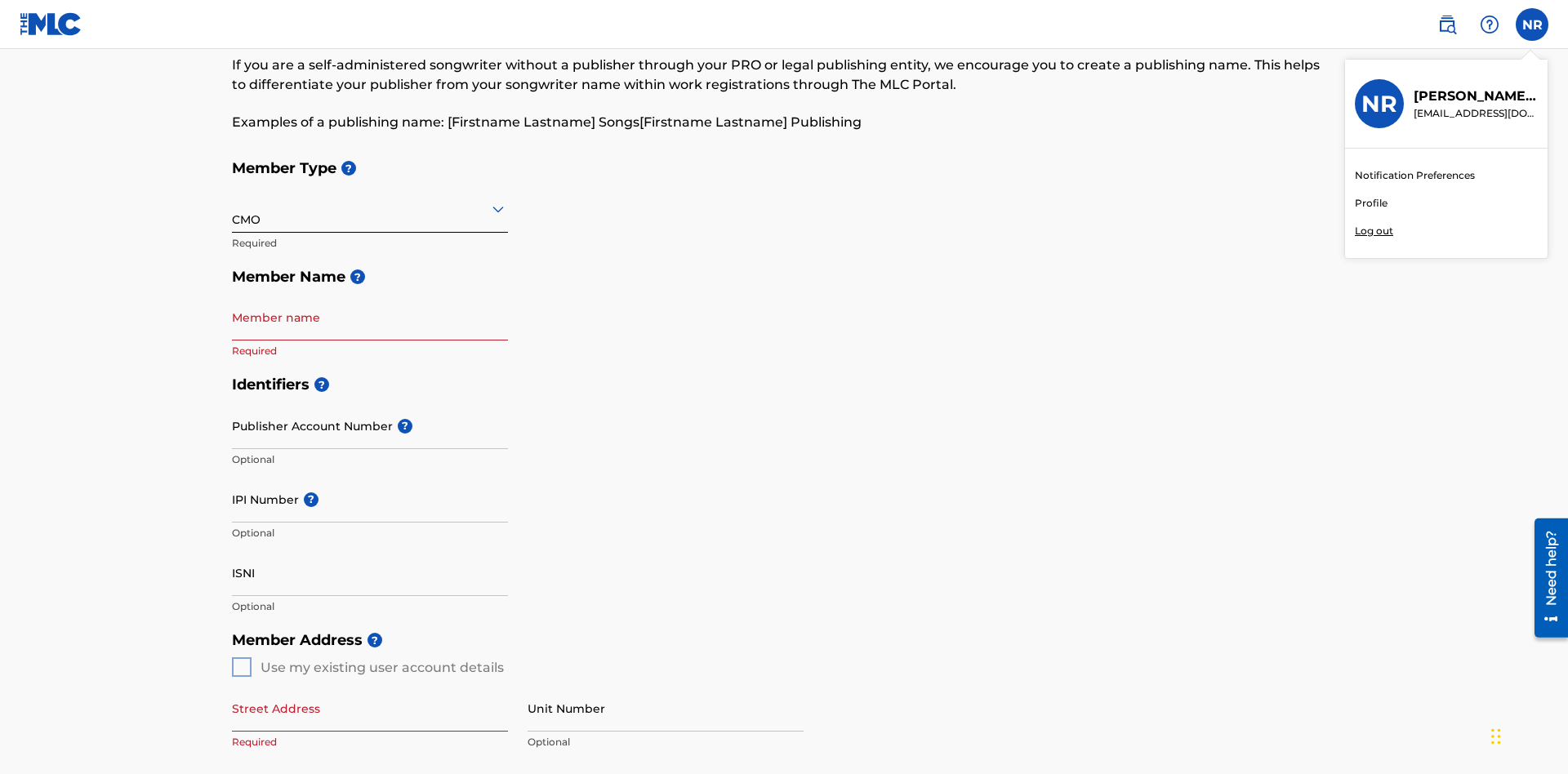
click at [1374, 231] on p "Log out" at bounding box center [1374, 231] width 38 height 15
click at [1532, 25] on input "NR [PERSON_NAME] [EMAIL_ADDRESS][DOMAIN_NAME] Notification Preferences Profile …" at bounding box center [1532, 25] width 0 height 0
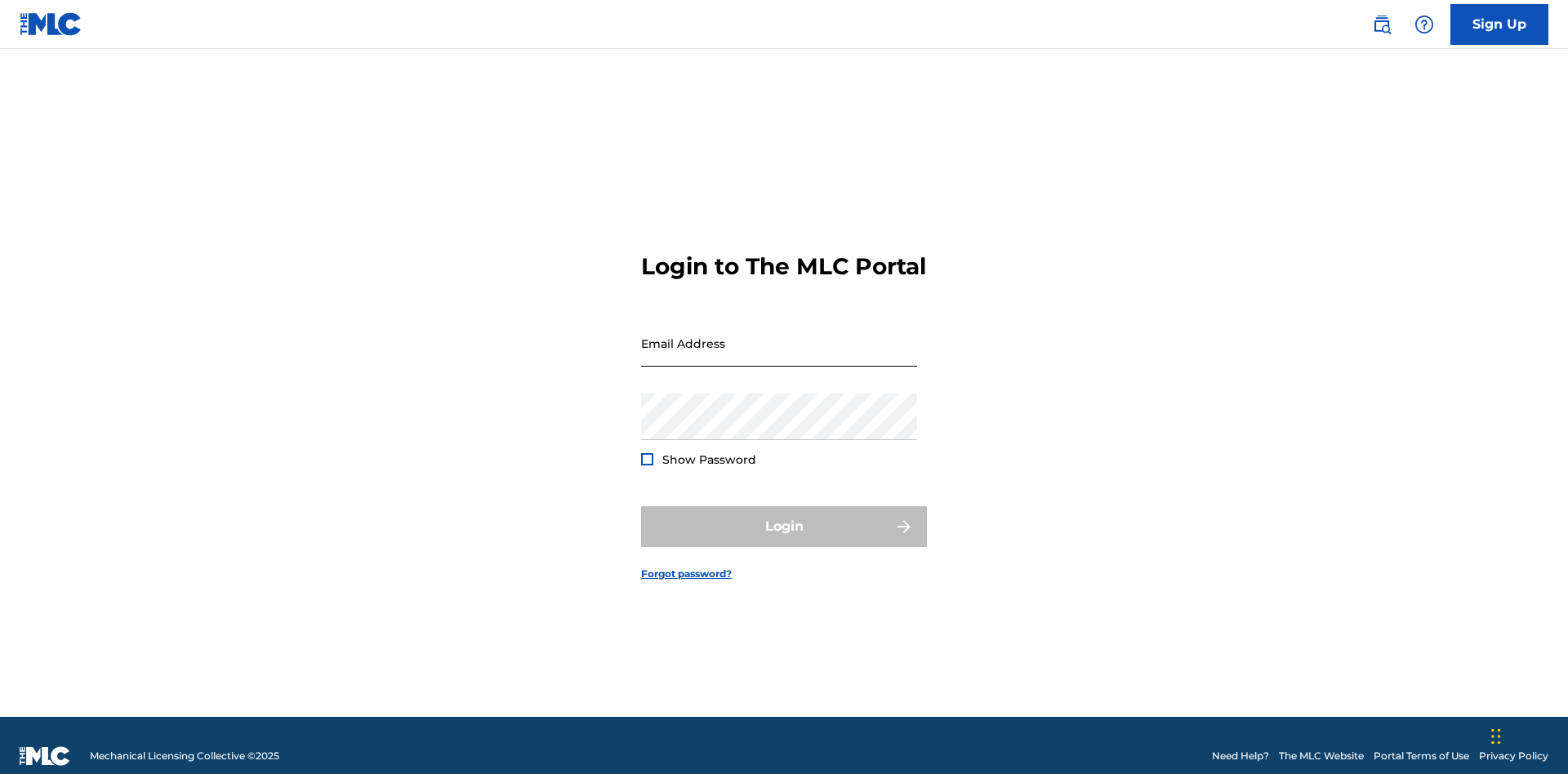
click at [779, 335] on input "Email Address" at bounding box center [779, 343] width 276 height 46
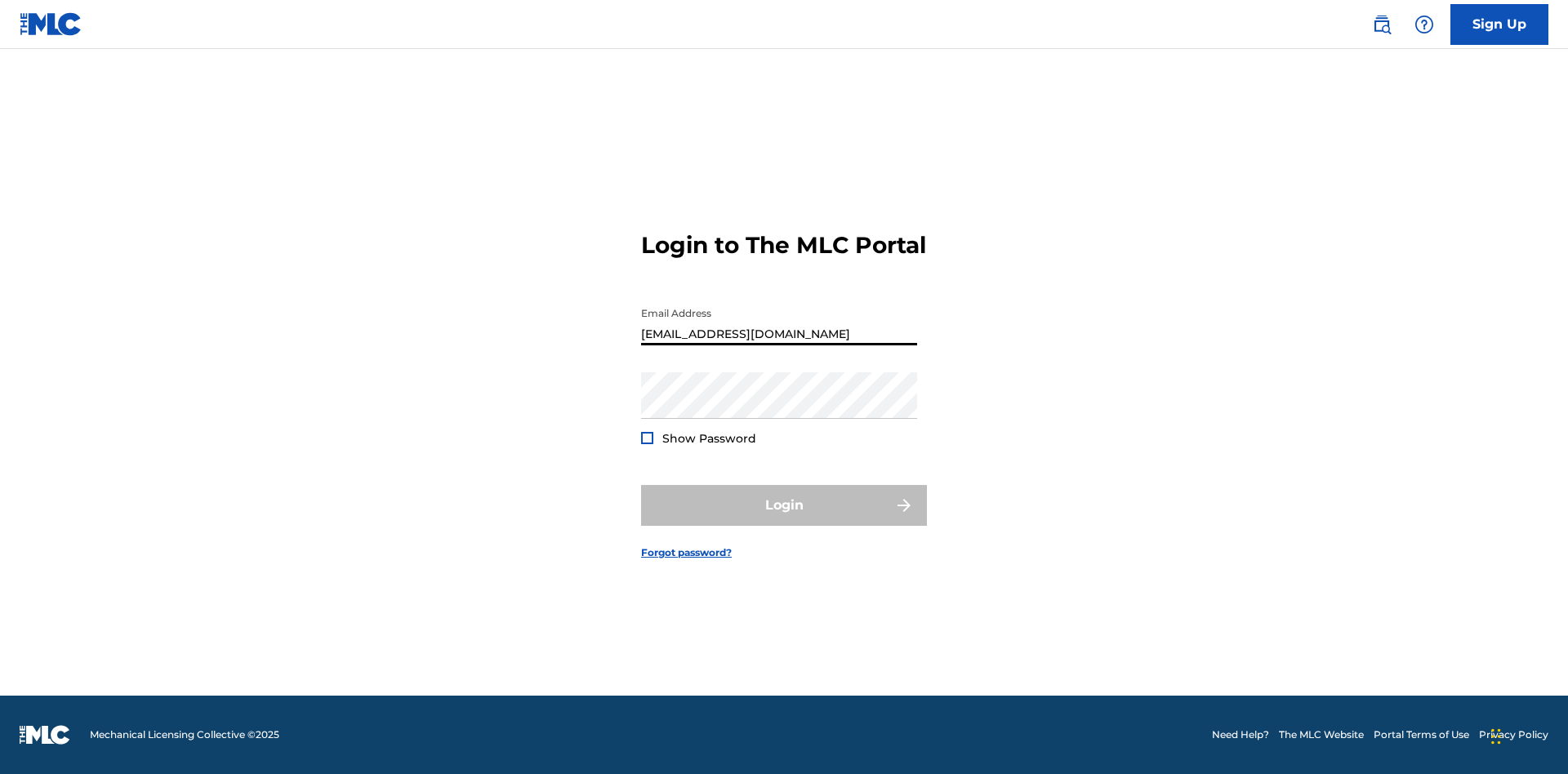
type input "[EMAIL_ADDRESS][DOMAIN_NAME]"
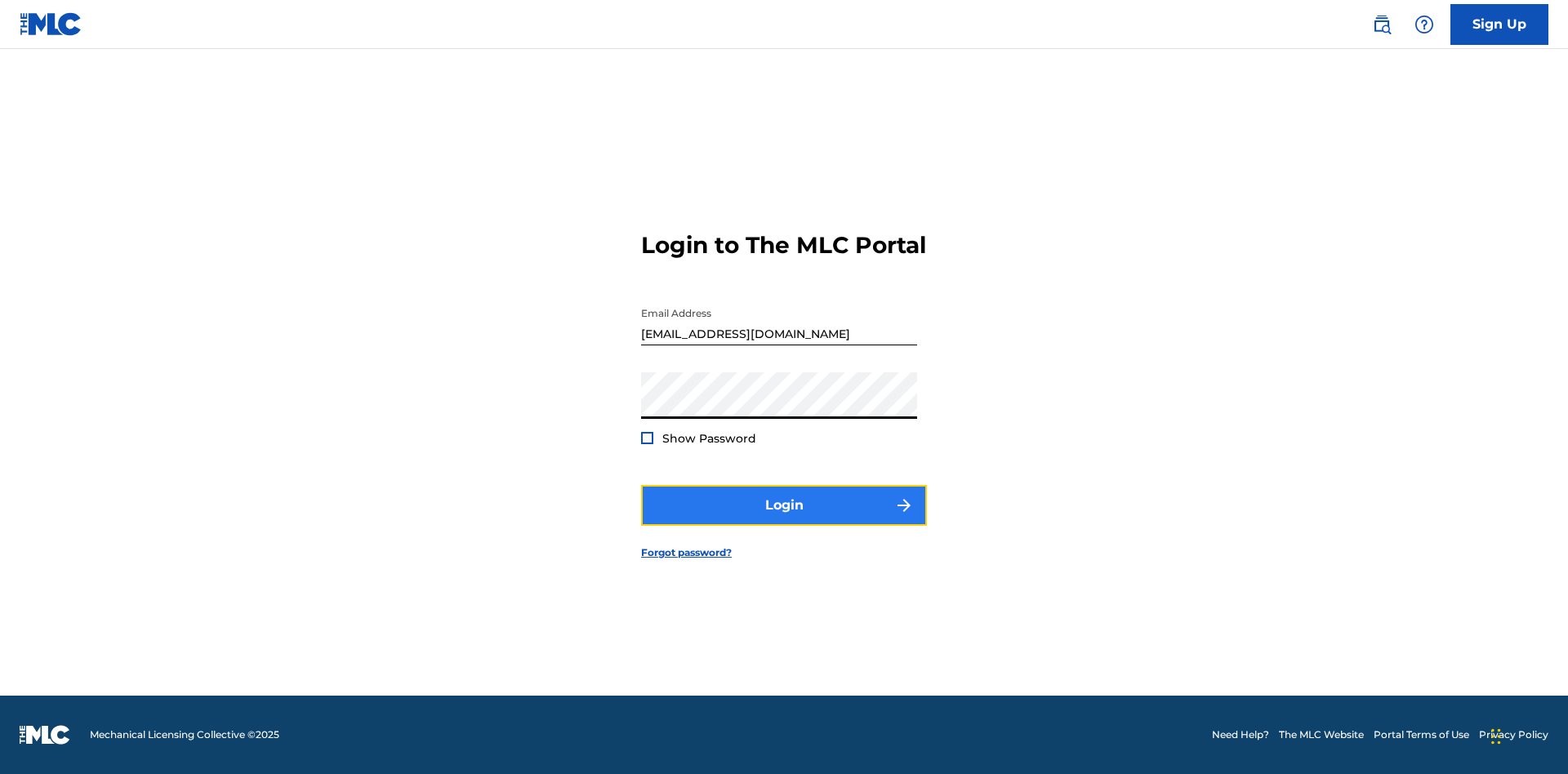
click at [784, 520] on button "Login" at bounding box center [784, 505] width 286 height 41
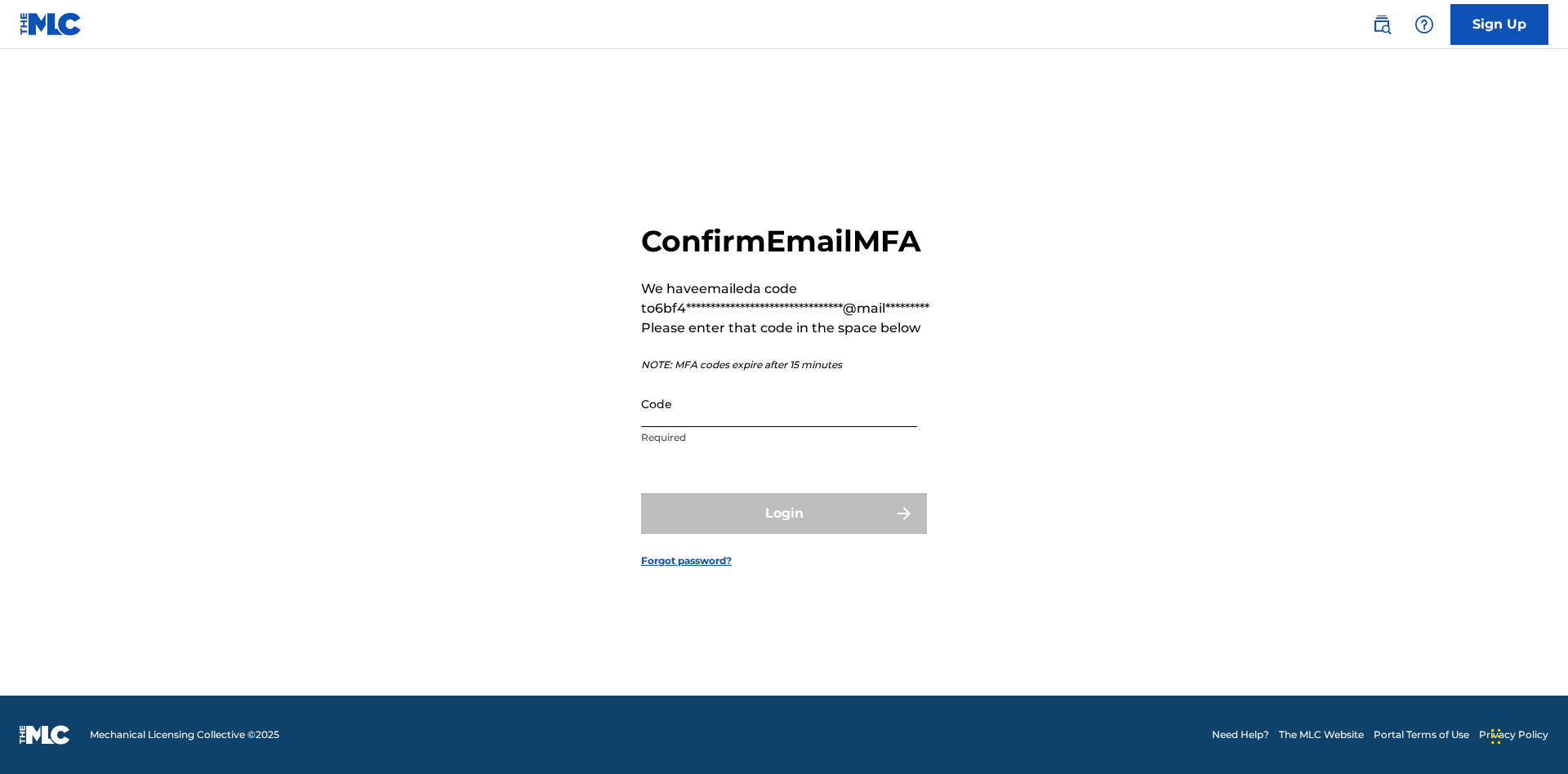
click at [779, 403] on input "Code" at bounding box center [779, 403] width 276 height 46
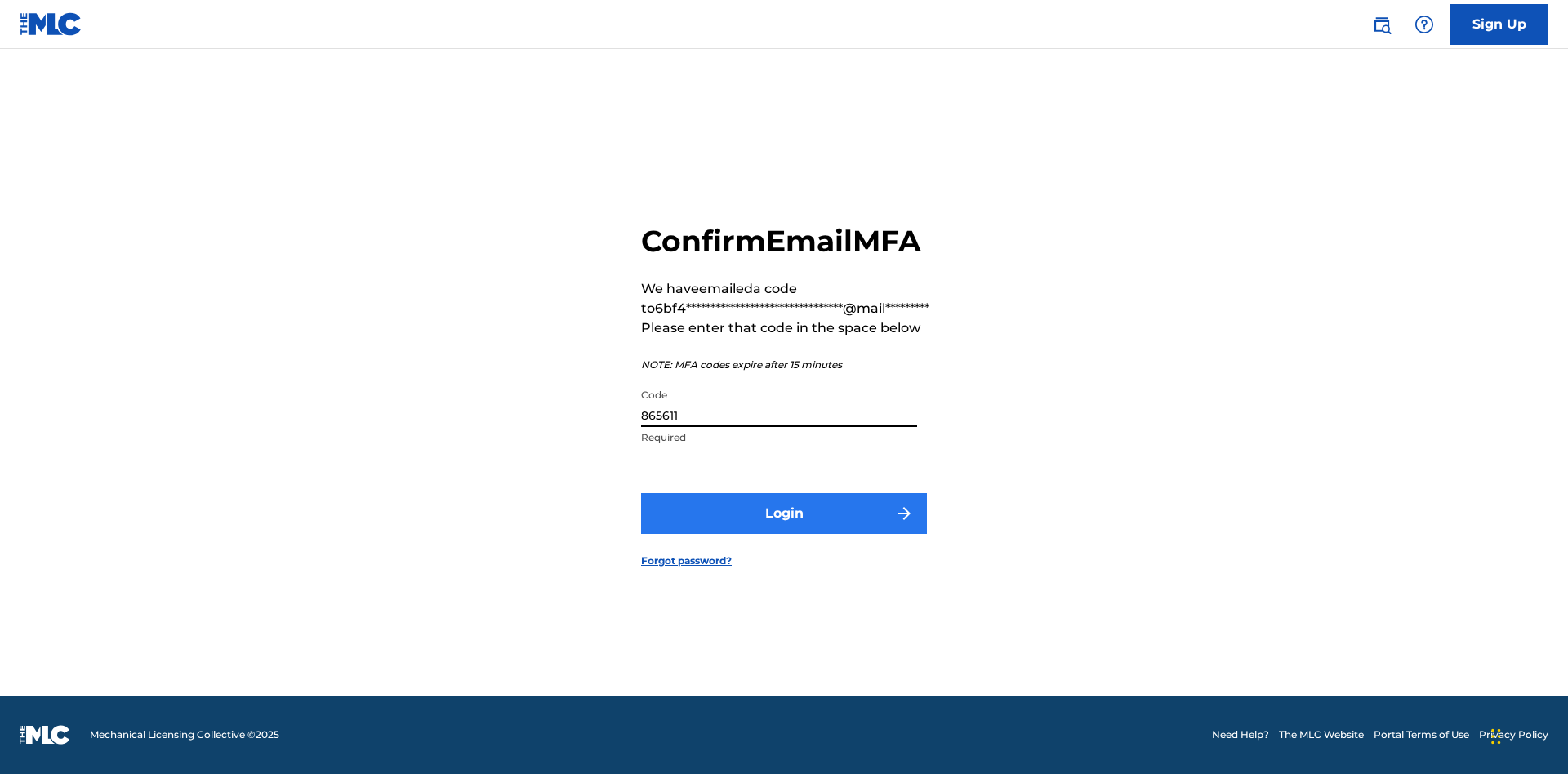
type input "865611"
click at [784, 512] on button "Login" at bounding box center [784, 513] width 286 height 41
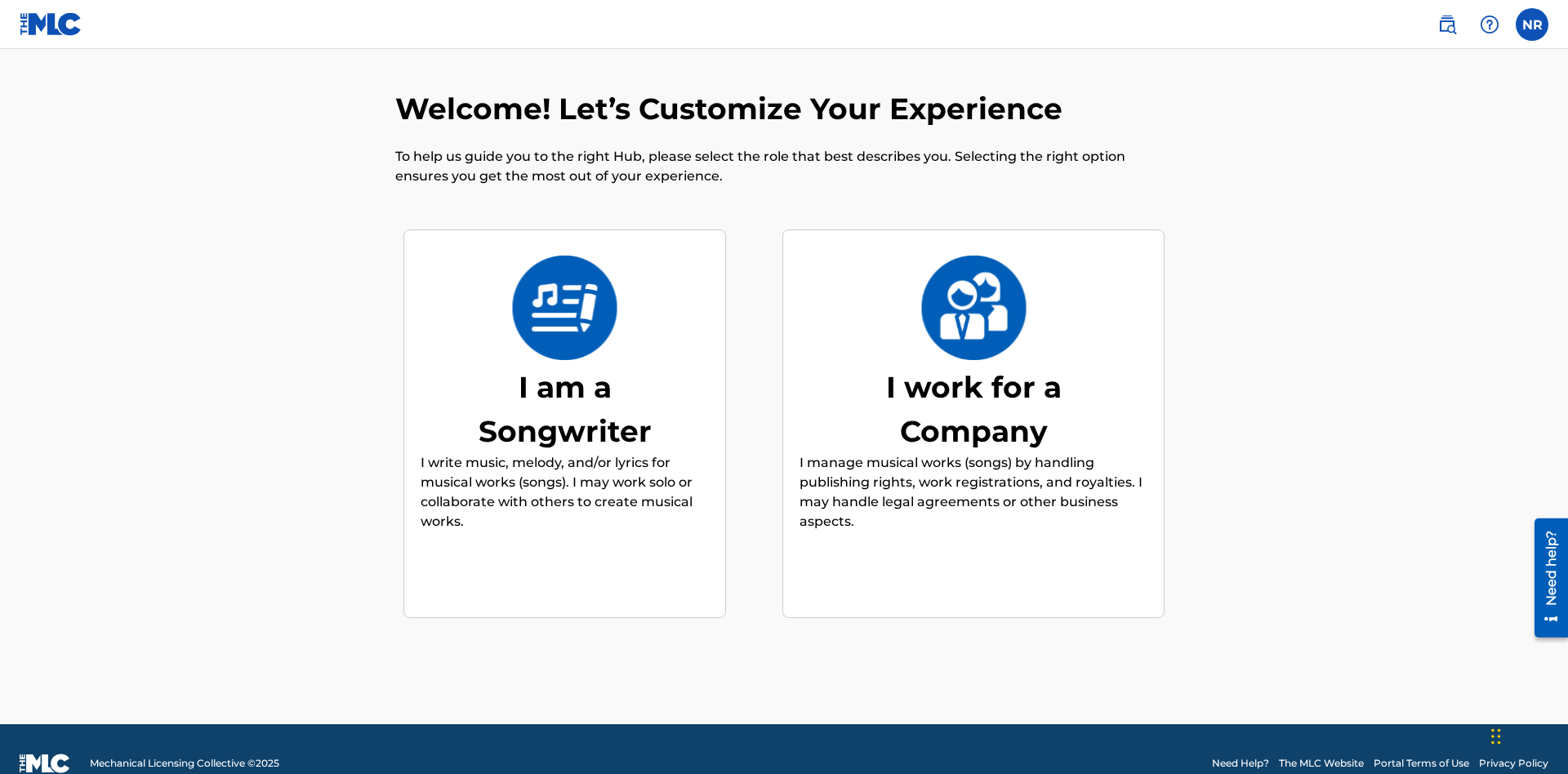
click at [974, 379] on div "I work for a Company" at bounding box center [973, 409] width 245 height 88
